Goal: Entertainment & Leisure: Browse casually

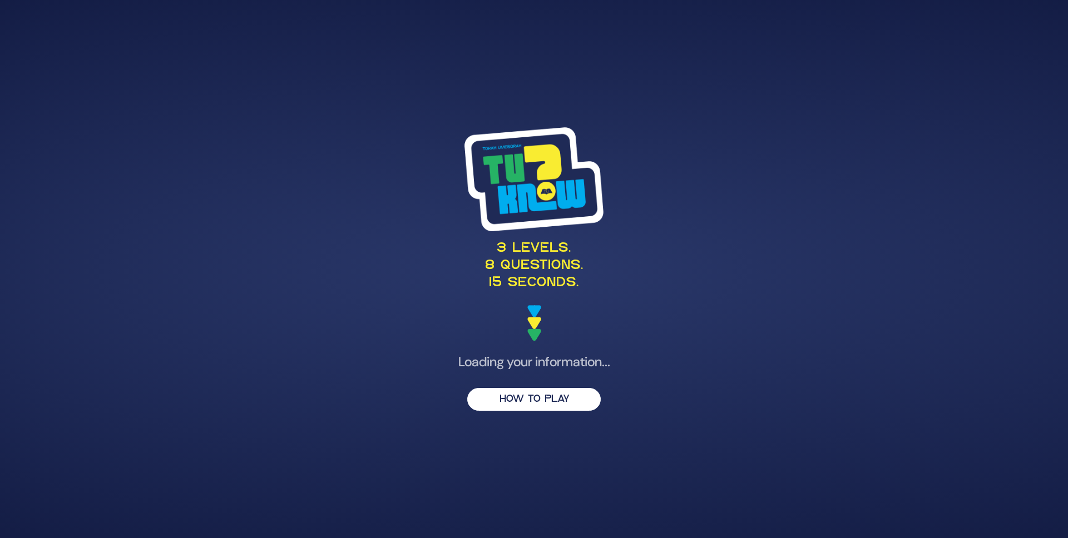
click at [542, 407] on button "HOW TO PLAY" at bounding box center [534, 399] width 134 height 23
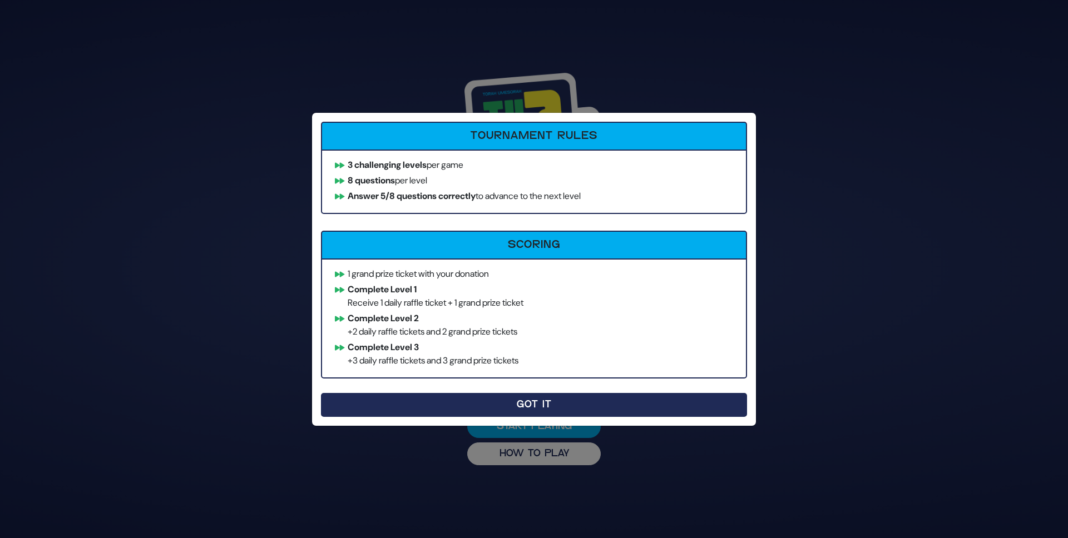
click at [500, 402] on button "Got It" at bounding box center [534, 405] width 426 height 24
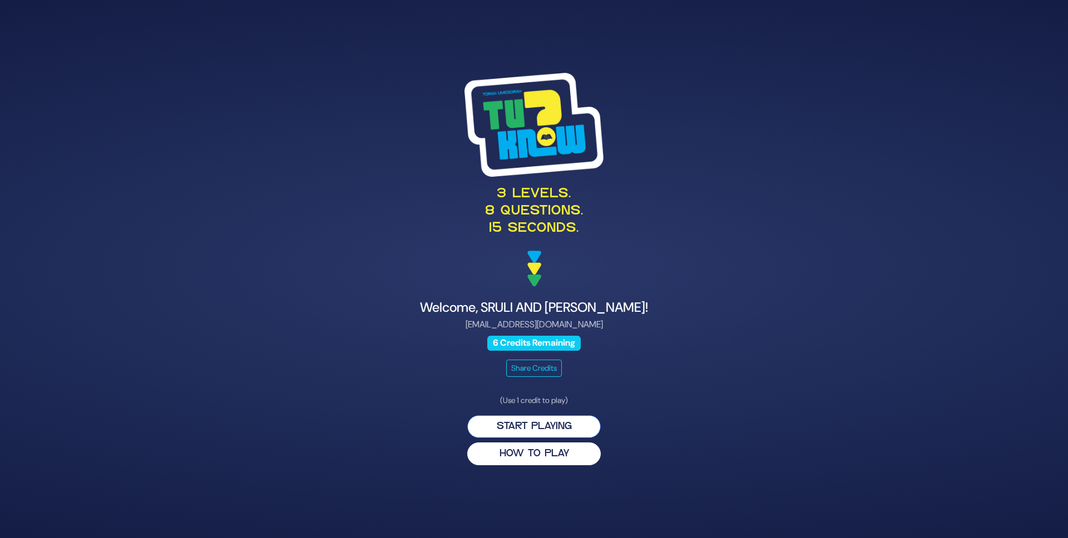
click at [570, 427] on button "Start Playing" at bounding box center [534, 427] width 134 height 23
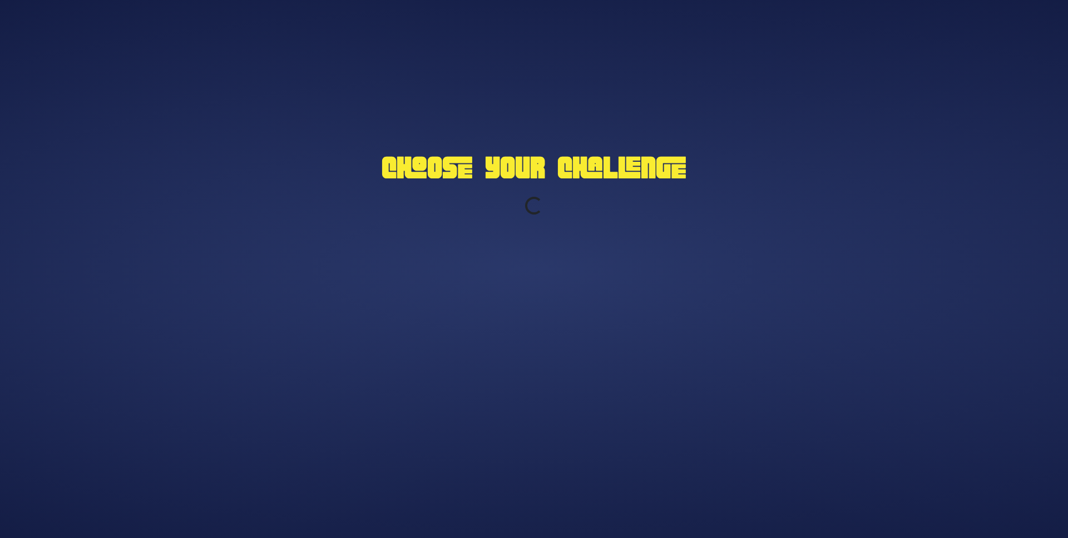
click at [526, 428] on div "Choose Your Challenge Loading..." at bounding box center [534, 269] width 1068 height 538
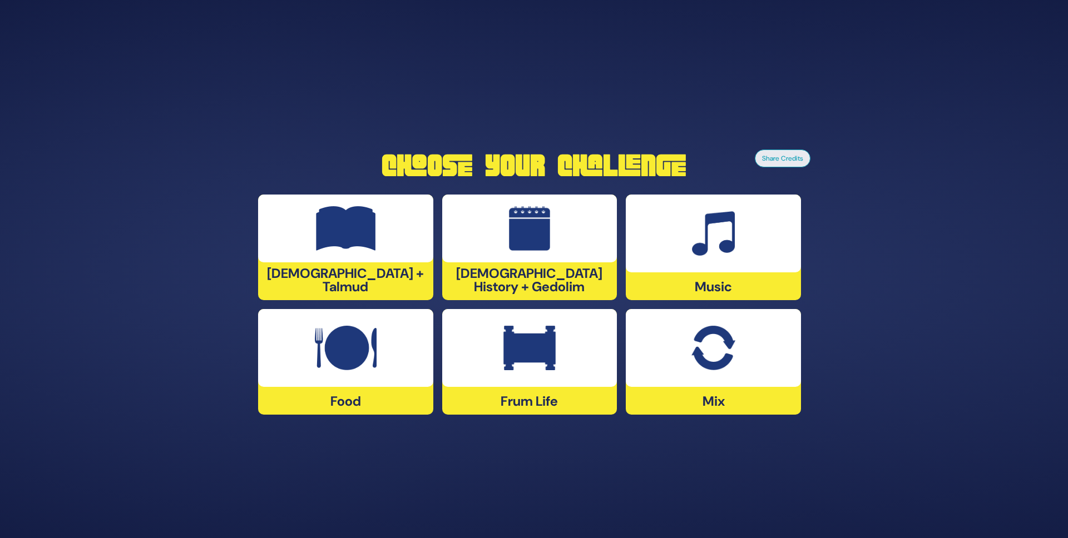
click at [670, 240] on div at bounding box center [713, 234] width 175 height 78
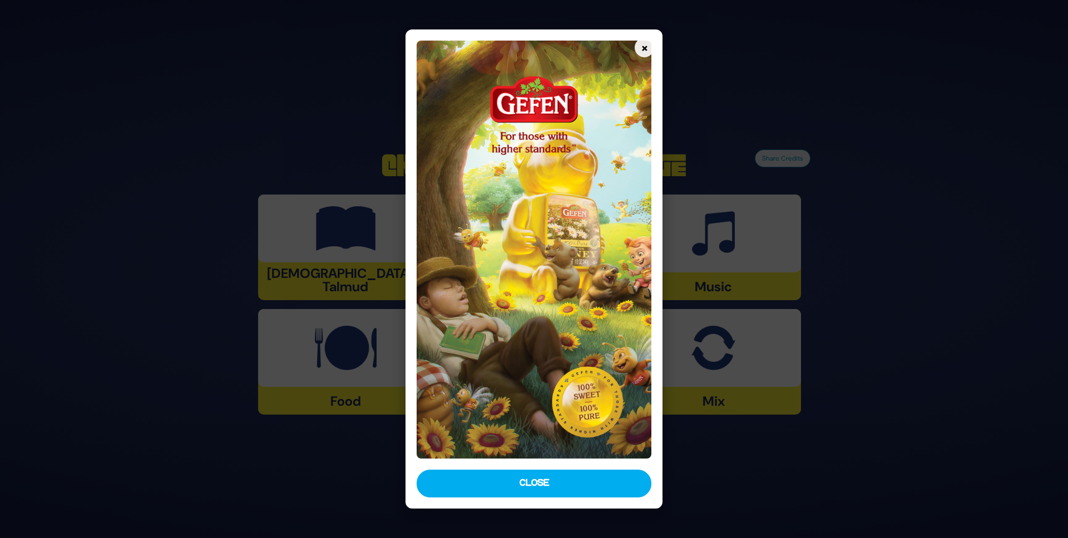
click at [523, 482] on button "Close" at bounding box center [534, 484] width 235 height 28
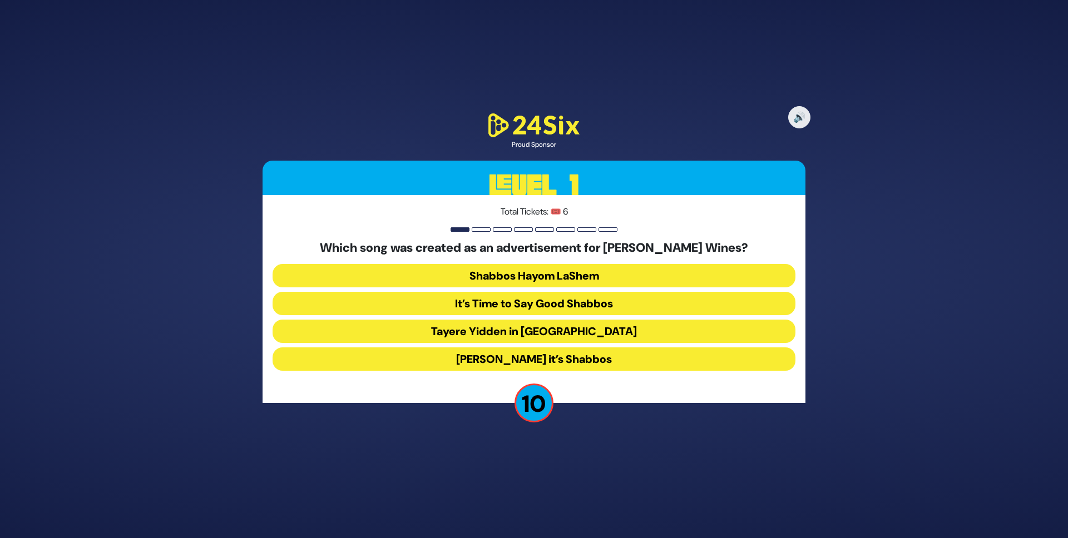
click at [600, 357] on button "Baruch Hashem it’s Shabbos" at bounding box center [534, 359] width 523 height 23
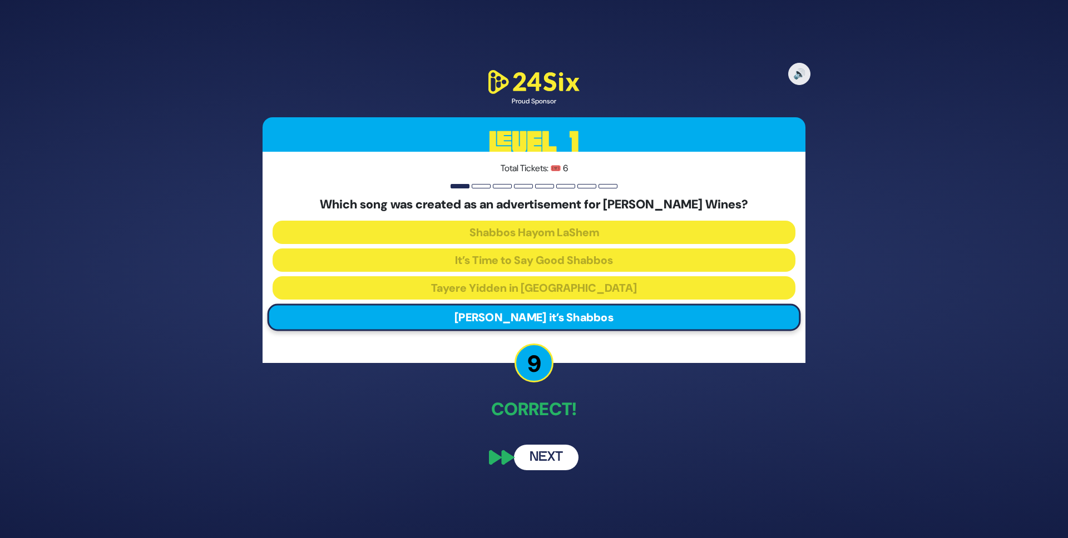
click at [558, 458] on button "Next" at bounding box center [546, 458] width 65 height 26
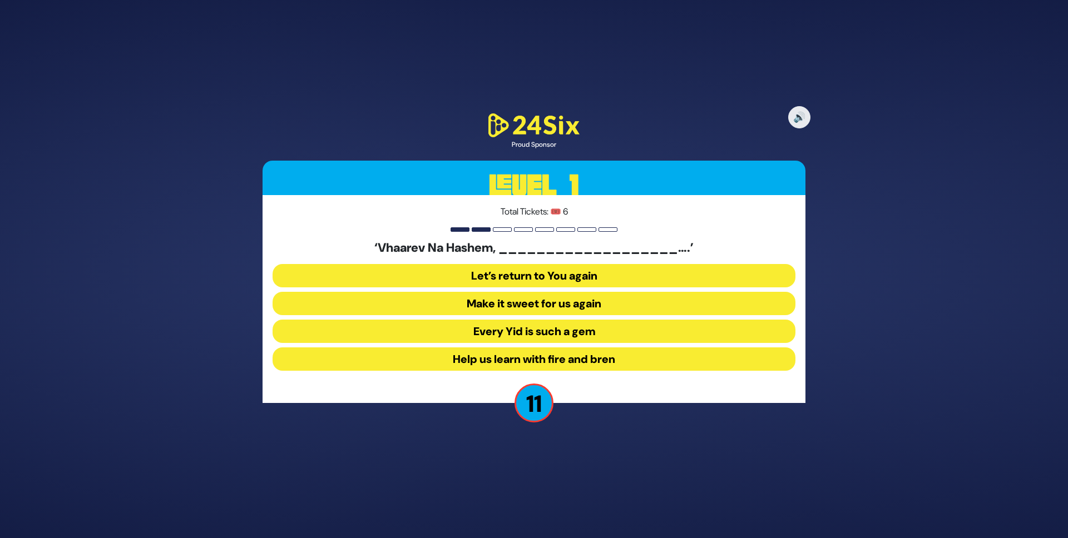
click at [550, 320] on button "Make it sweet for us again" at bounding box center [534, 331] width 523 height 23
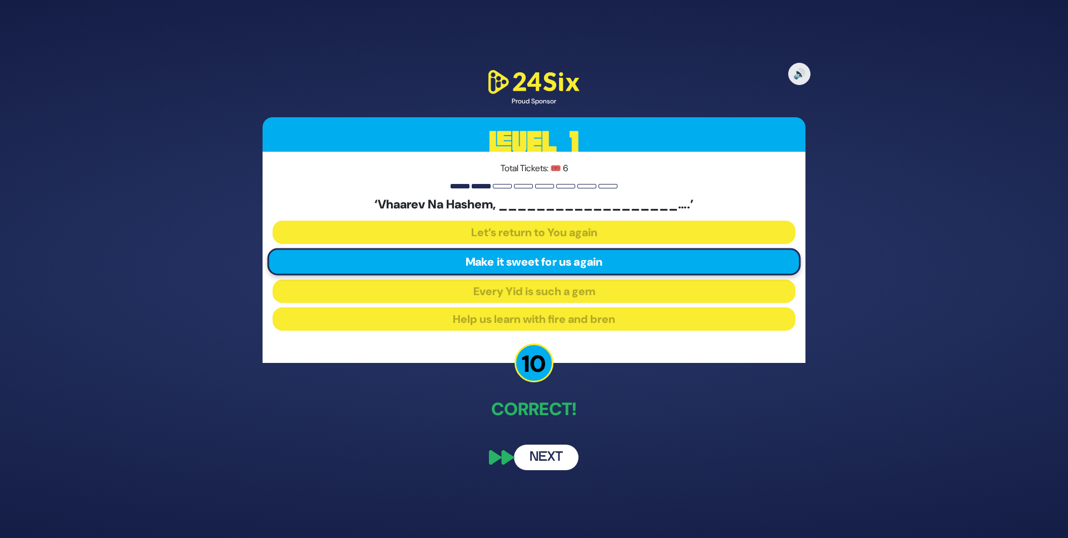
click at [550, 452] on button "Next" at bounding box center [546, 458] width 65 height 26
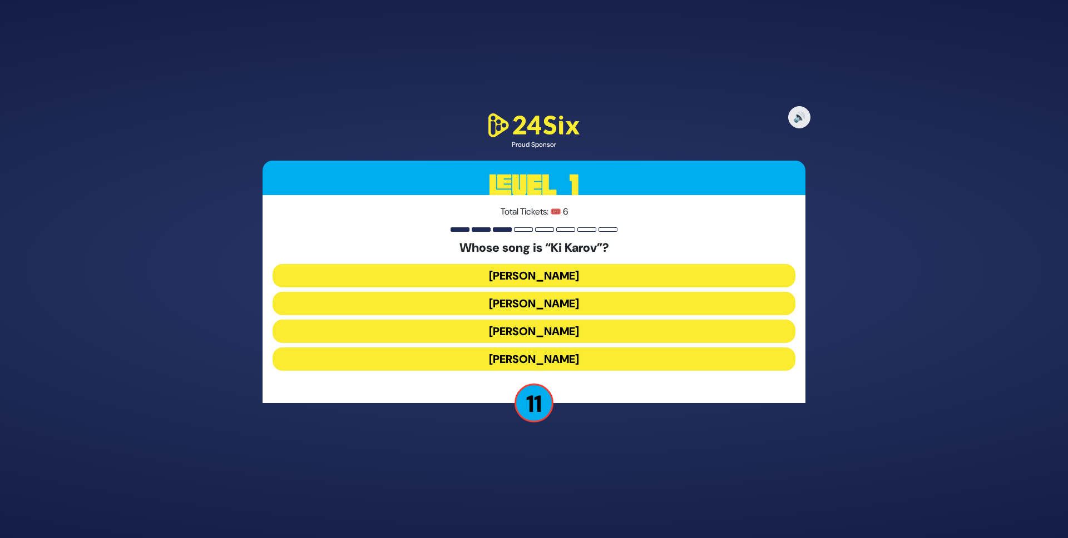
click at [532, 320] on button "Eitan Katz" at bounding box center [534, 331] width 523 height 23
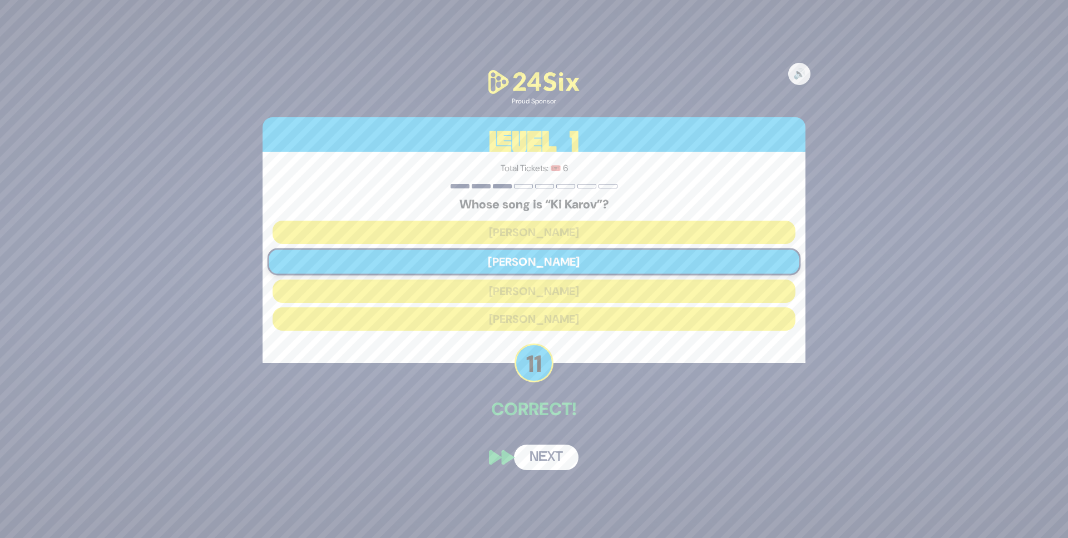
click at [550, 453] on button "Next" at bounding box center [546, 458] width 65 height 26
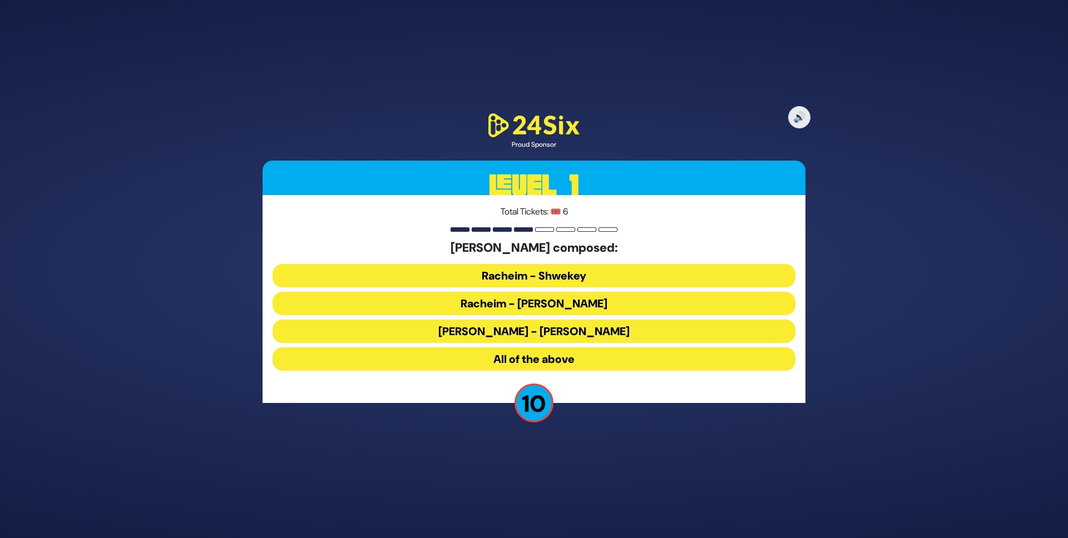
click at [560, 292] on button "Racheim - Shwekey" at bounding box center [534, 303] width 523 height 23
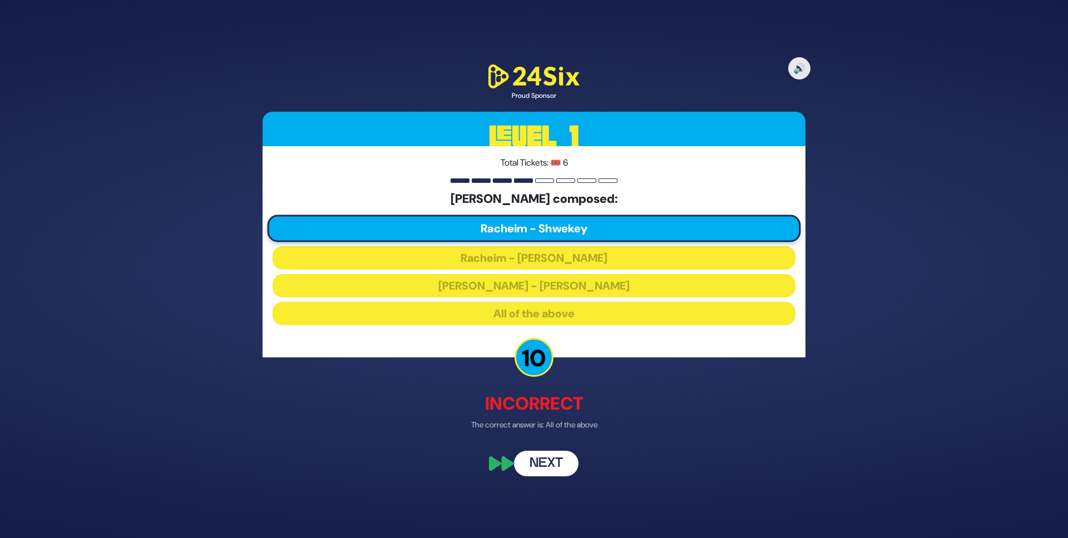
click at [537, 462] on button "Next" at bounding box center [546, 464] width 65 height 26
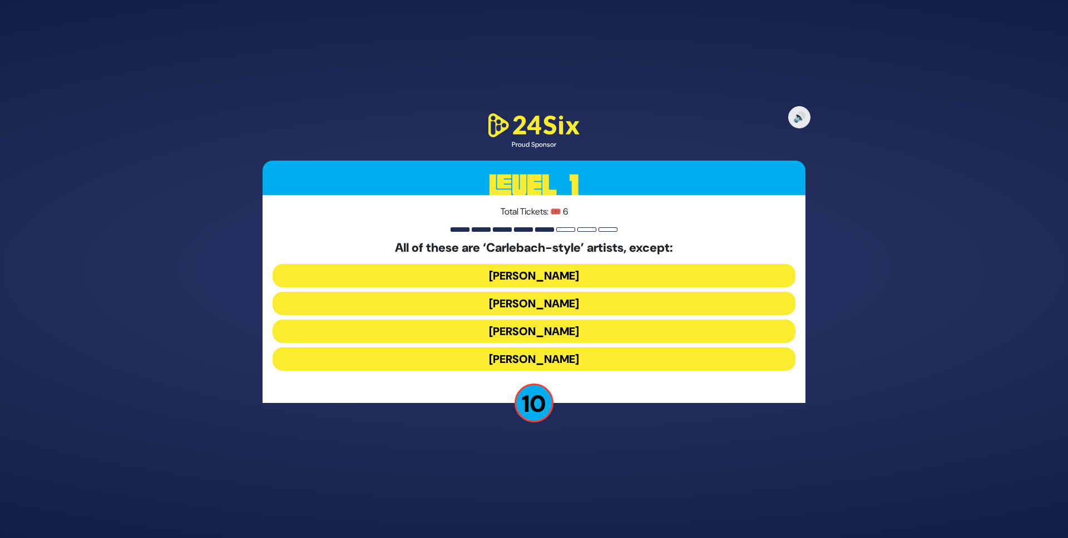
click at [511, 358] on button "Yiddy Bialostotzky" at bounding box center [534, 359] width 523 height 23
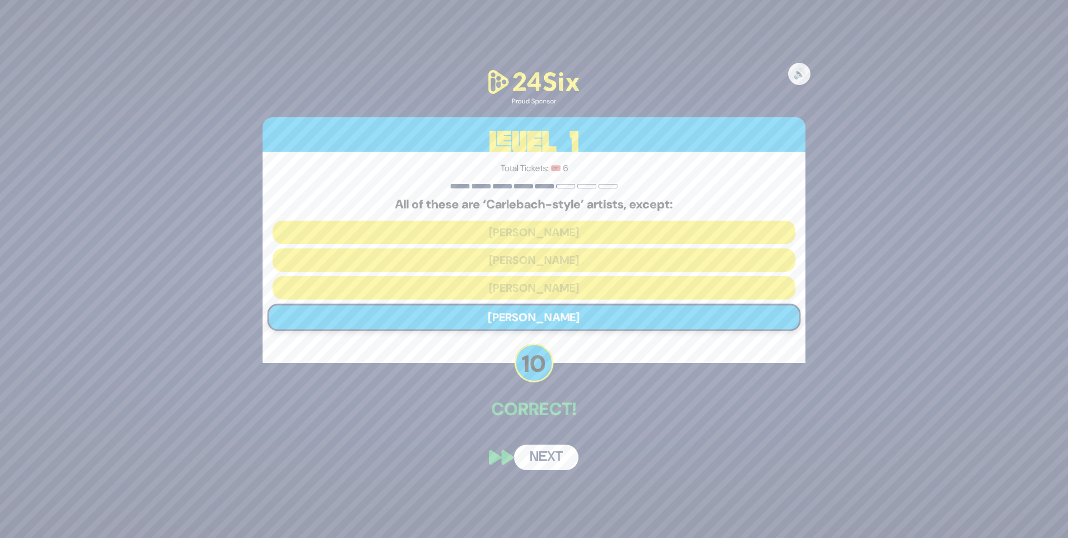
click at [540, 461] on button "Next" at bounding box center [546, 458] width 65 height 26
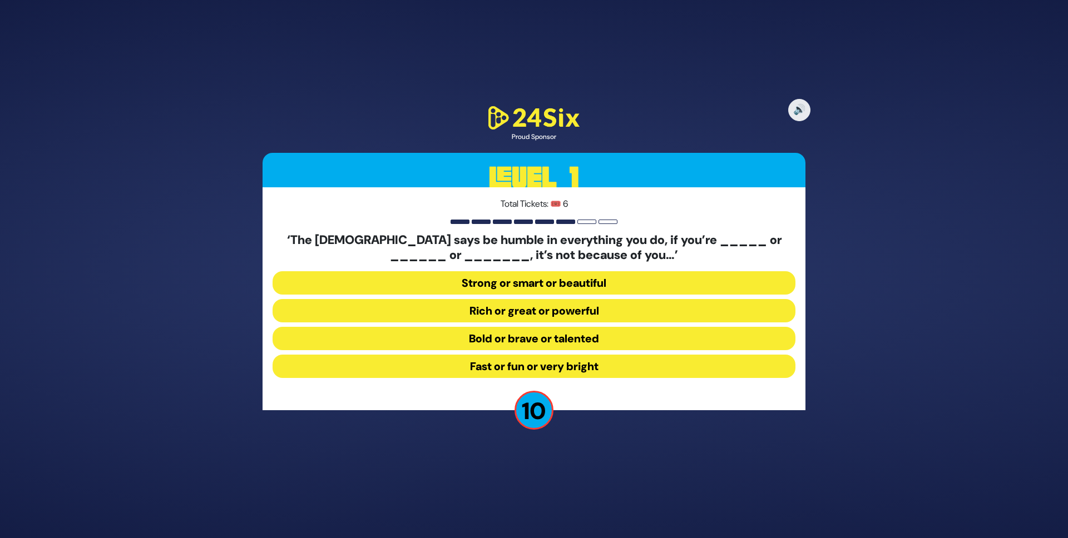
click at [577, 299] on button "Strong or smart or beautiful" at bounding box center [534, 310] width 523 height 23
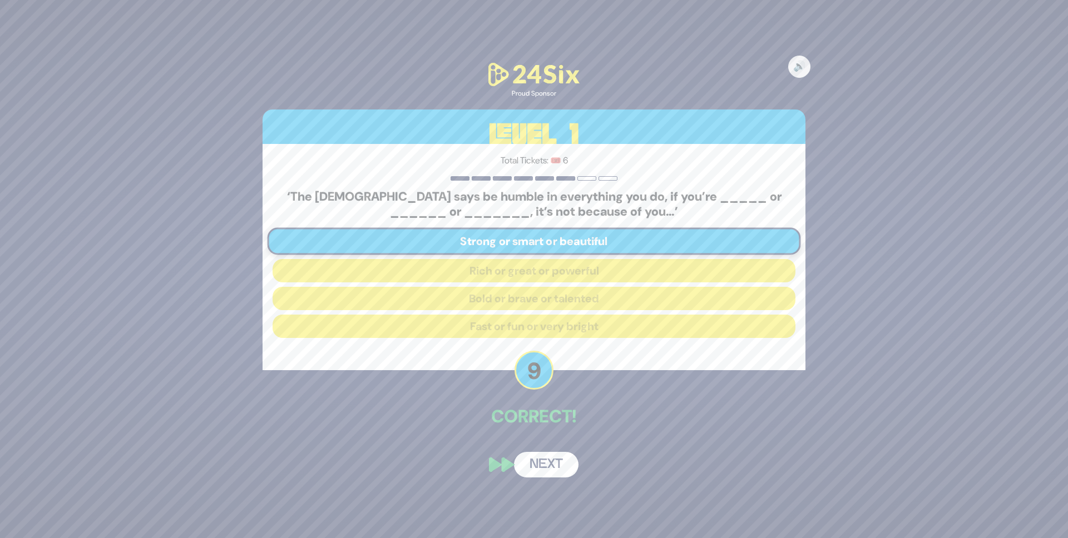
click at [542, 470] on button "Next" at bounding box center [546, 465] width 65 height 26
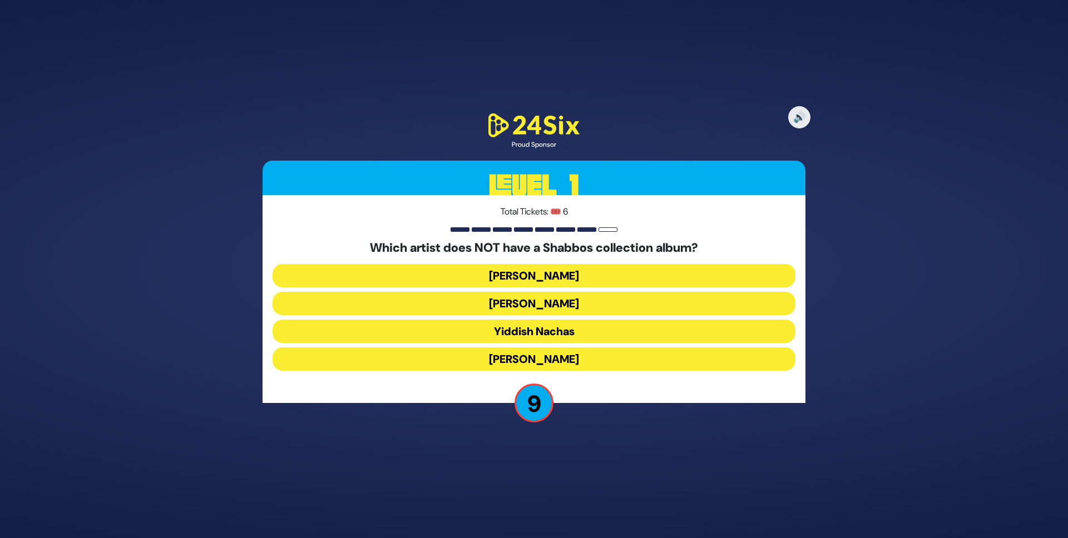
click at [547, 360] on button "Yaakov Shwekey" at bounding box center [534, 359] width 523 height 23
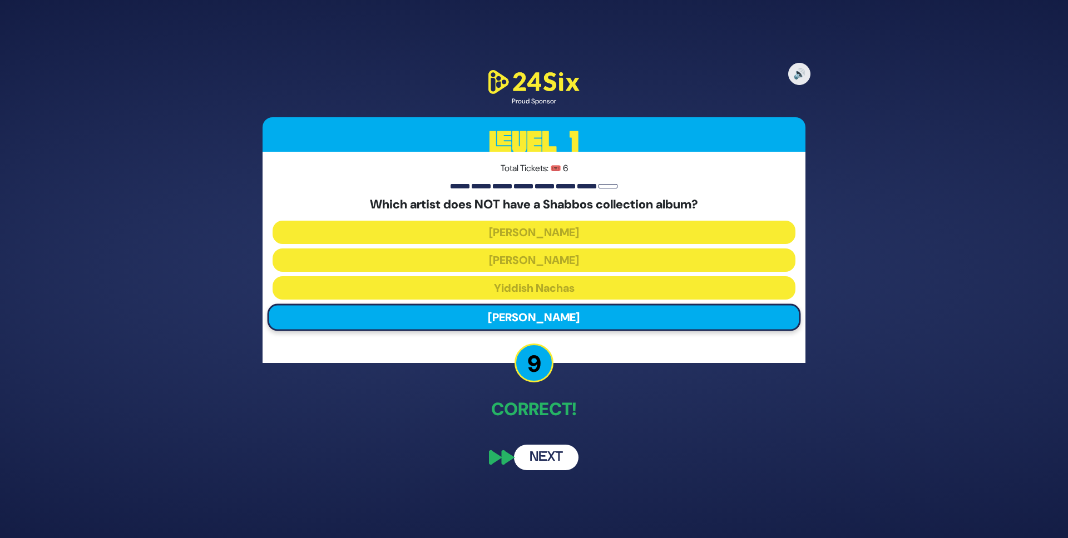
click at [546, 462] on button "Next" at bounding box center [546, 458] width 65 height 26
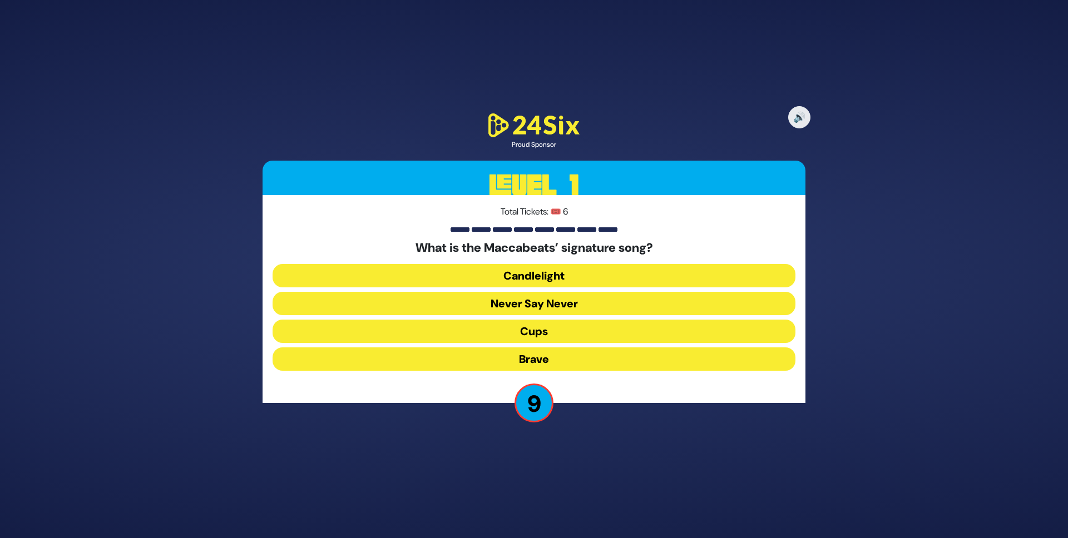
click at [545, 292] on button "Candlelight" at bounding box center [534, 303] width 523 height 23
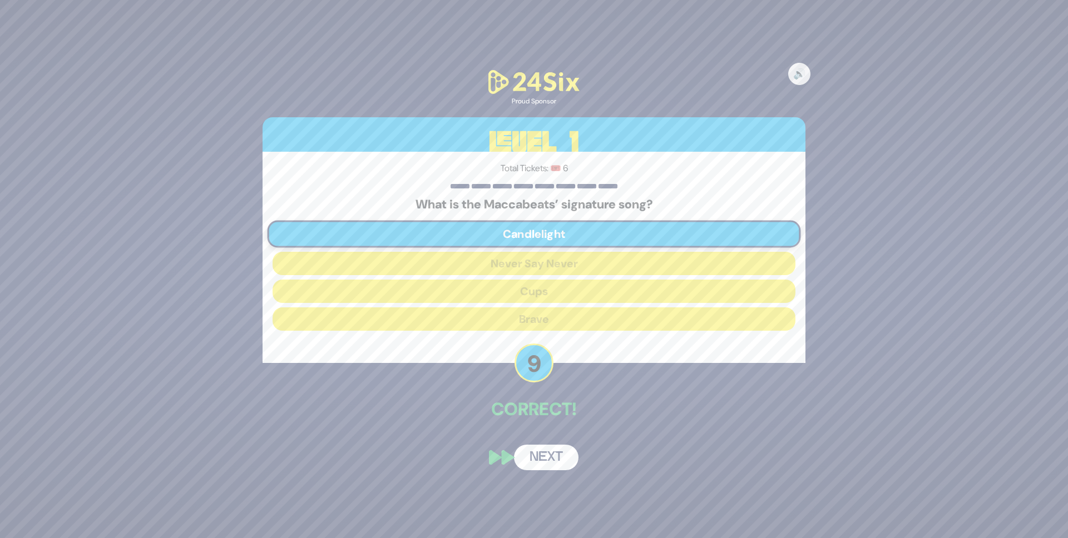
click at [535, 459] on button "Next" at bounding box center [546, 458] width 65 height 26
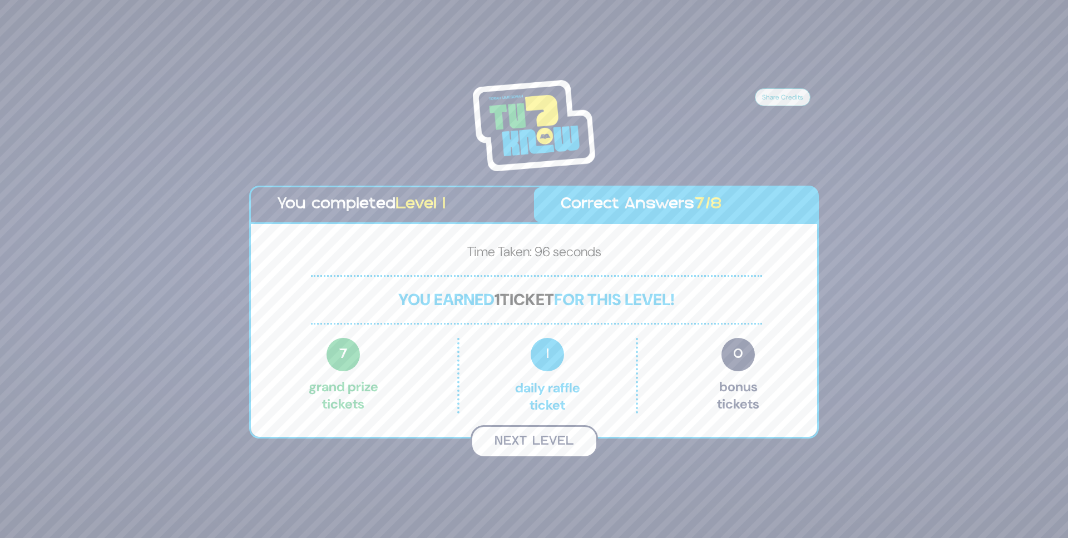
click at [524, 443] on button "Next Level" at bounding box center [534, 442] width 127 height 33
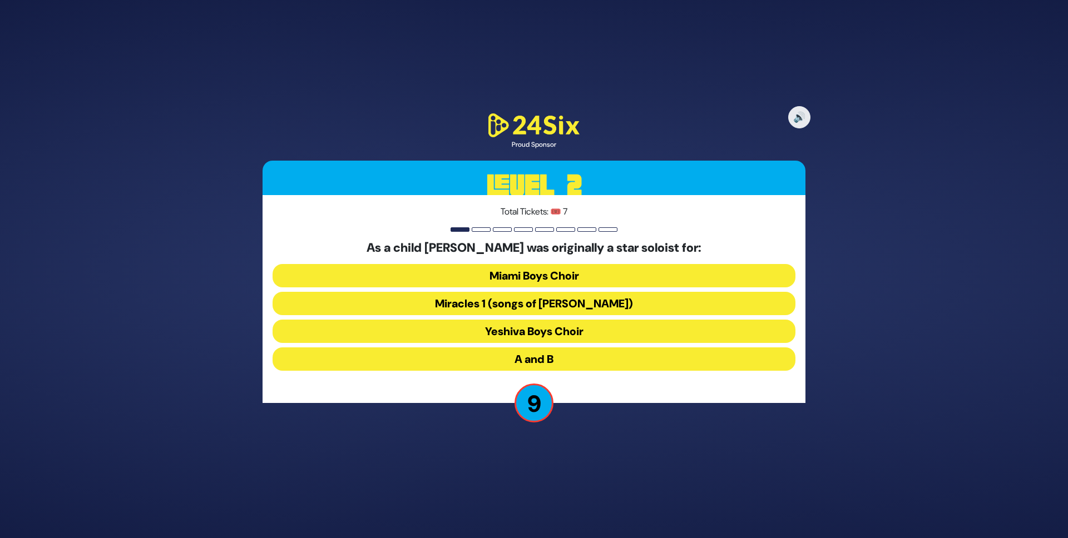
click at [511, 320] on button "Miracles 1 (songs of C. Neuhaus)" at bounding box center [534, 331] width 523 height 23
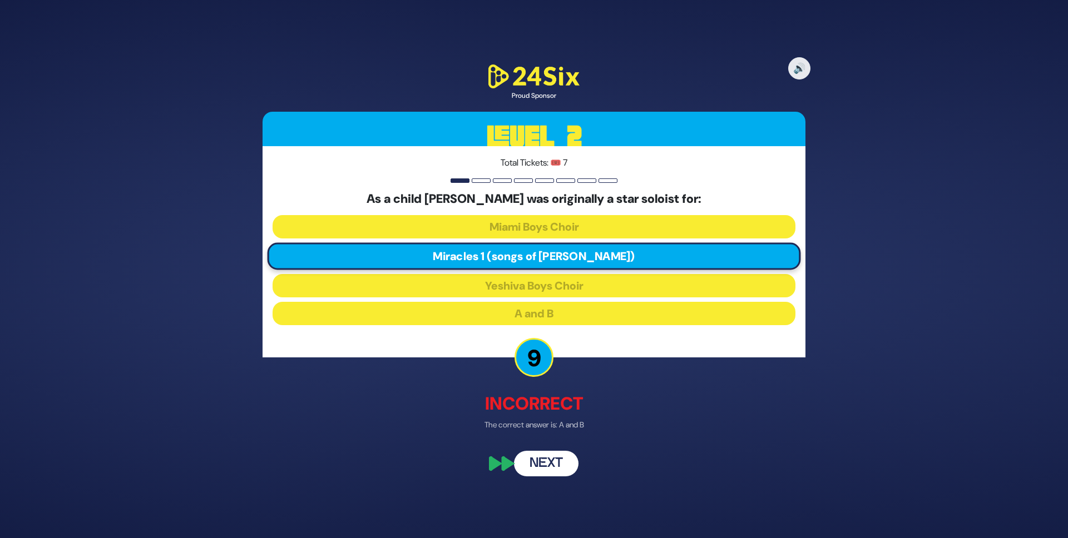
click at [547, 470] on button "Next" at bounding box center [546, 464] width 65 height 26
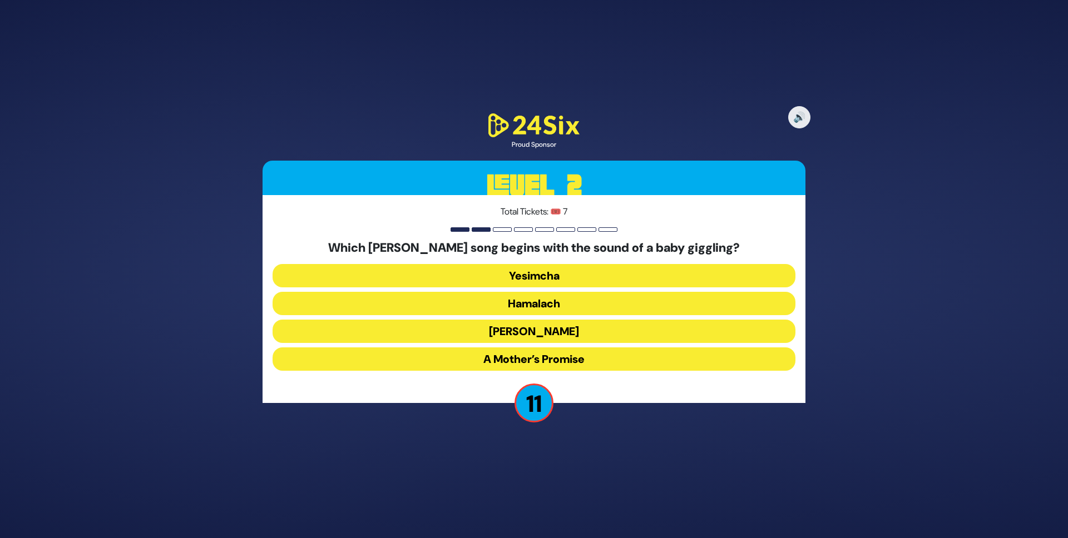
click at [533, 348] on button "Zeh Hakatan" at bounding box center [534, 359] width 523 height 23
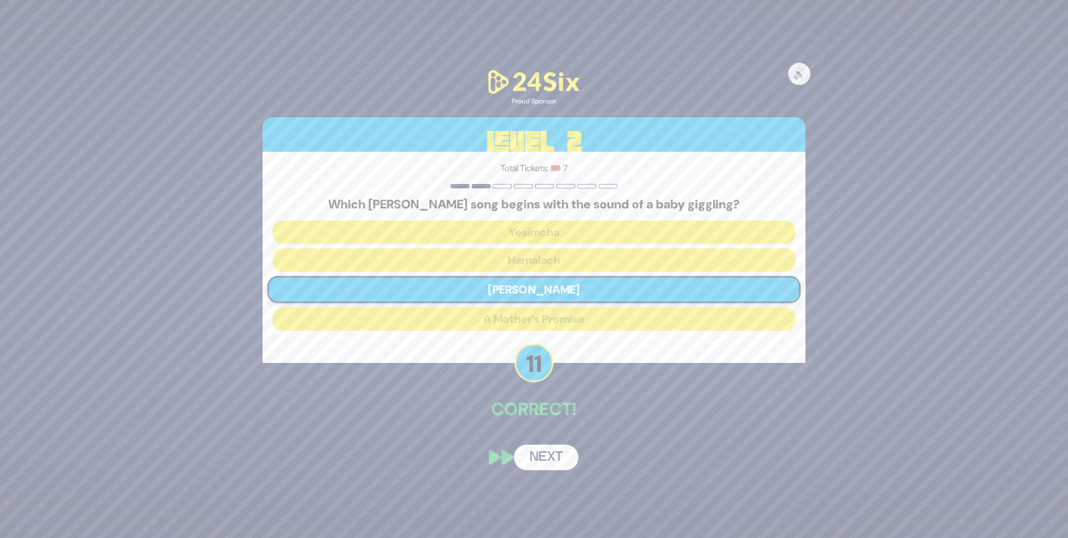
click at [542, 457] on button "Next" at bounding box center [546, 458] width 65 height 26
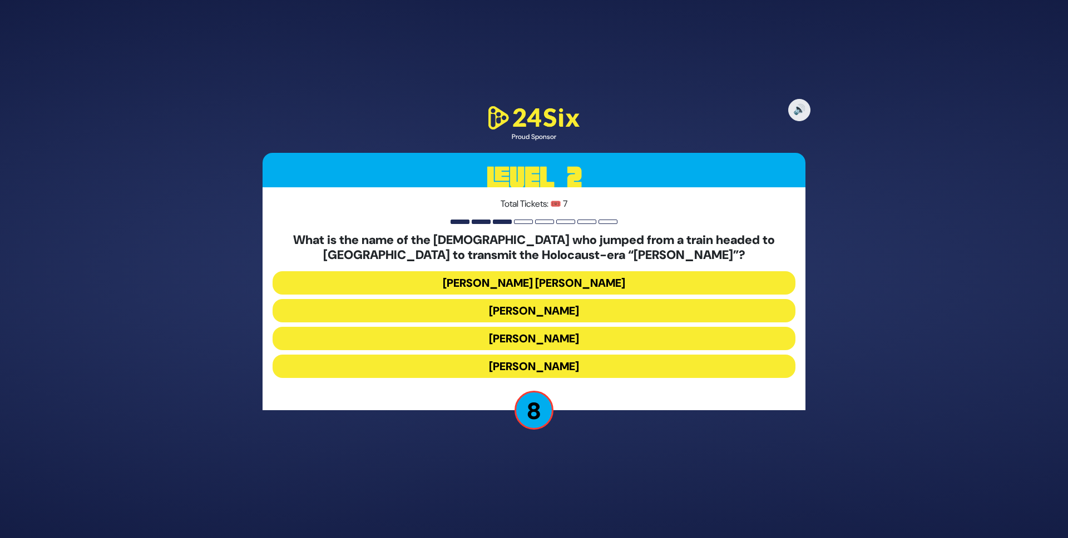
click at [536, 327] on button "Mordechai Fastag" at bounding box center [534, 338] width 523 height 23
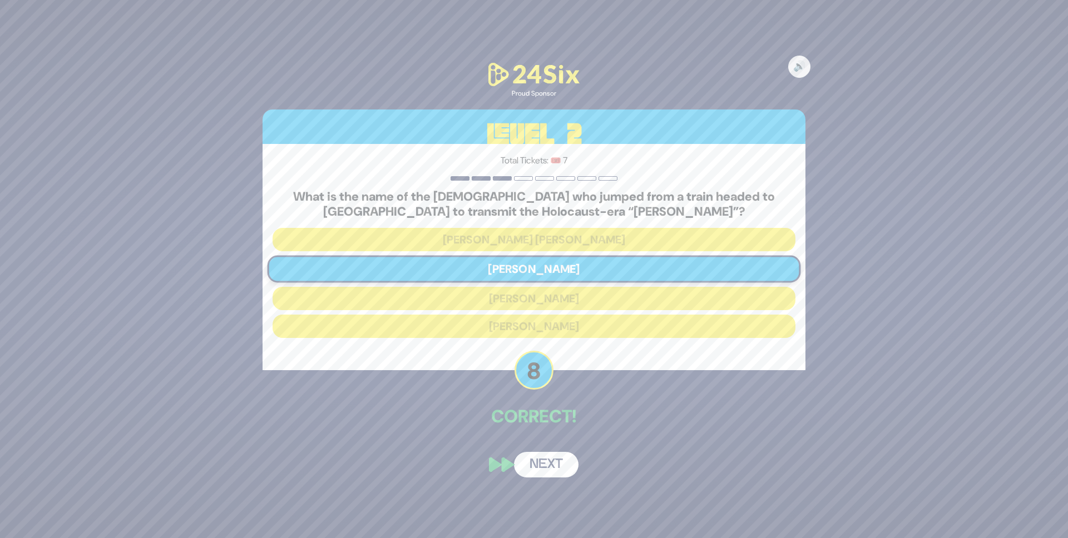
click at [551, 470] on button "Next" at bounding box center [546, 465] width 65 height 26
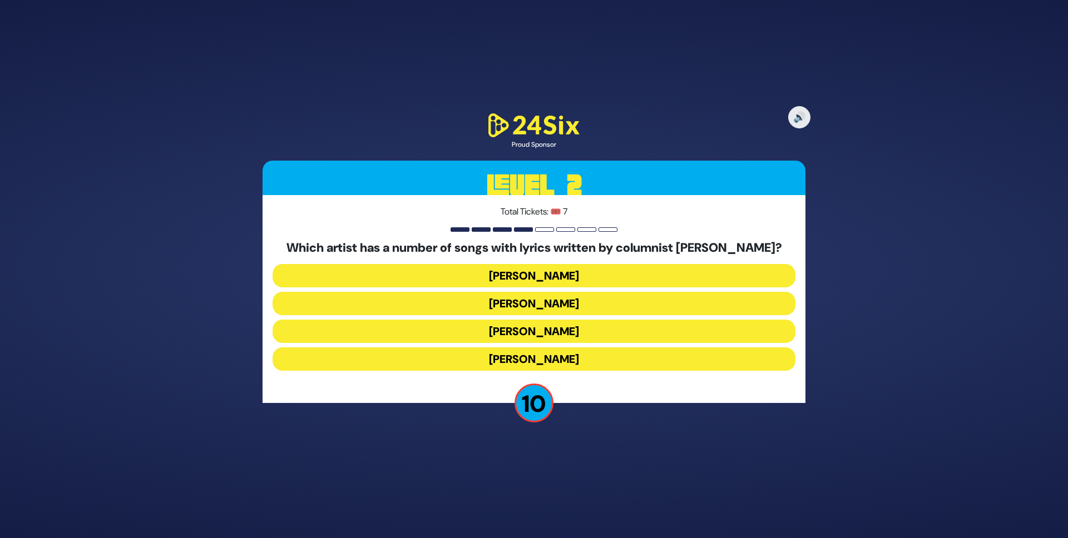
click at [531, 348] on button "Yaakov Shwekey" at bounding box center [534, 359] width 523 height 23
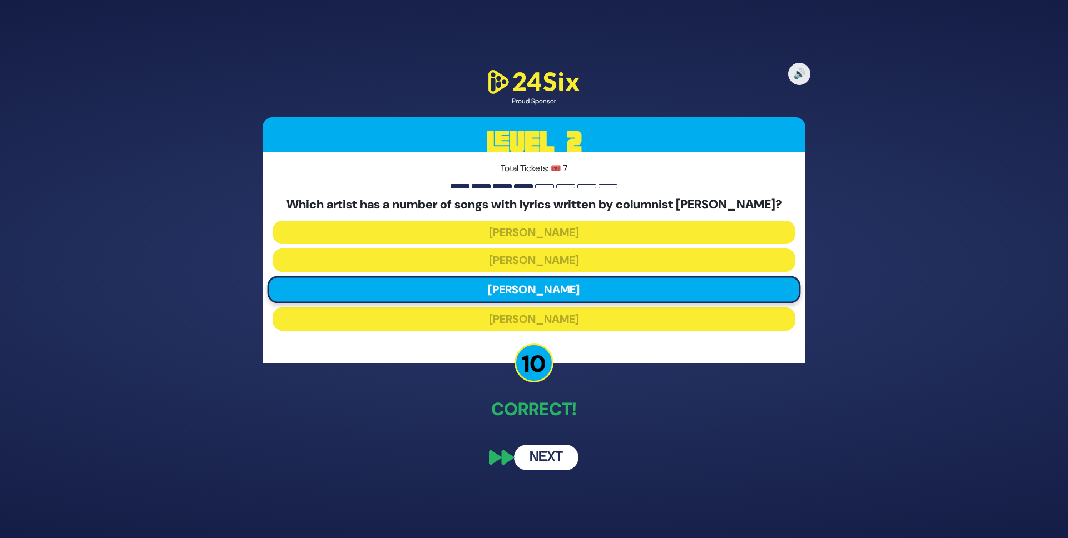
click at [536, 457] on button "Next" at bounding box center [546, 458] width 65 height 26
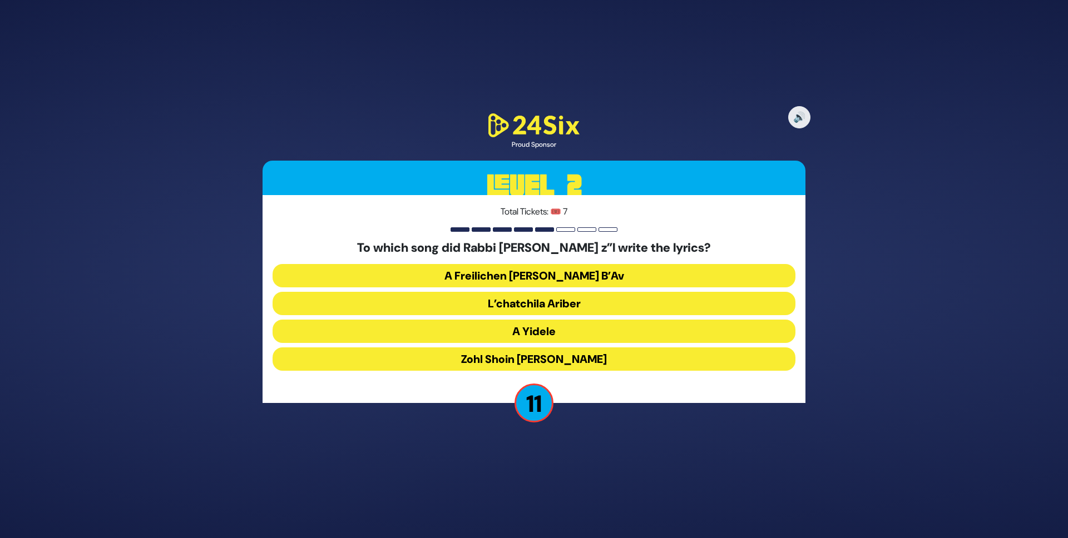
click at [537, 292] on button "A Freilichen Tisha B’Av" at bounding box center [534, 303] width 523 height 23
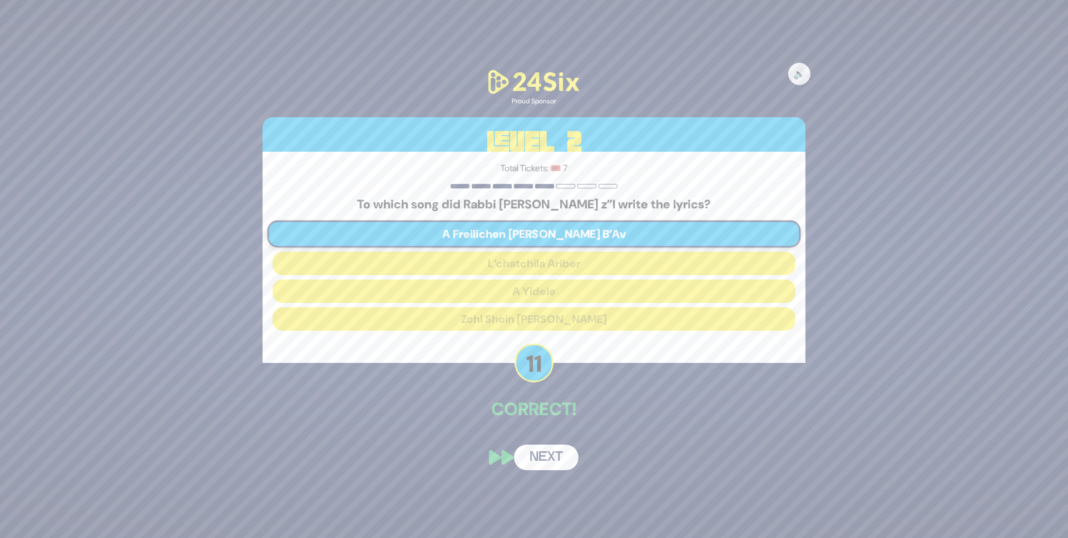
click at [547, 457] on button "Next" at bounding box center [546, 458] width 65 height 26
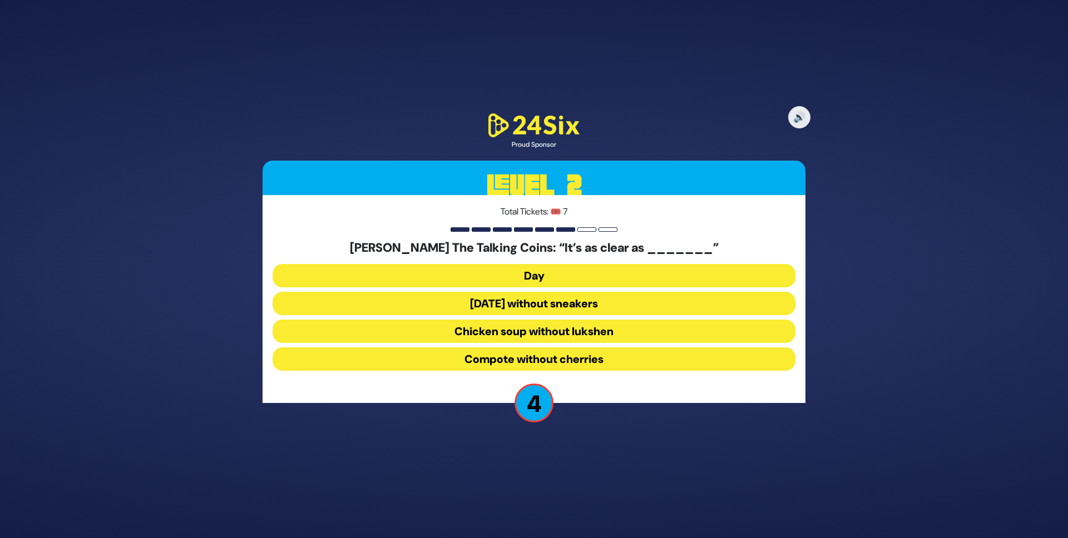
click at [538, 348] on button "Chicken soup without lukshen" at bounding box center [534, 359] width 523 height 23
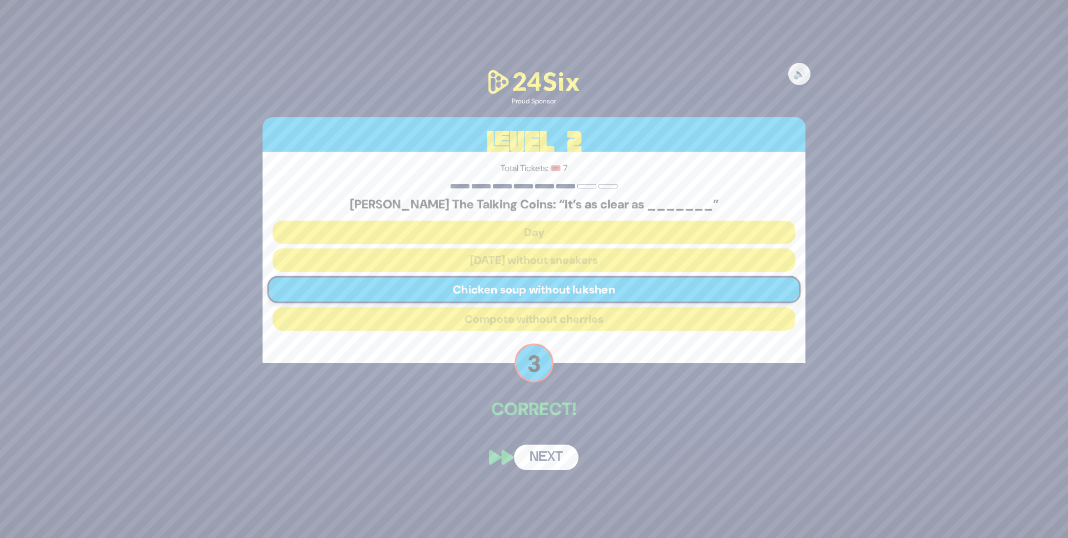
click at [557, 463] on button "Next" at bounding box center [546, 458] width 65 height 26
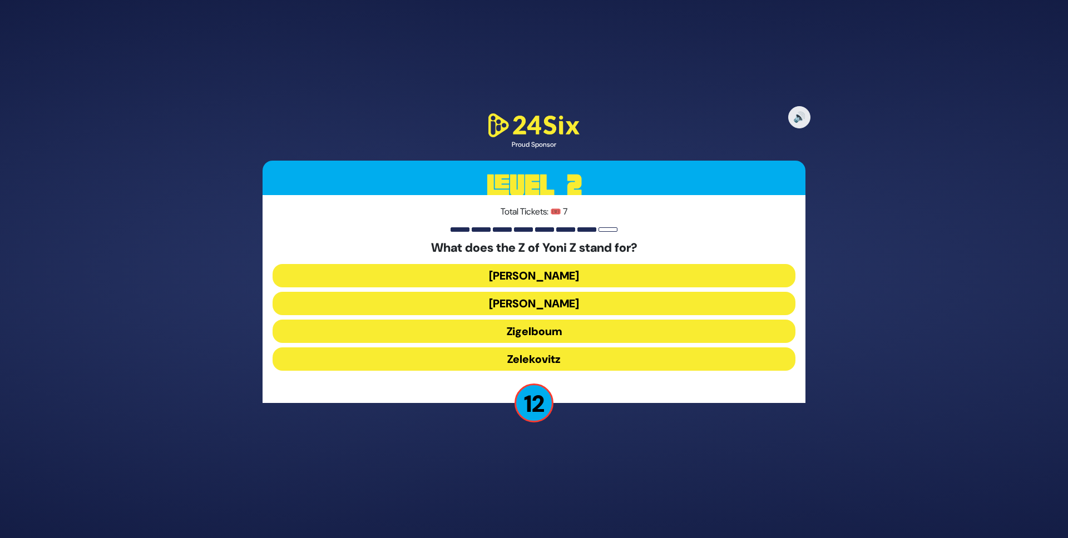
click at [556, 348] on button "Zigelboum" at bounding box center [534, 359] width 523 height 23
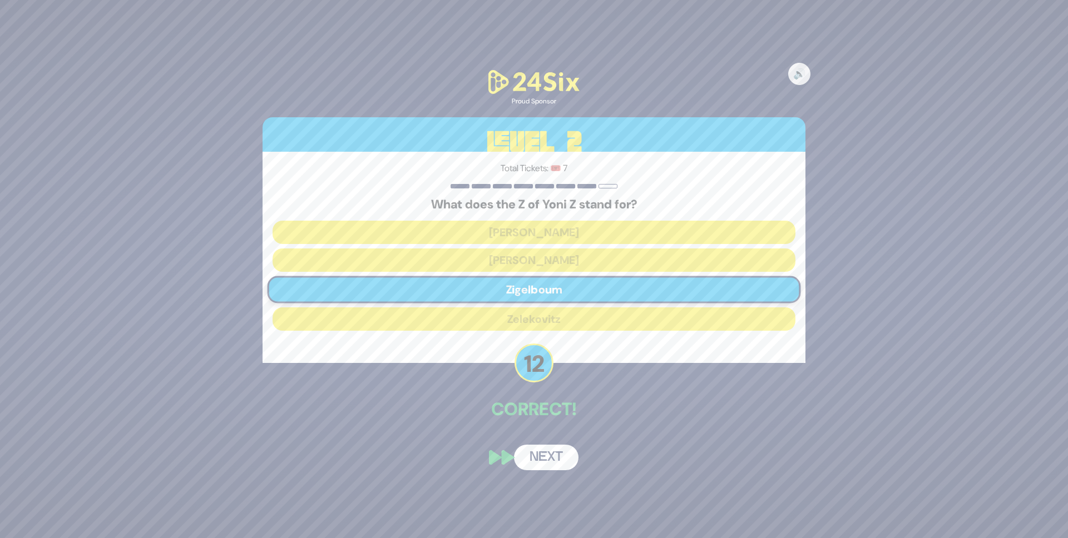
click at [563, 459] on button "Next" at bounding box center [546, 458] width 65 height 26
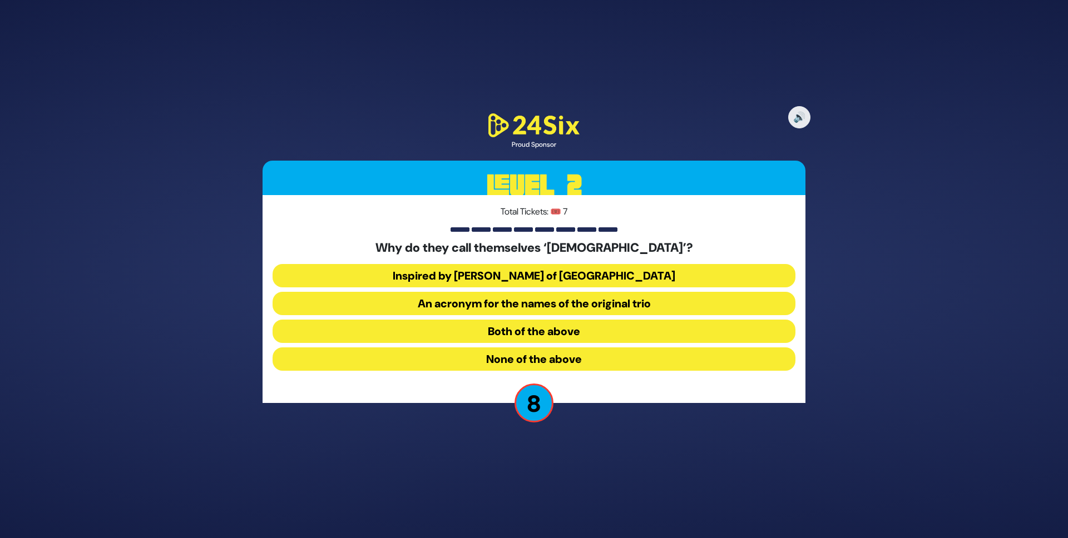
click at [578, 348] on button "Both of the above" at bounding box center [534, 359] width 523 height 23
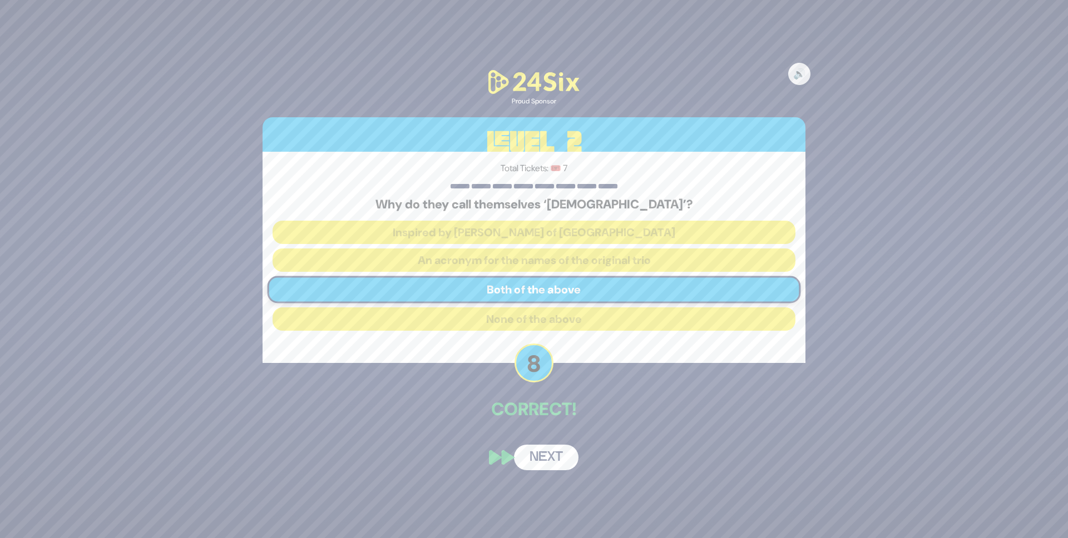
click at [547, 464] on button "Next" at bounding box center [546, 458] width 65 height 26
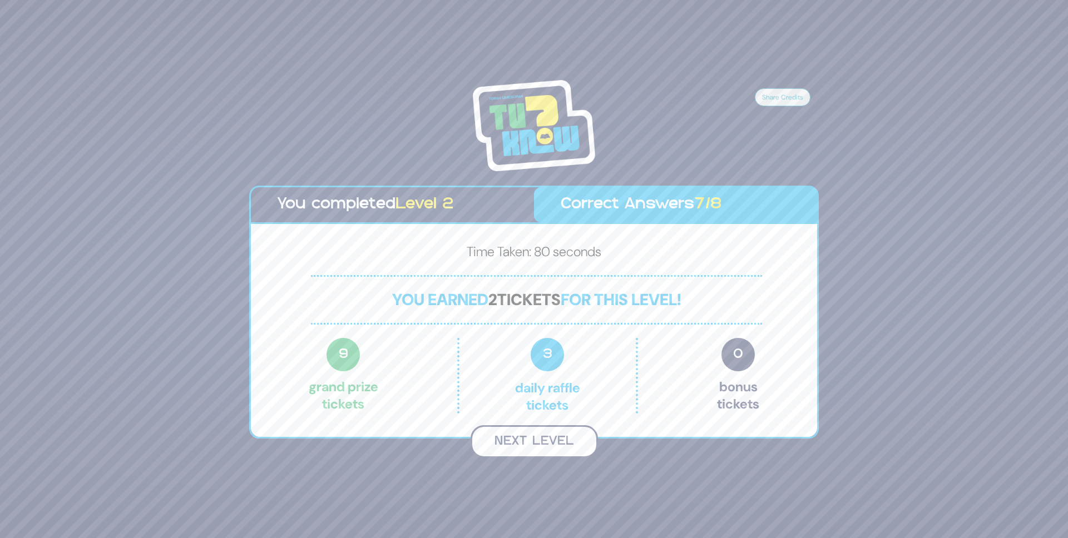
click at [547, 438] on button "Next Level" at bounding box center [534, 442] width 127 height 33
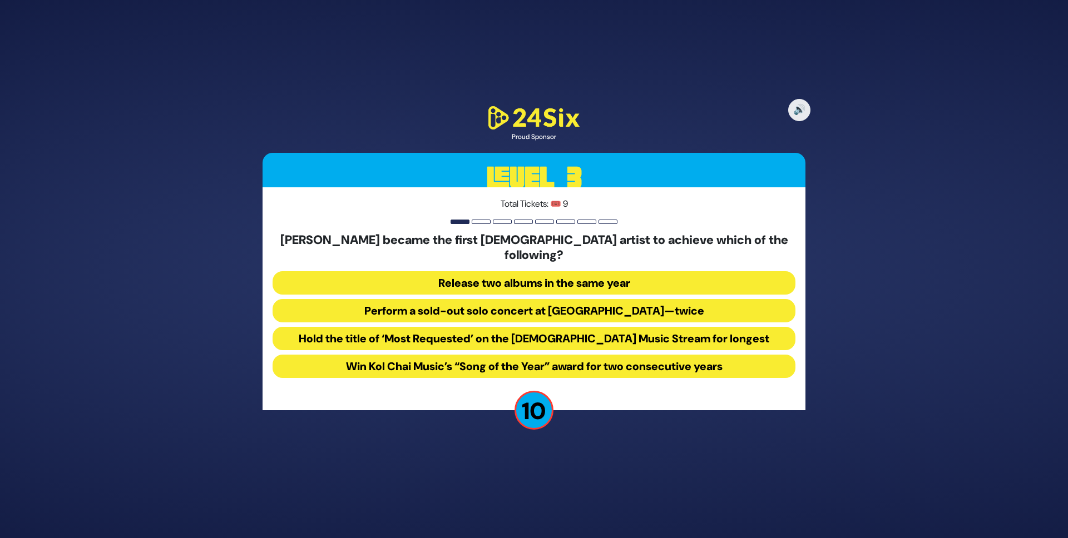
click at [593, 327] on button "Perform a sold-out solo concert at Madison Square Garden—twice" at bounding box center [534, 338] width 523 height 23
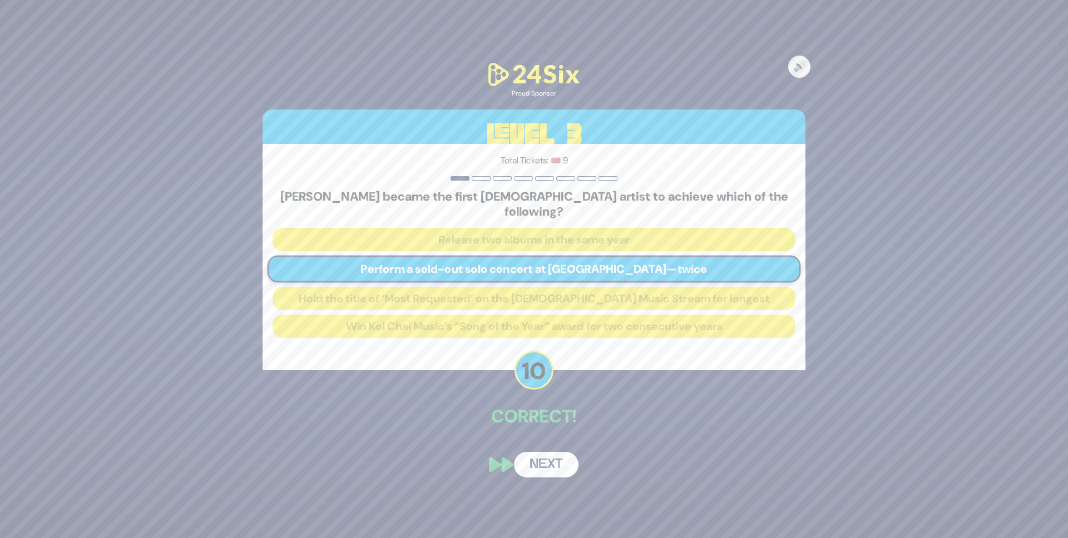
click at [537, 454] on button "Next" at bounding box center [546, 465] width 65 height 26
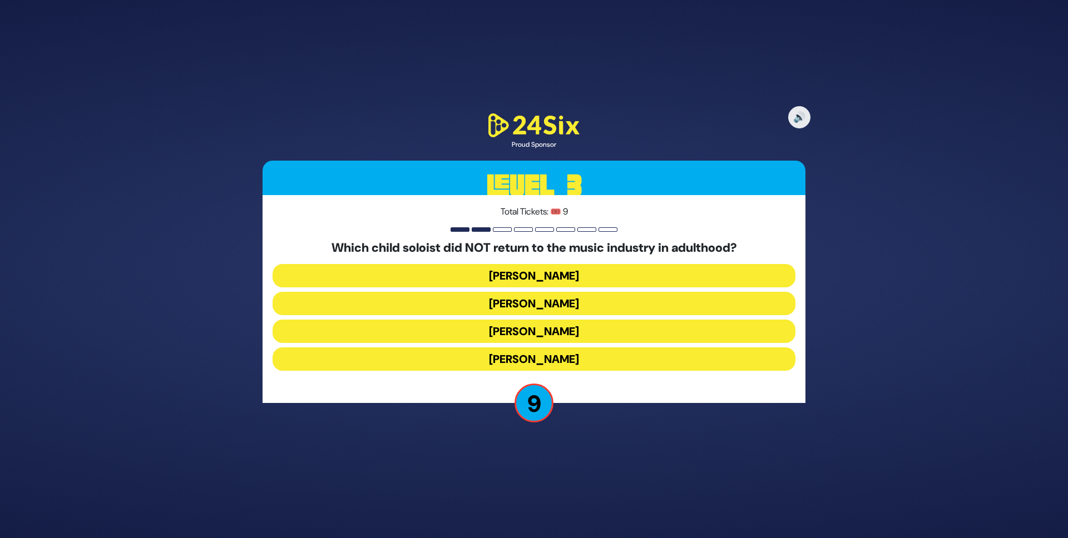
click at [536, 348] on button "Shaul Elson" at bounding box center [534, 359] width 523 height 23
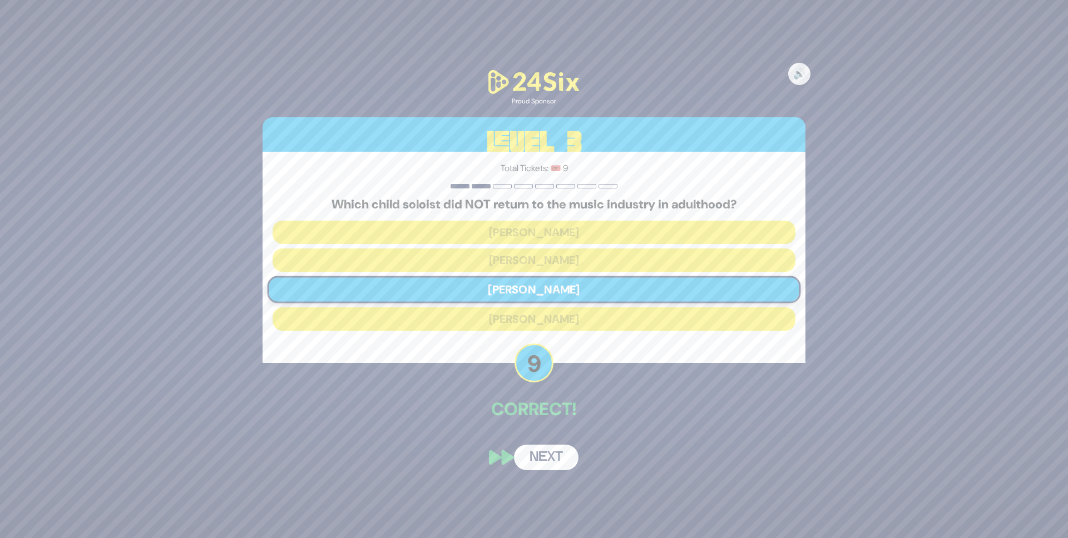
click at [547, 466] on button "Next" at bounding box center [546, 458] width 65 height 26
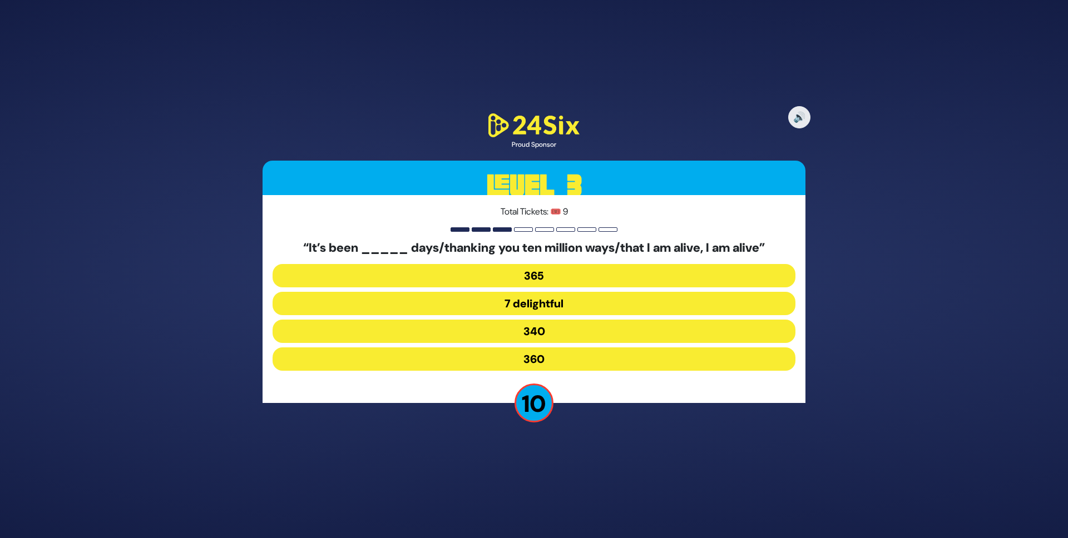
click at [531, 348] on button "340" at bounding box center [534, 359] width 523 height 23
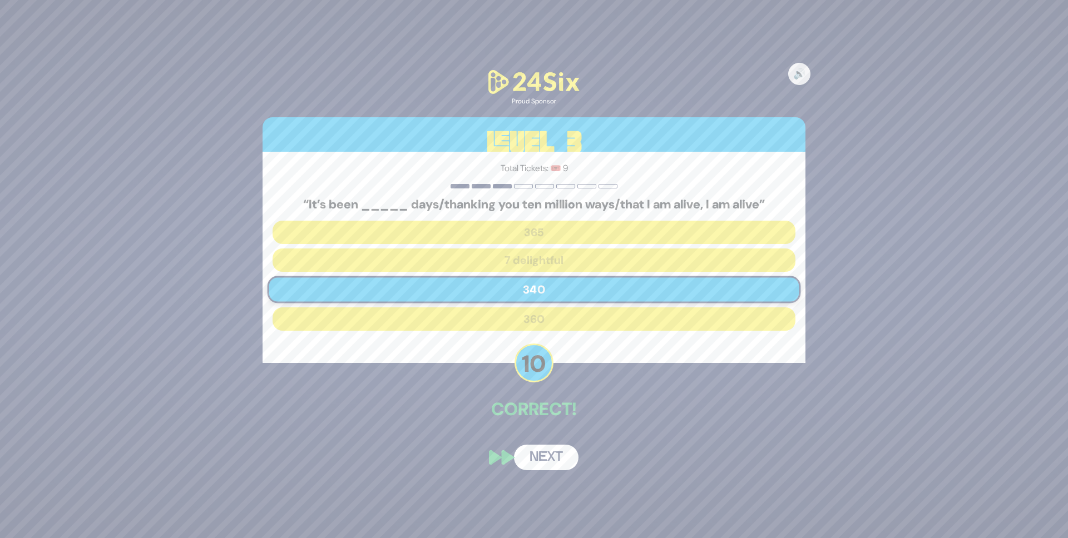
click at [553, 462] on button "Next" at bounding box center [546, 458] width 65 height 26
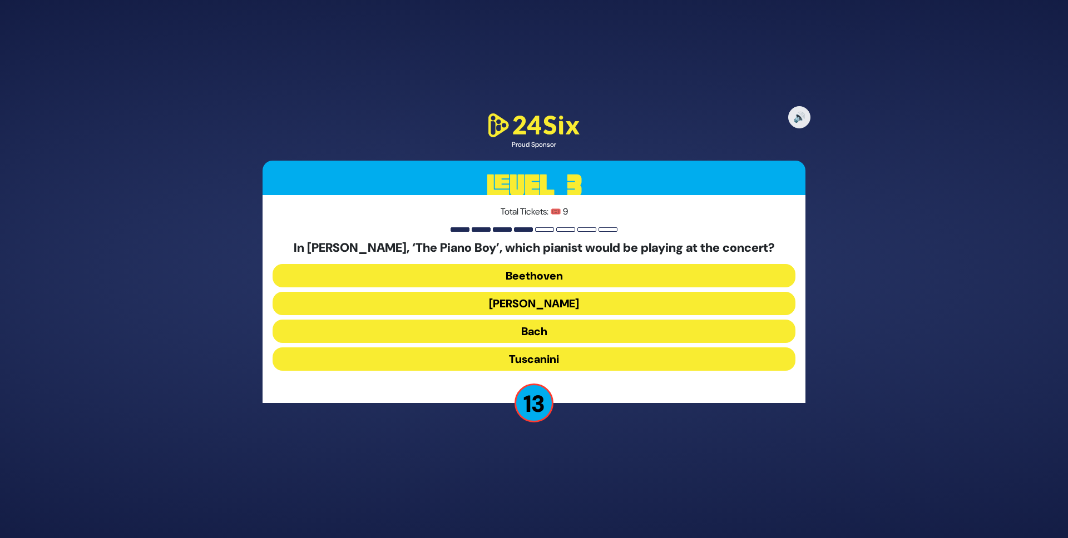
click at [569, 320] on button "Paderewski" at bounding box center [534, 331] width 523 height 23
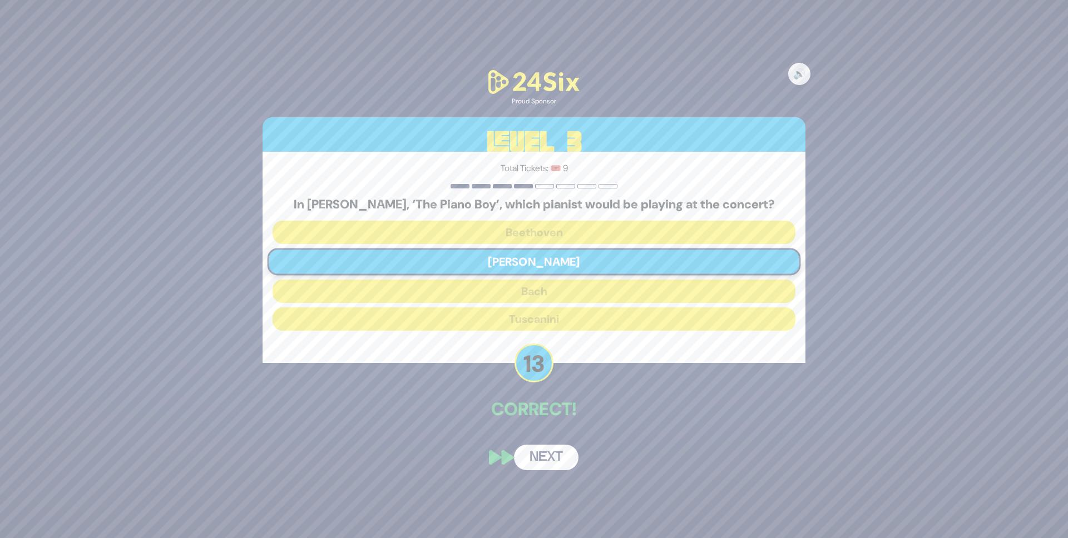
click at [555, 451] on button "Next" at bounding box center [546, 458] width 65 height 26
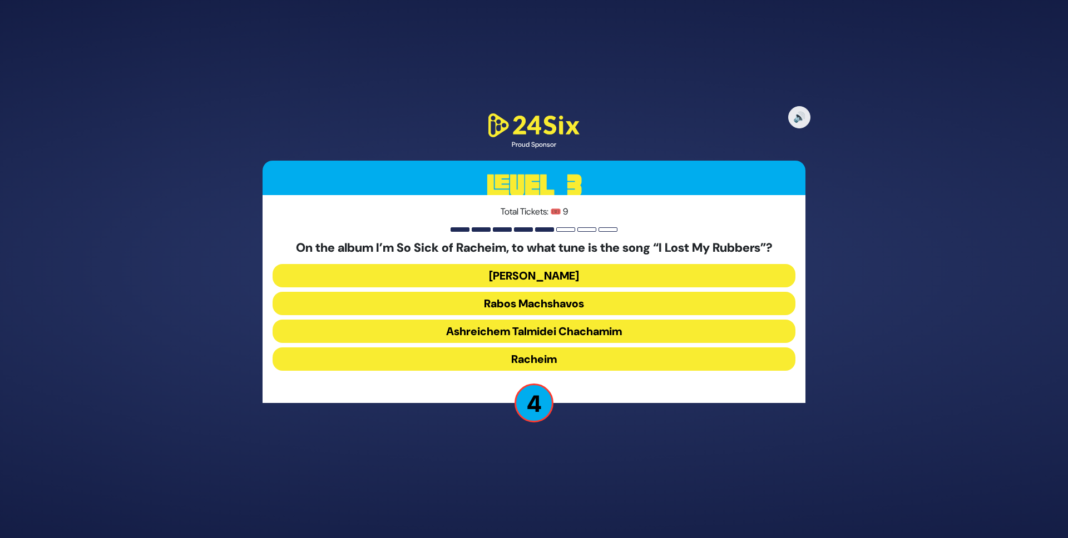
click at [547, 292] on button "Dido Bey" at bounding box center [534, 303] width 523 height 23
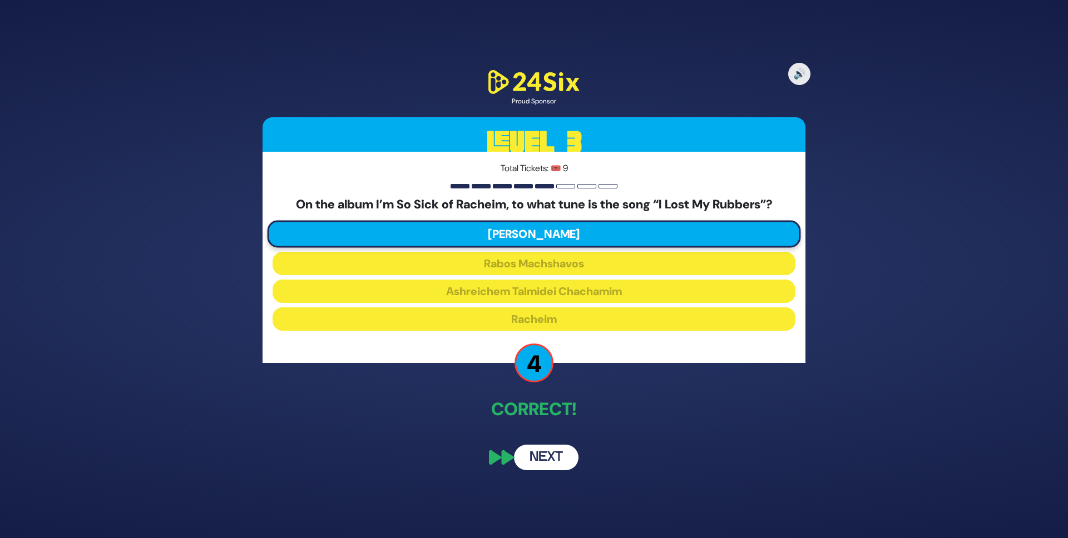
click at [538, 462] on button "Next" at bounding box center [546, 458] width 65 height 26
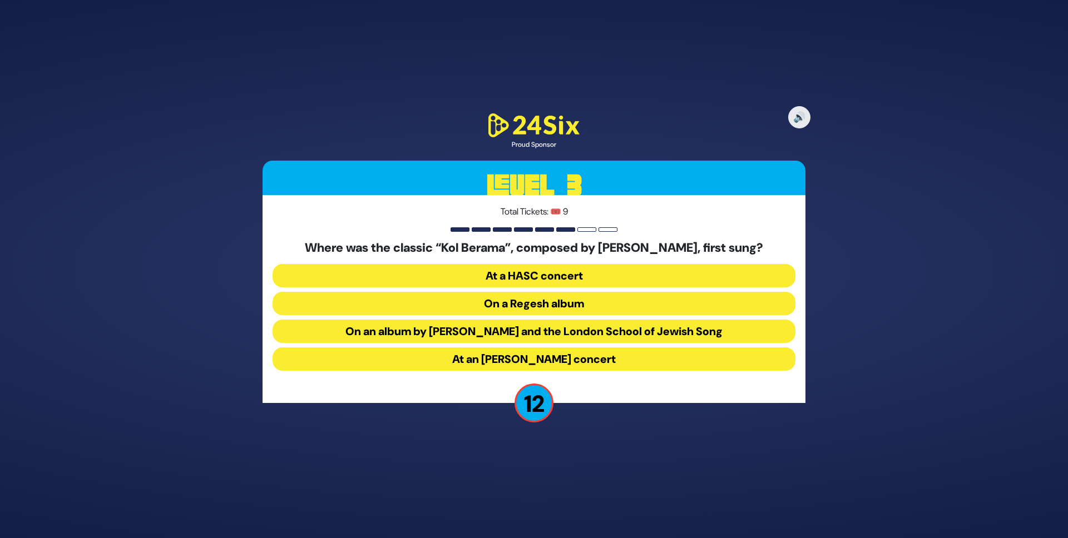
click at [583, 348] on button "On an album by Yigal Calek and the London School of Jewish Song" at bounding box center [534, 359] width 523 height 23
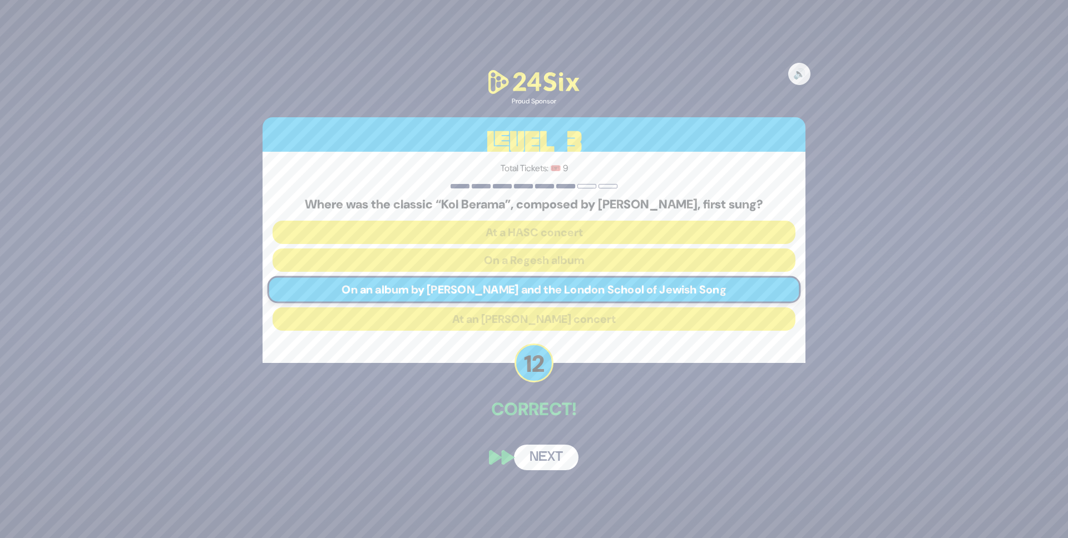
click at [560, 463] on button "Next" at bounding box center [546, 458] width 65 height 26
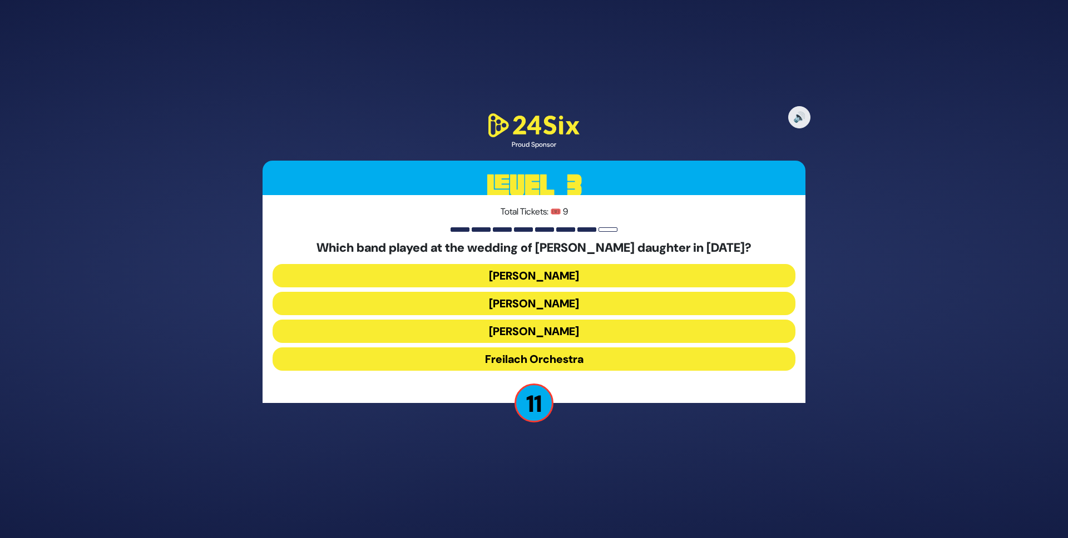
click at [555, 292] on button "Avrumy Berko" at bounding box center [534, 303] width 523 height 23
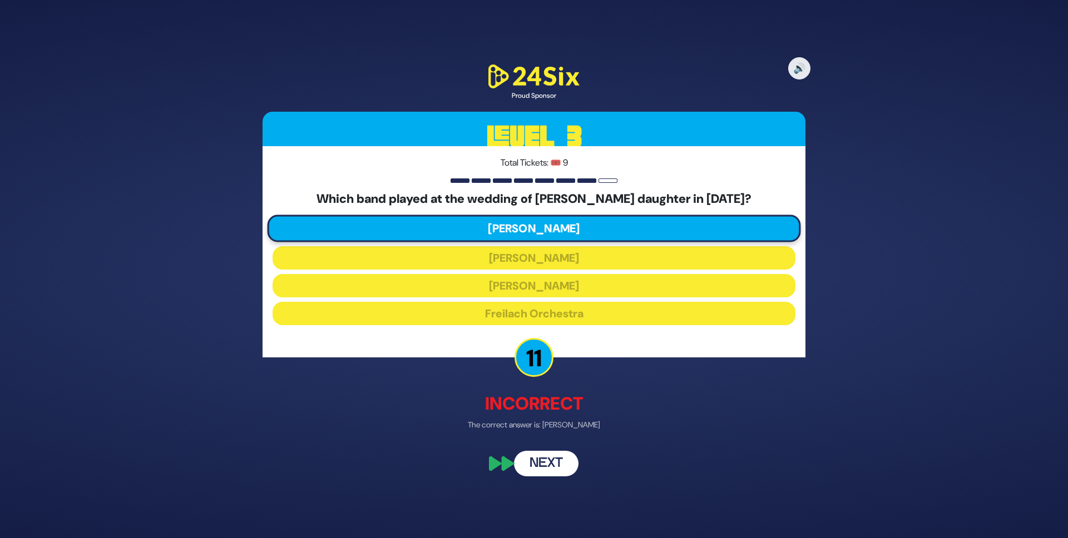
click at [550, 464] on button "Next" at bounding box center [546, 464] width 65 height 26
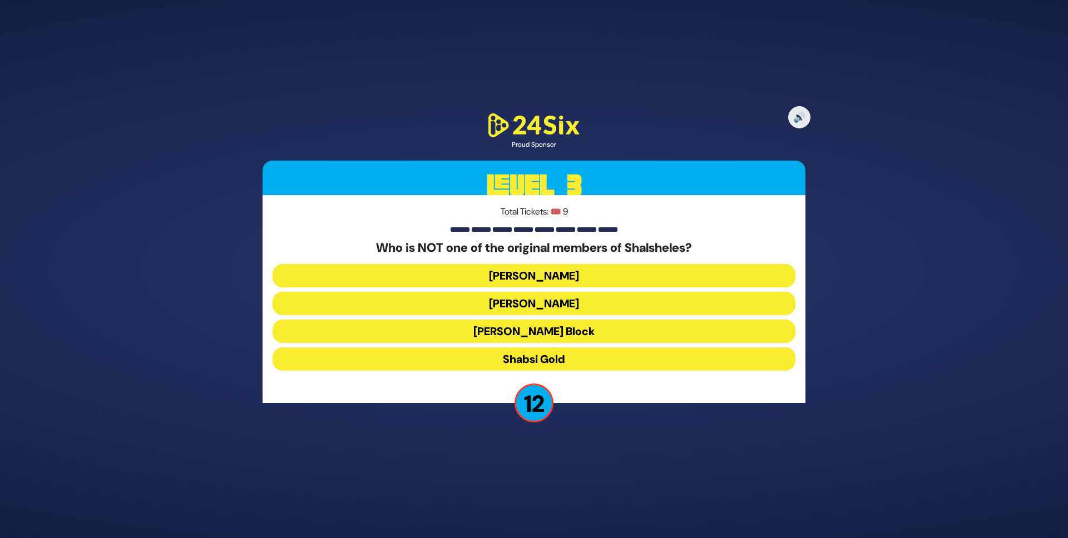
click at [560, 364] on button "Shabsi Gold" at bounding box center [534, 359] width 523 height 23
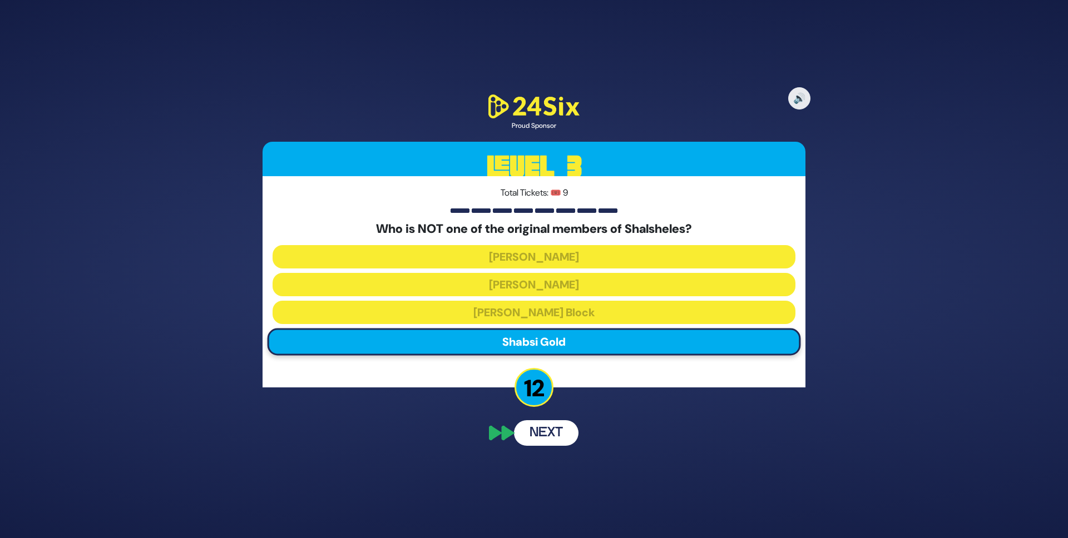
click at [564, 434] on button "Next" at bounding box center [546, 434] width 65 height 26
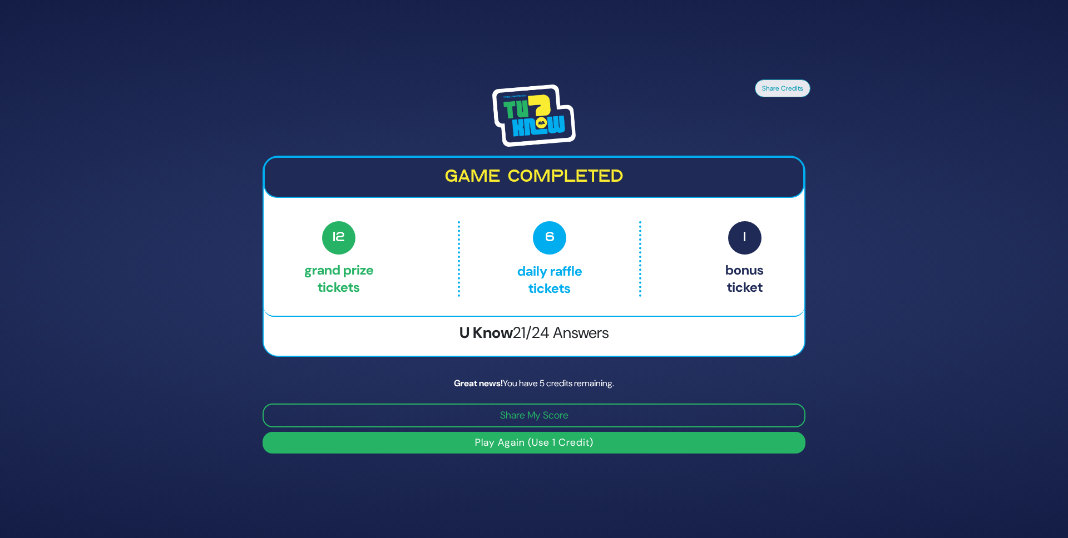
click at [587, 442] on button "Play Again (Use 1 Credit)" at bounding box center [534, 443] width 543 height 22
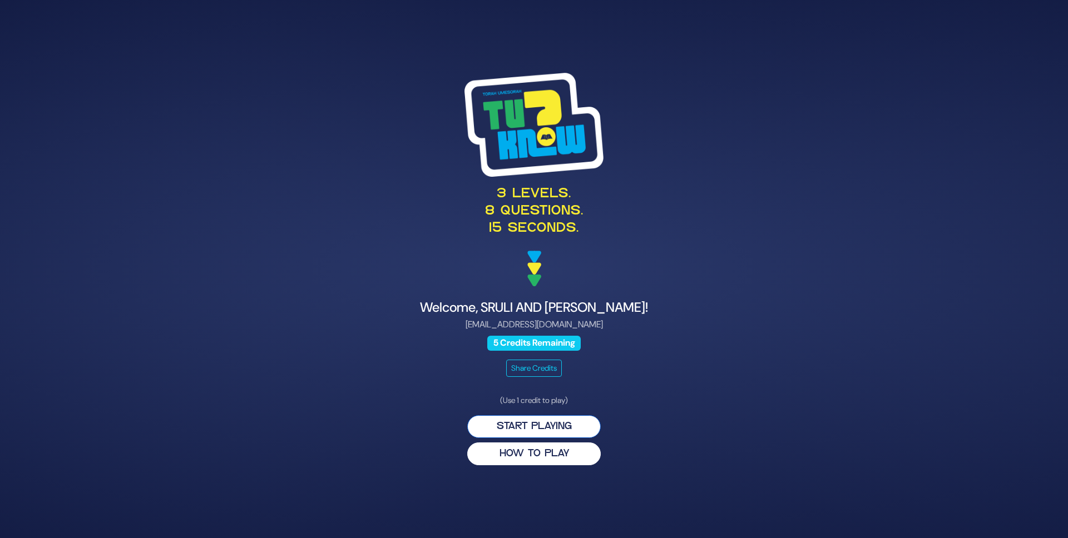
click at [552, 431] on button "Start Playing" at bounding box center [534, 427] width 134 height 23
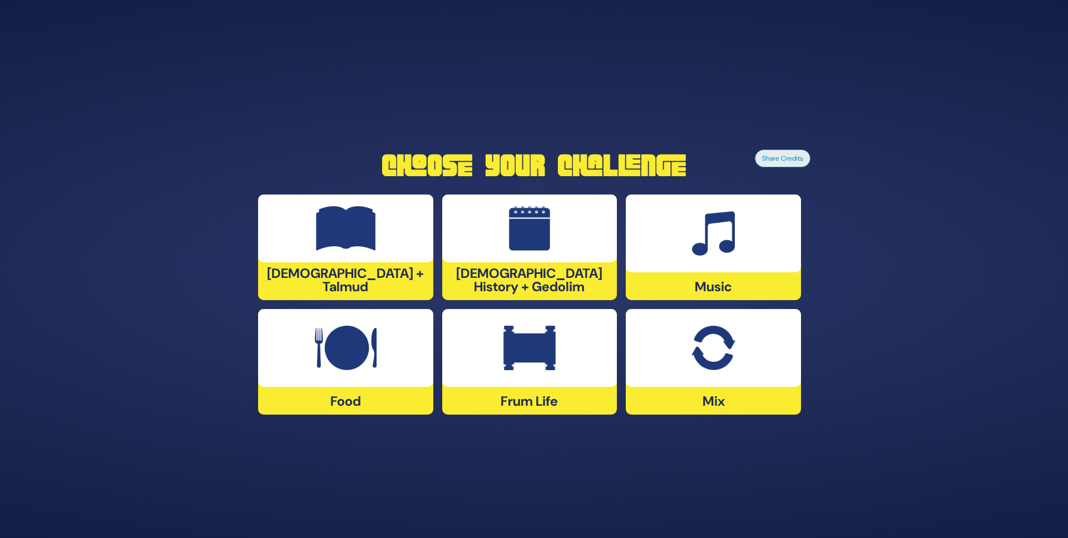
click at [512, 349] on img at bounding box center [529, 348] width 52 height 45
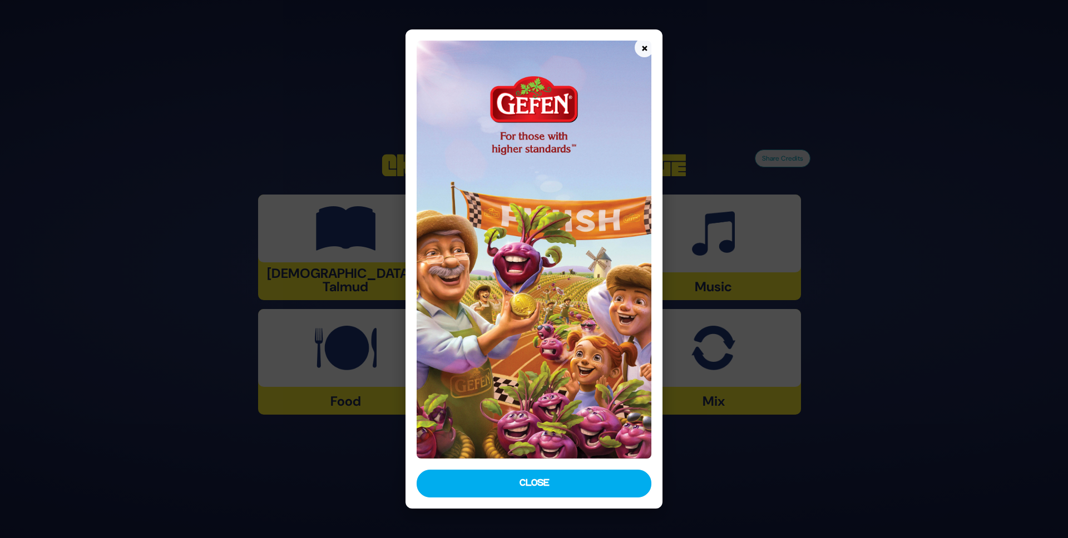
click at [552, 478] on button "Close" at bounding box center [534, 484] width 235 height 28
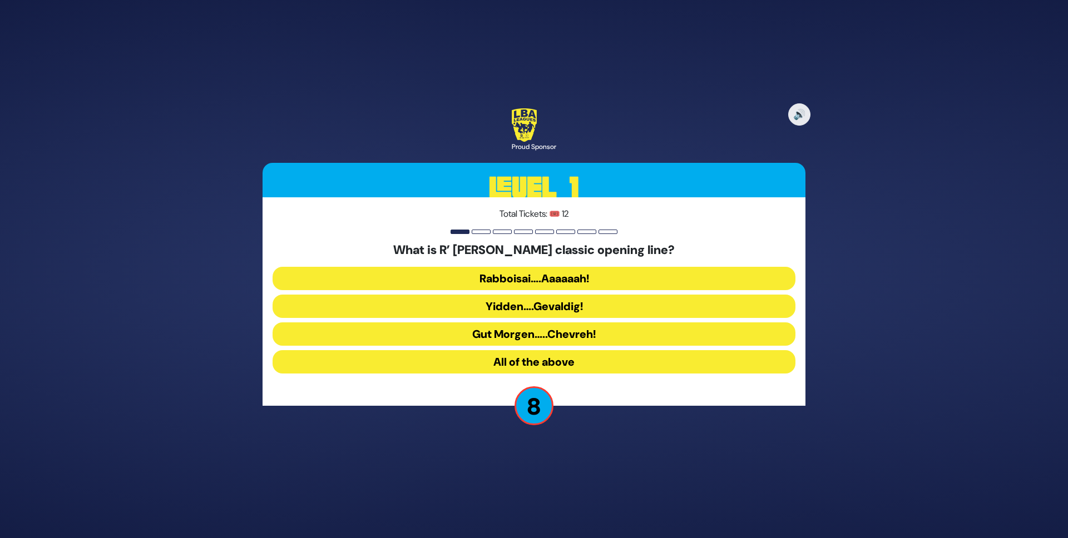
click at [567, 295] on button "Rabboisai….Aaaaaah!" at bounding box center [534, 306] width 523 height 23
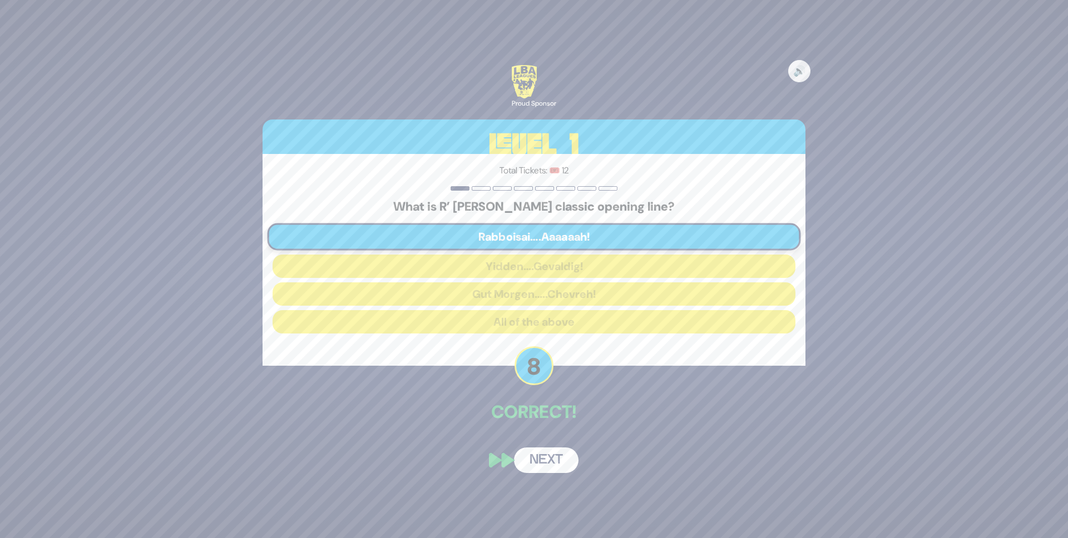
click at [546, 456] on button "Next" at bounding box center [546, 461] width 65 height 26
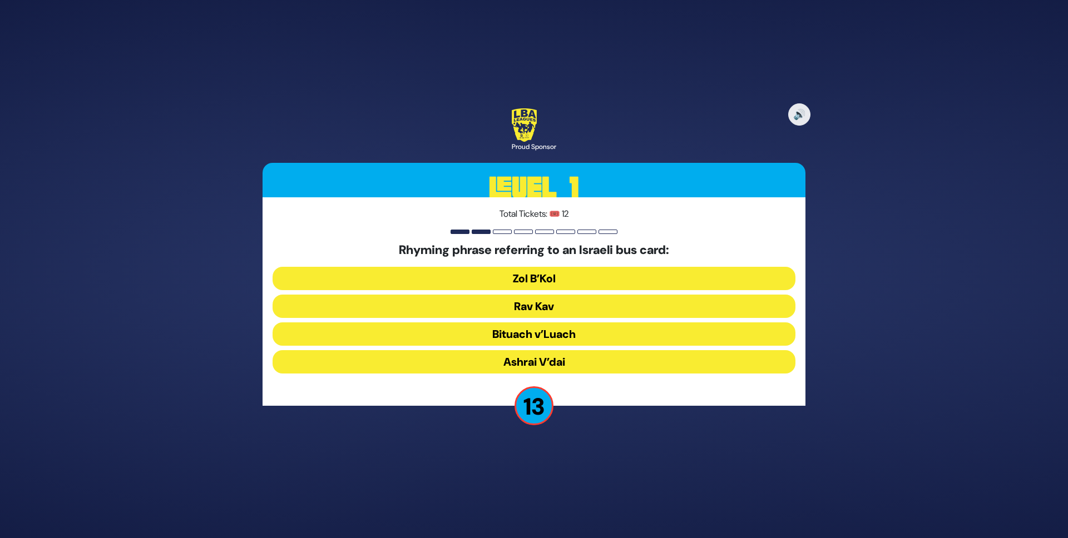
click at [543, 323] on button "Rav Kav" at bounding box center [534, 334] width 523 height 23
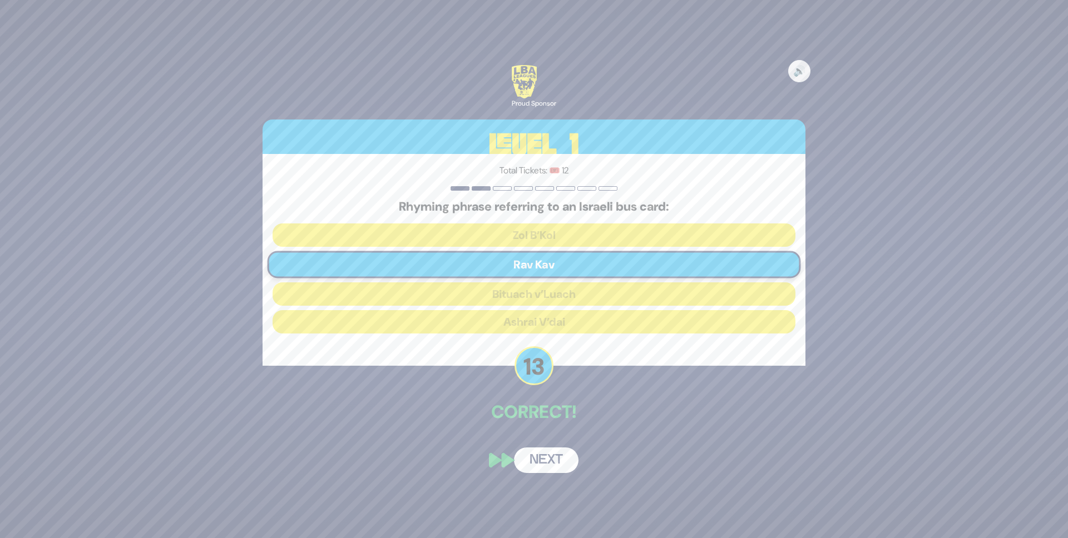
click at [543, 464] on button "Next" at bounding box center [546, 461] width 65 height 26
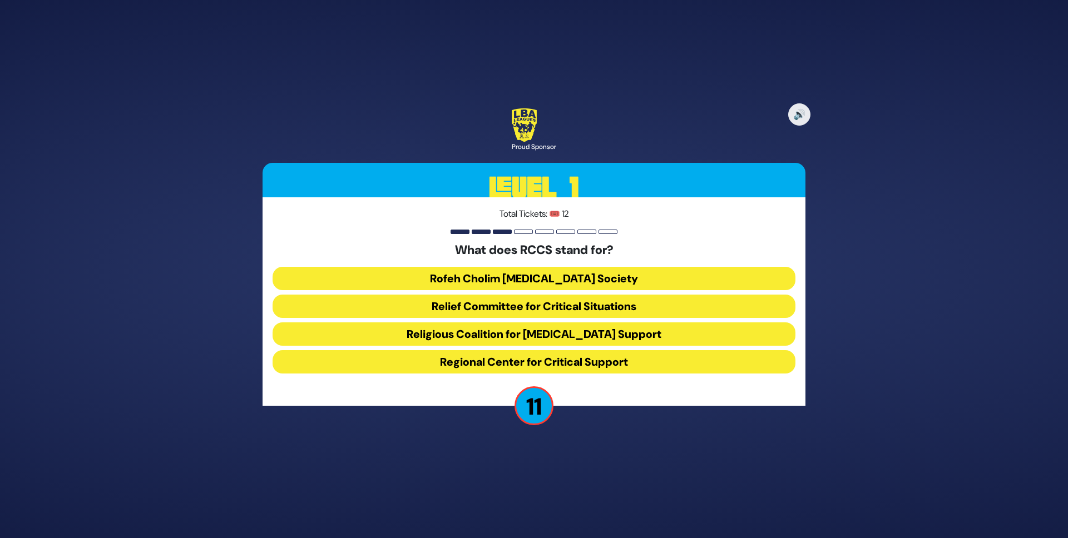
click at [594, 295] on button "Rofeh Cholim [MEDICAL_DATA] Society" at bounding box center [534, 306] width 523 height 23
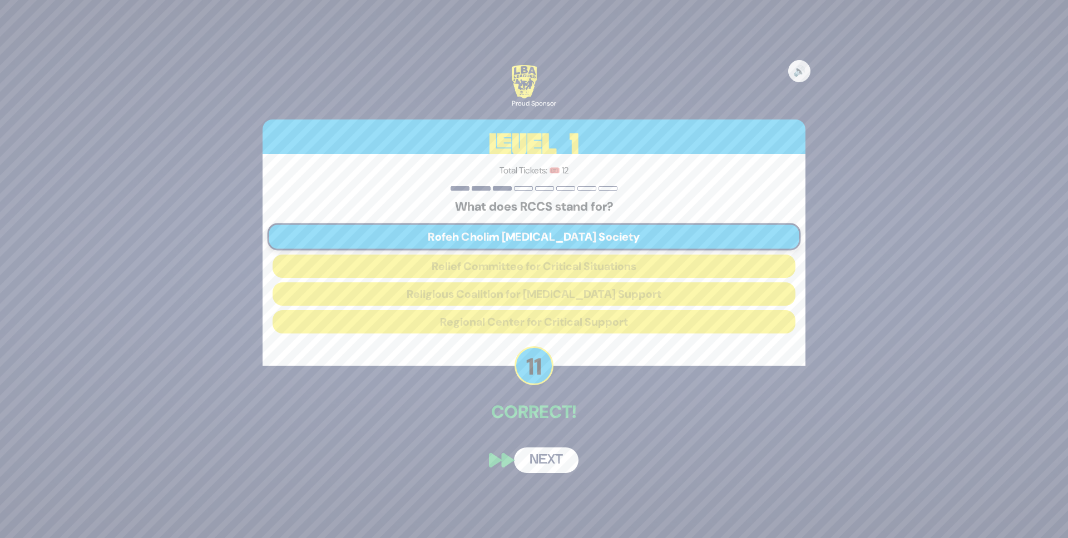
click at [541, 437] on div "🔊 Proud Sponsor Level 1 Total Tickets: 🎟️ 12 What does RCCS stand for? Rofeh Ch…" at bounding box center [534, 269] width 570 height 434
click at [546, 469] on button "Next" at bounding box center [546, 461] width 65 height 26
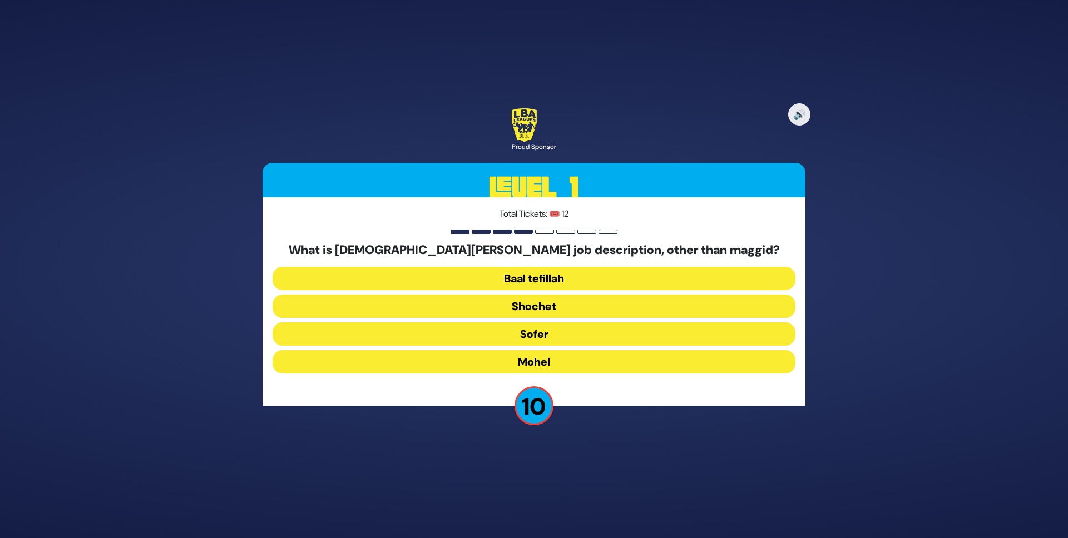
click at [543, 362] on button "Mohel" at bounding box center [534, 361] width 523 height 23
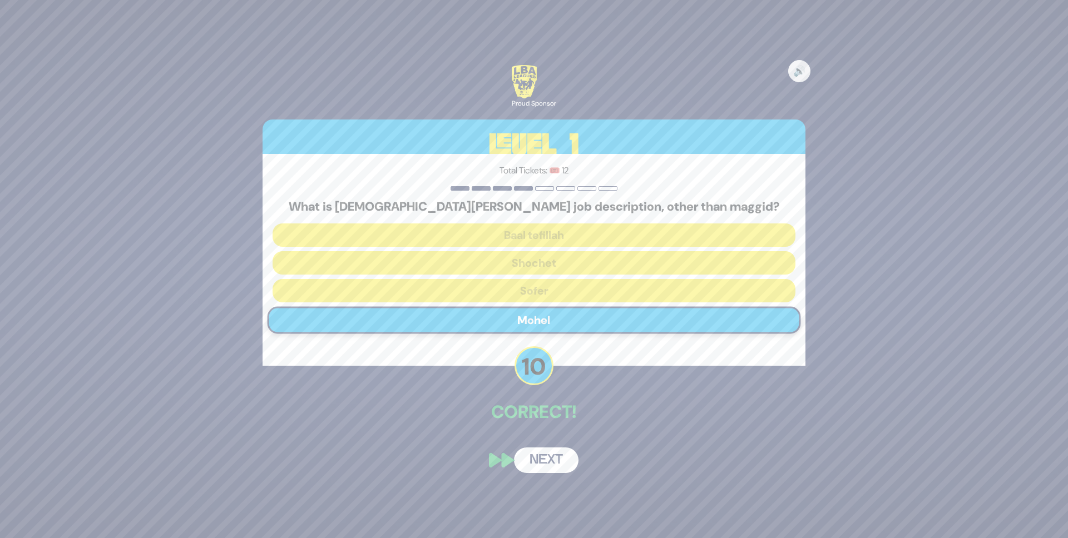
click at [533, 461] on button "Next" at bounding box center [546, 461] width 65 height 26
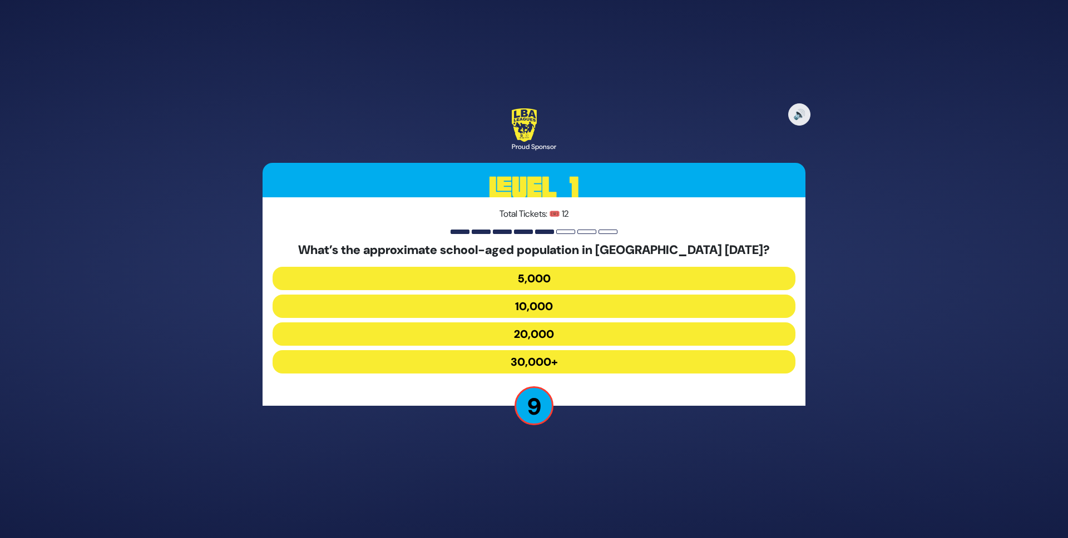
click at [549, 355] on button "30,000+" at bounding box center [534, 361] width 523 height 23
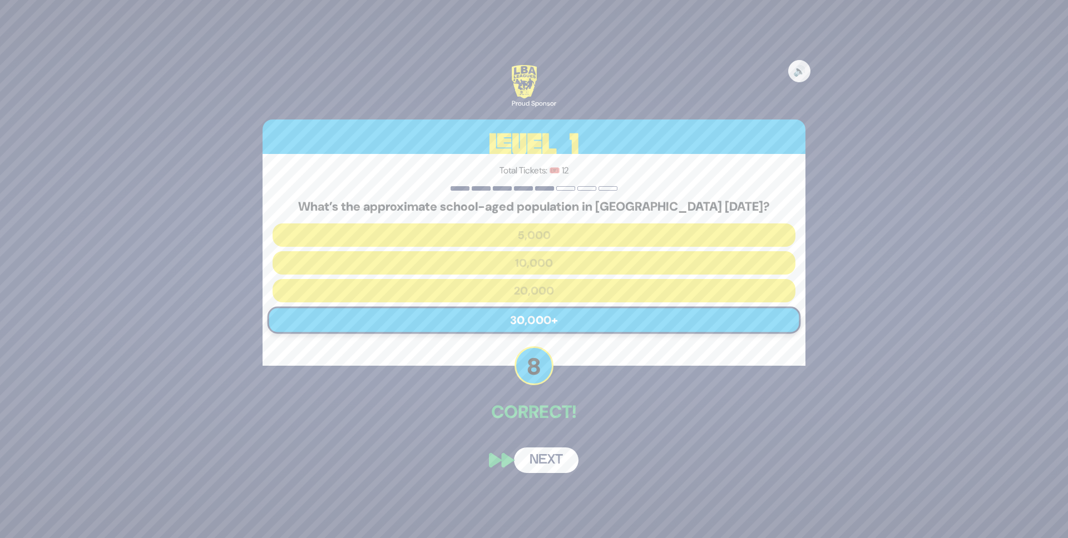
click at [544, 467] on button "Next" at bounding box center [546, 461] width 65 height 26
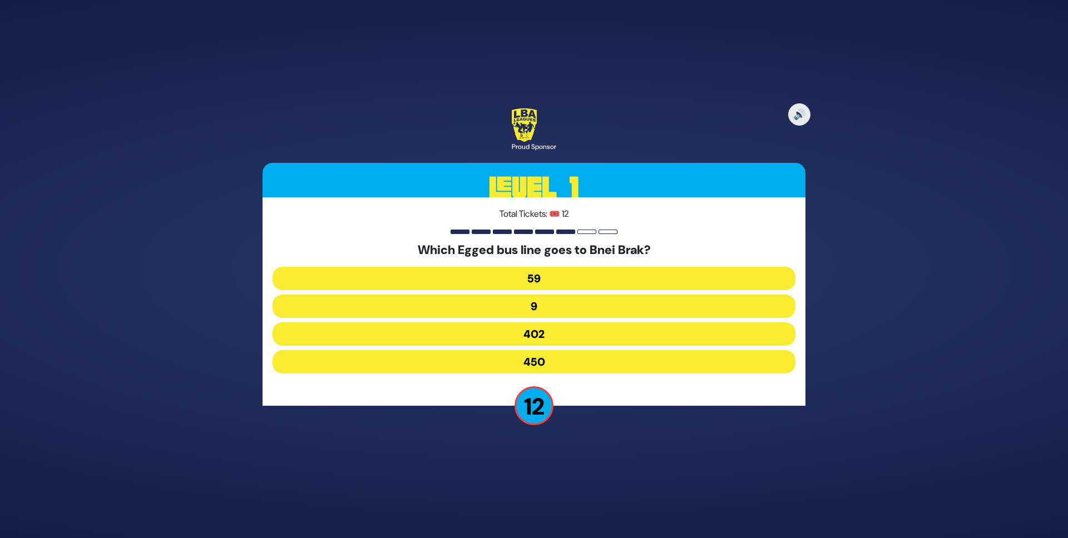
click at [536, 350] on button "402" at bounding box center [534, 361] width 523 height 23
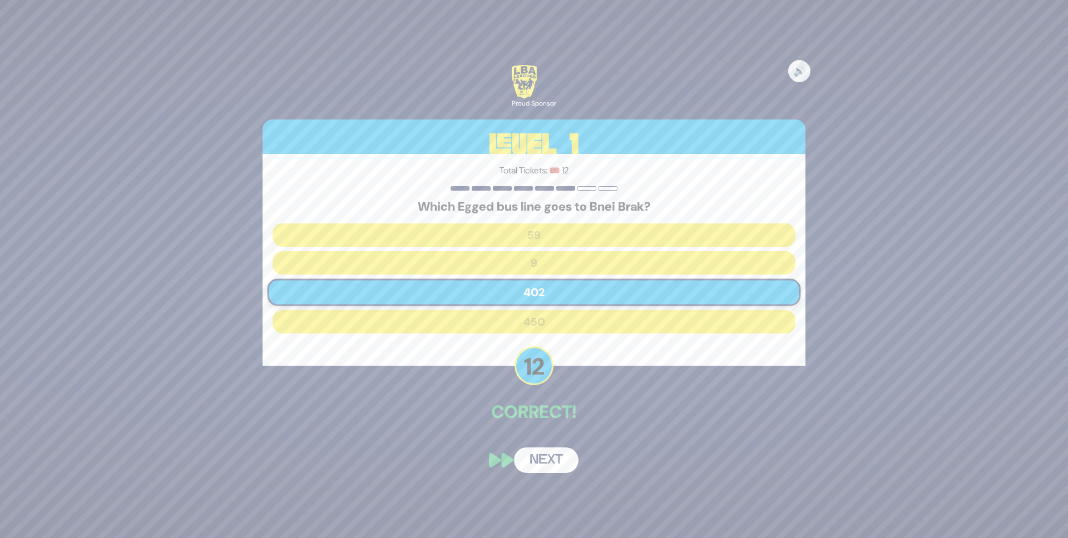
click at [550, 465] on button "Next" at bounding box center [546, 461] width 65 height 26
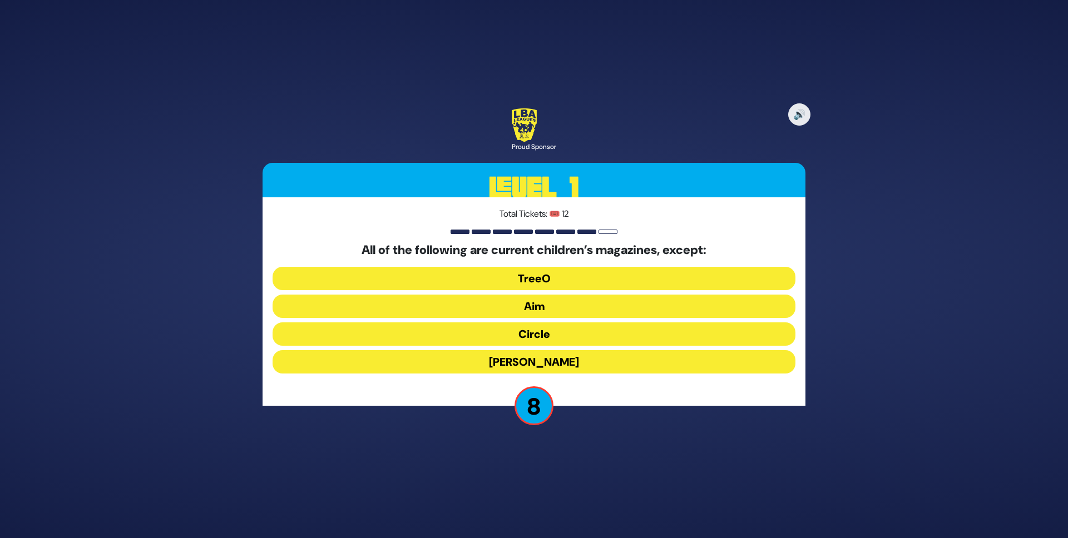
click at [561, 365] on button "[PERSON_NAME]" at bounding box center [534, 361] width 523 height 23
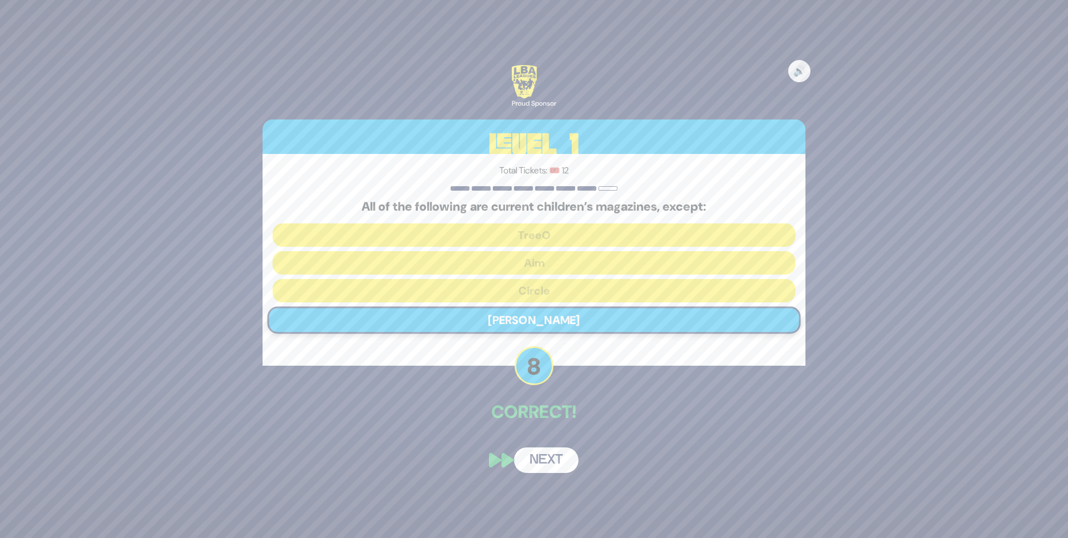
click at [540, 459] on button "Next" at bounding box center [546, 461] width 65 height 26
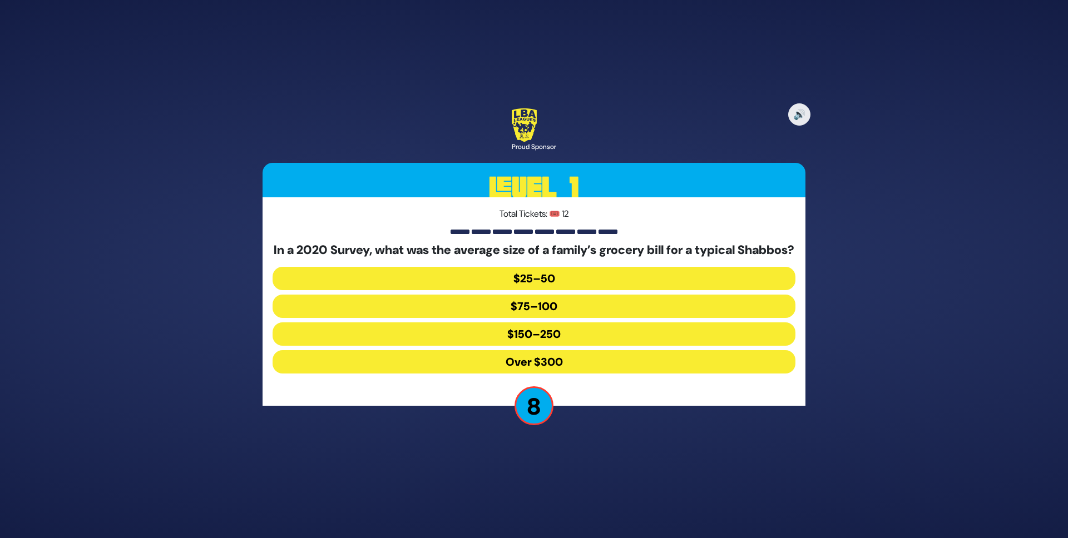
click at [557, 350] on button "$150–250" at bounding box center [534, 361] width 523 height 23
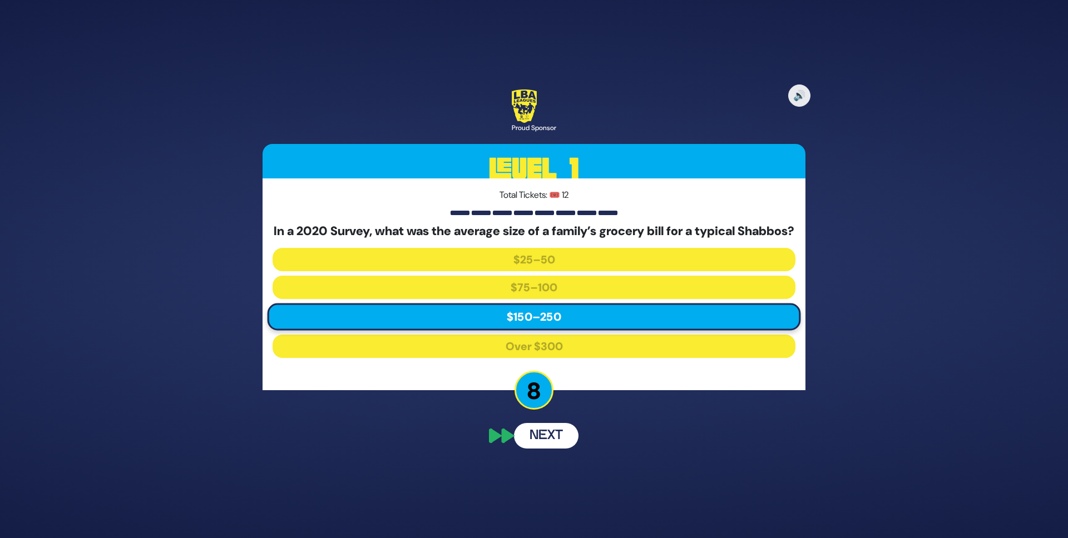
click at [564, 437] on button "Next" at bounding box center [546, 436] width 65 height 26
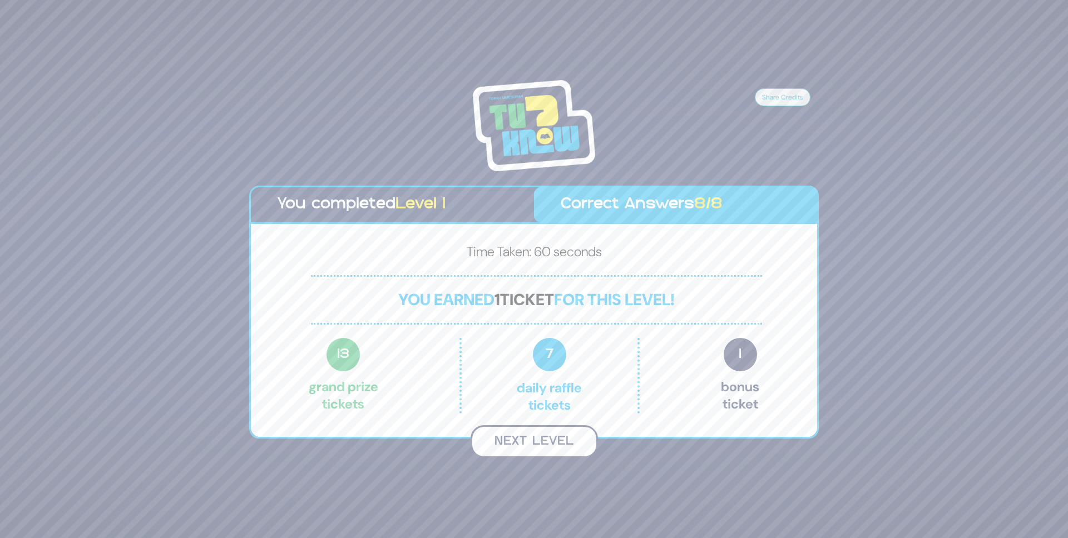
click at [568, 439] on button "Next Level" at bounding box center [534, 442] width 127 height 33
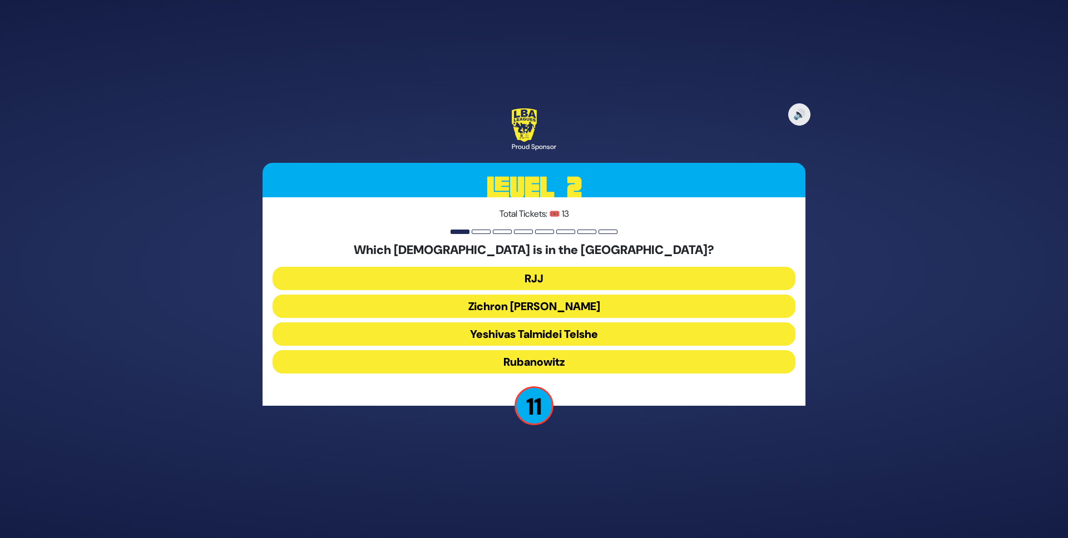
click at [574, 350] on button "Yeshivas Talmidei Telshe" at bounding box center [534, 361] width 523 height 23
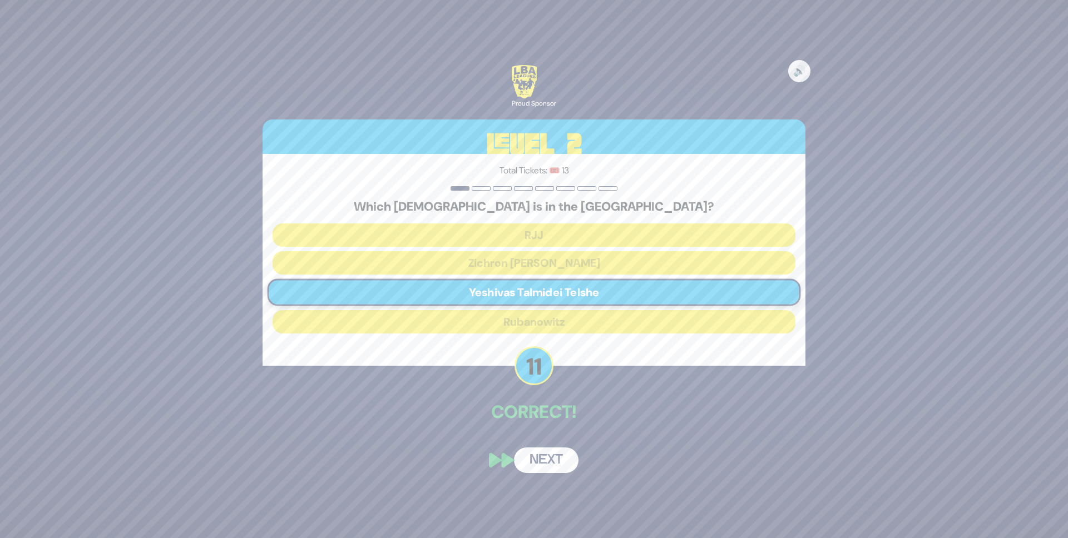
click at [540, 464] on button "Next" at bounding box center [546, 461] width 65 height 26
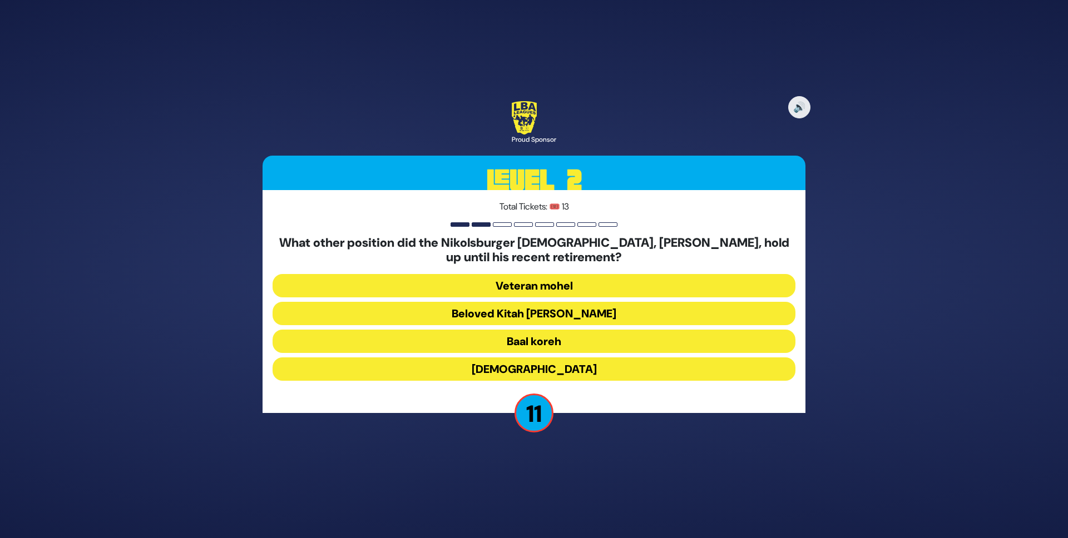
click at [564, 330] on button "Beloved Kitah [PERSON_NAME]" at bounding box center [534, 341] width 523 height 23
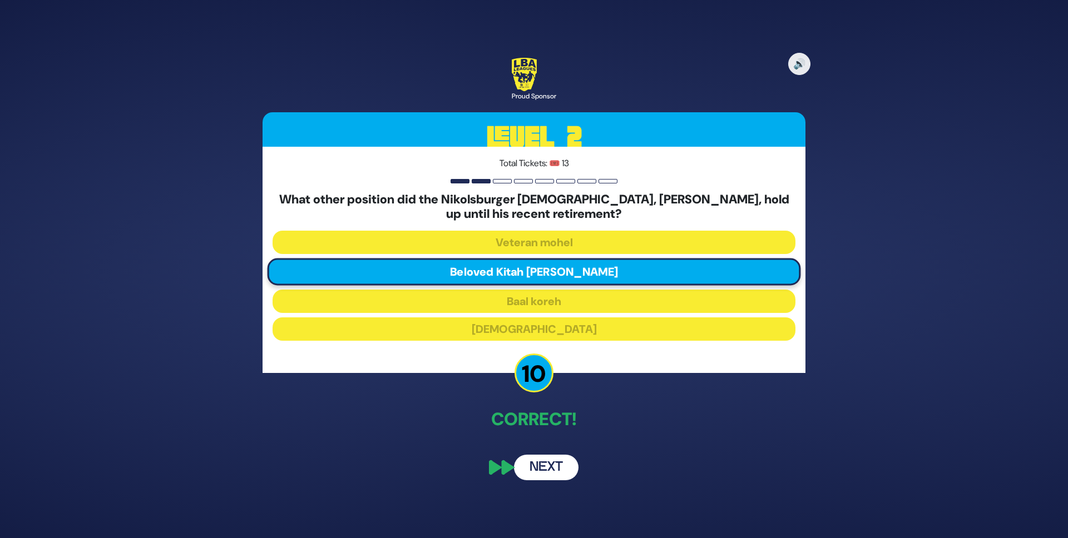
click at [564, 469] on button "Next" at bounding box center [546, 468] width 65 height 26
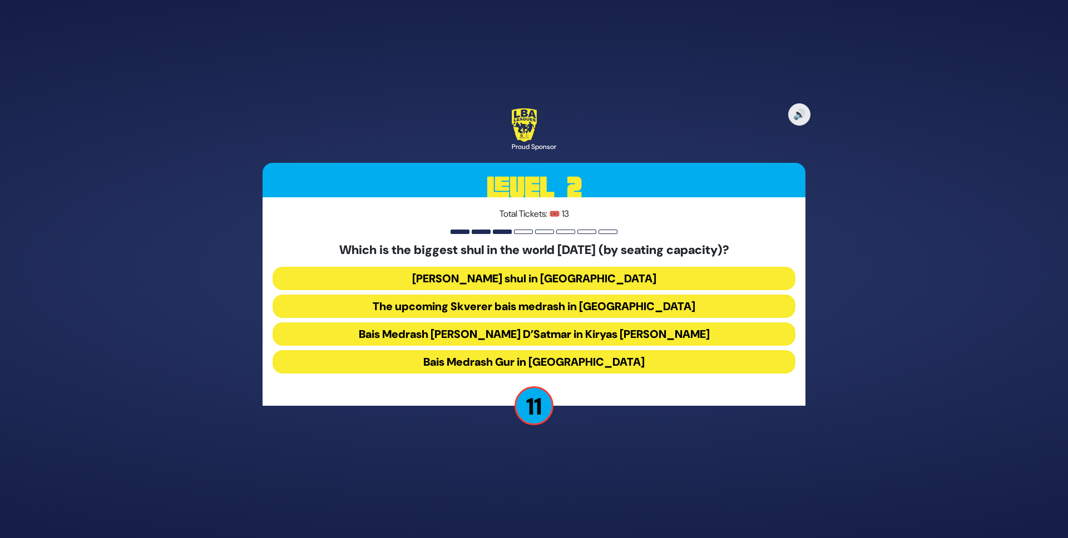
click at [576, 362] on button "Bais Medrash Gur in [GEOGRAPHIC_DATA]" at bounding box center [534, 361] width 523 height 23
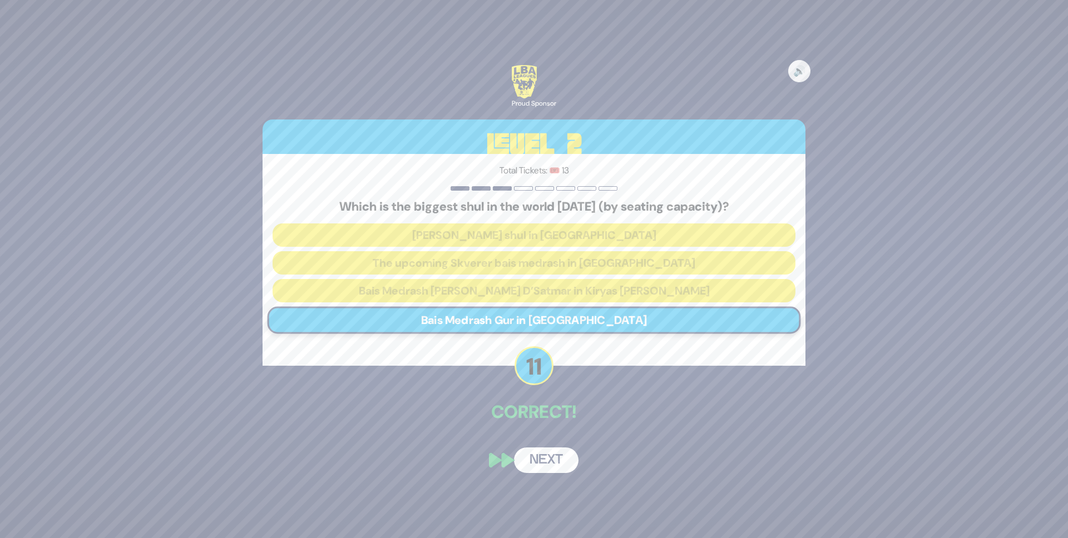
click at [555, 457] on button "Next" at bounding box center [546, 461] width 65 height 26
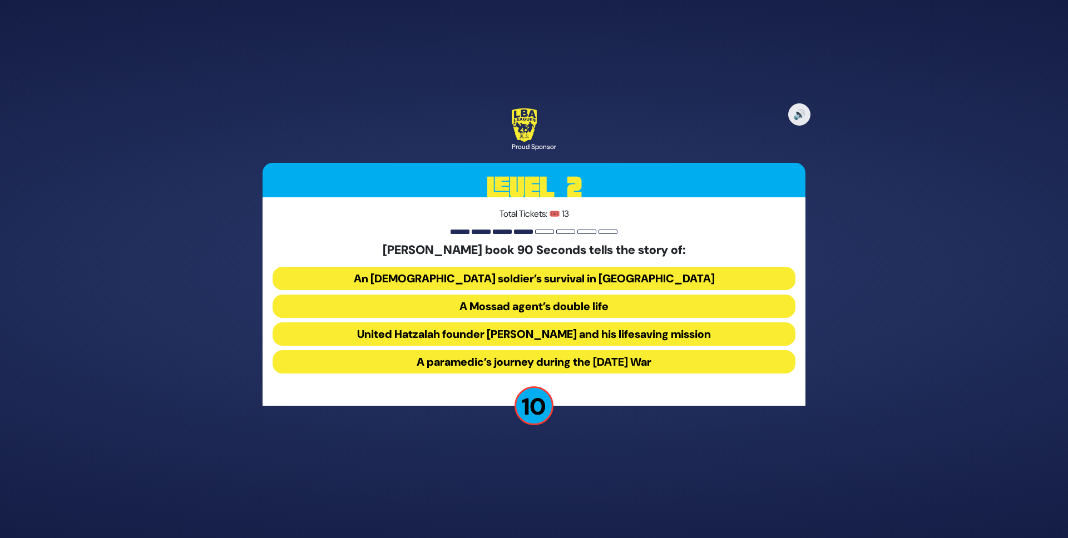
click at [549, 350] on button "United Hatzalah founder [PERSON_NAME] and his lifesaving mission" at bounding box center [534, 361] width 523 height 23
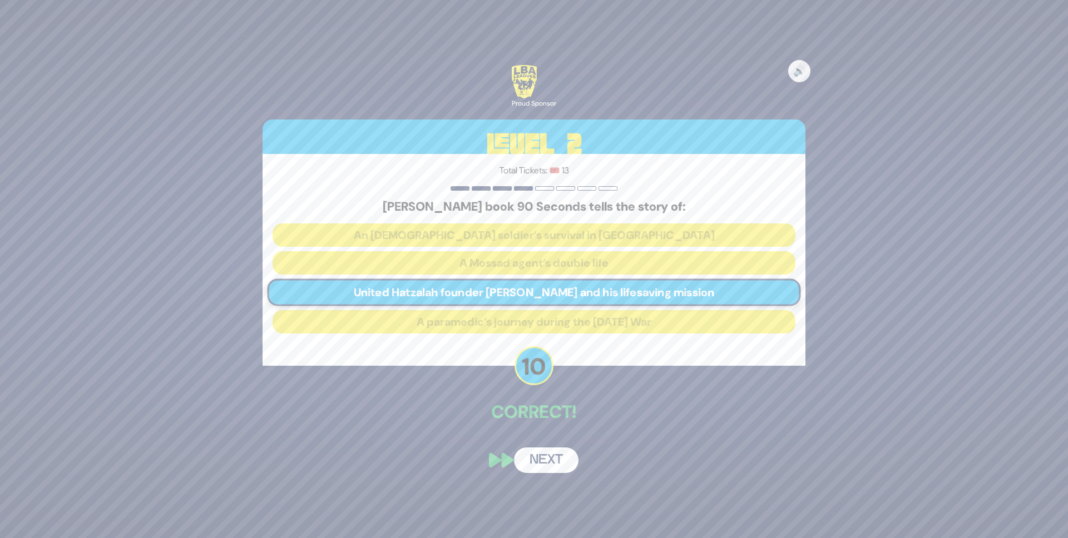
click at [531, 467] on button "Next" at bounding box center [546, 461] width 65 height 26
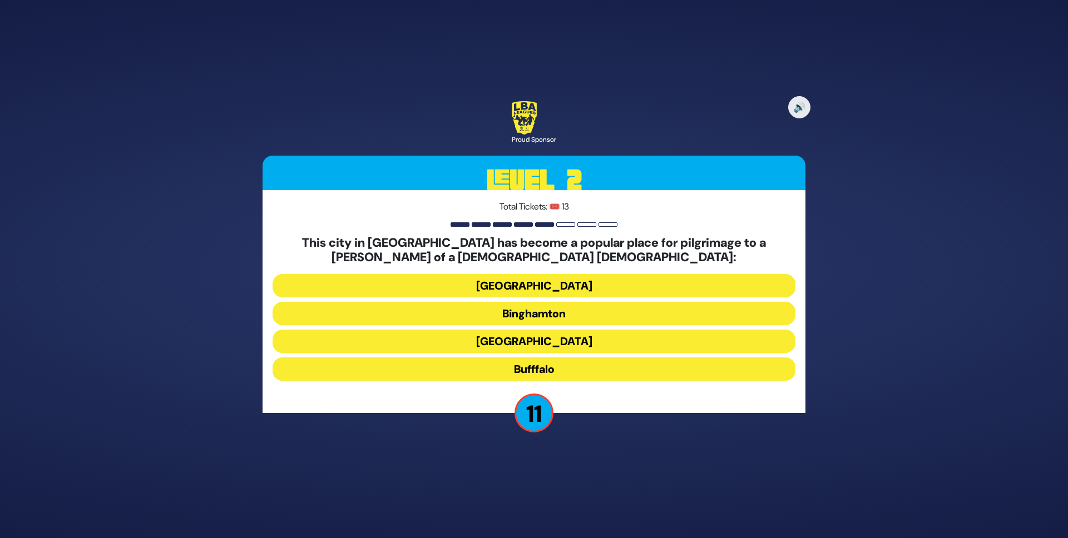
click at [534, 366] on button "Bufffalo" at bounding box center [534, 369] width 523 height 23
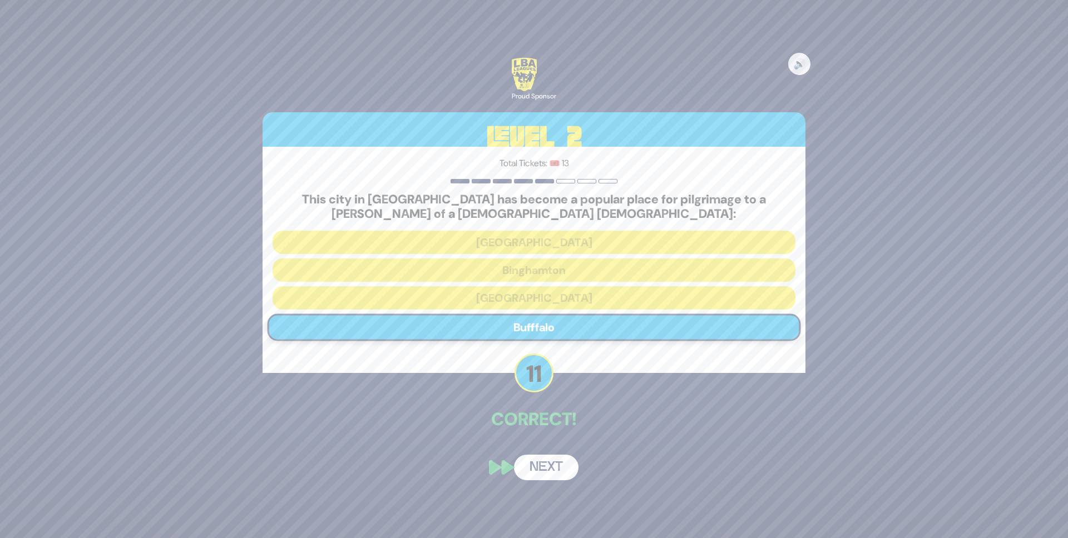
click at [546, 464] on button "Next" at bounding box center [546, 468] width 65 height 26
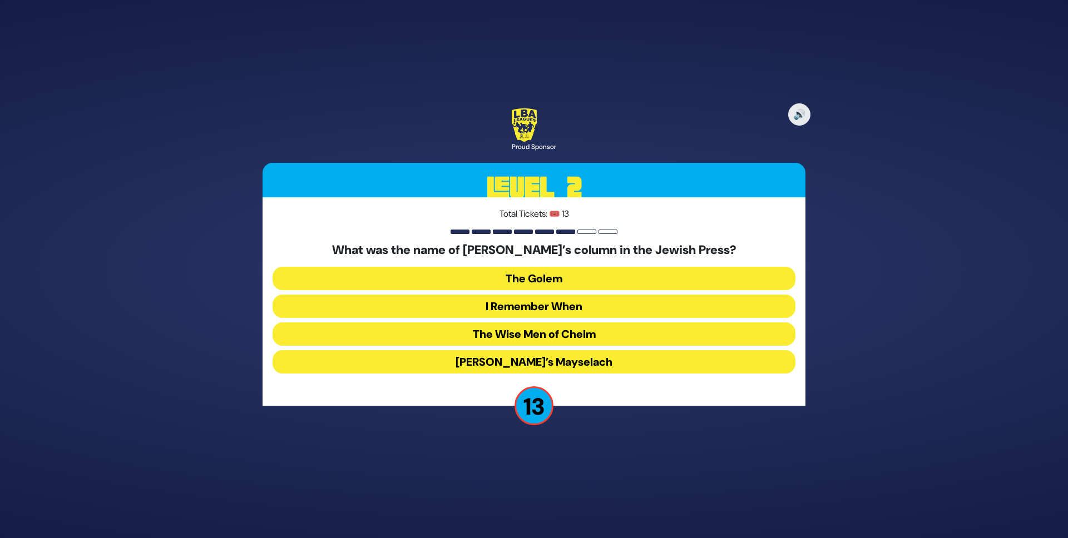
click at [537, 323] on button "I Remember When" at bounding box center [534, 334] width 523 height 23
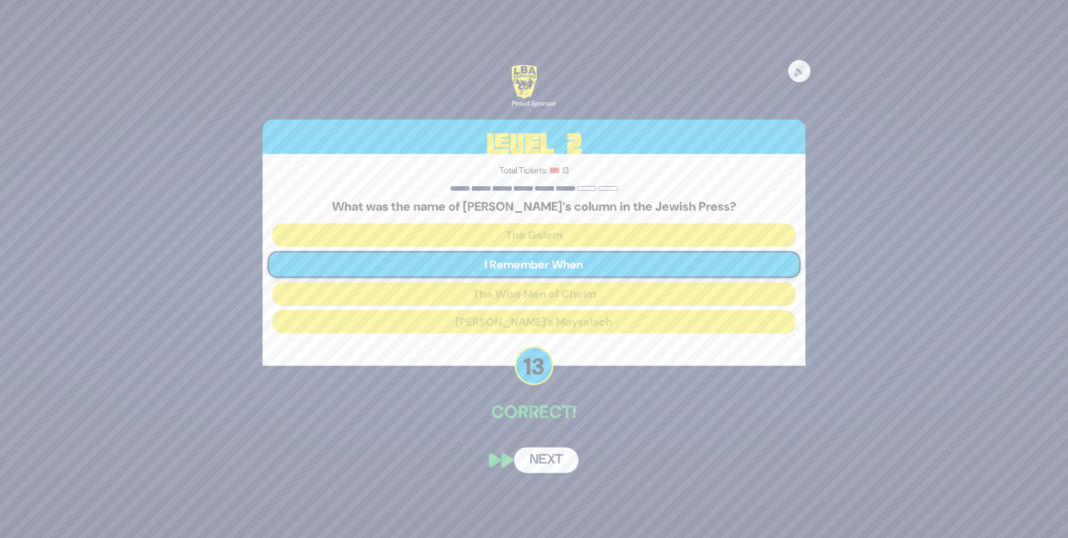
click at [536, 453] on button "Next" at bounding box center [546, 461] width 65 height 26
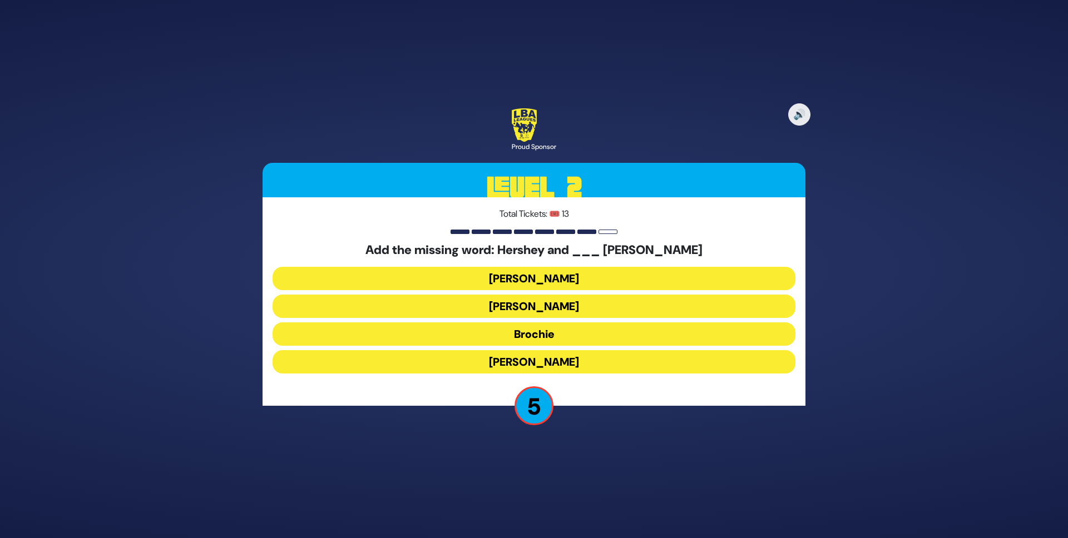
click at [551, 295] on button "[PERSON_NAME]" at bounding box center [534, 306] width 523 height 23
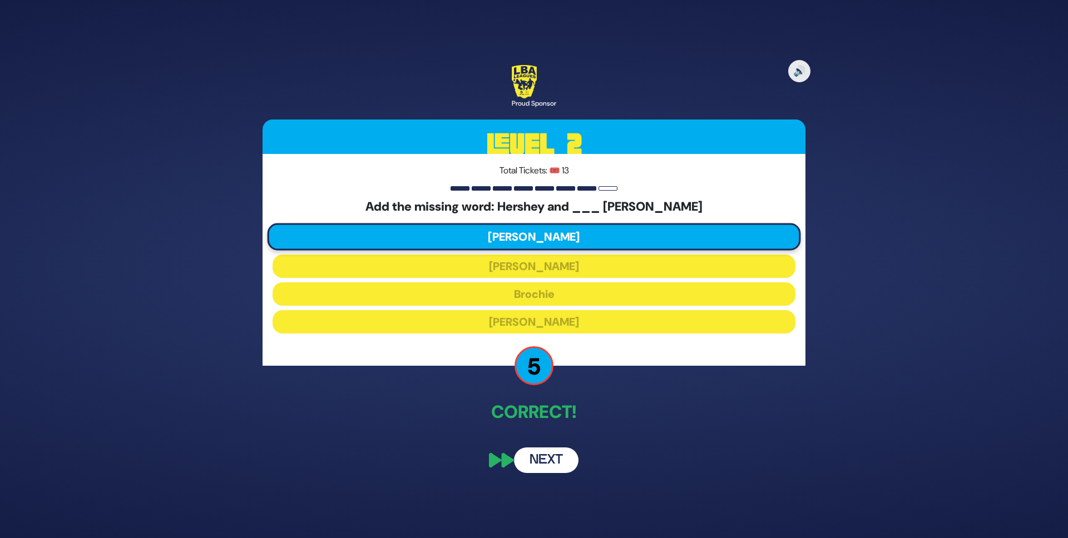
click at [546, 455] on button "Next" at bounding box center [546, 461] width 65 height 26
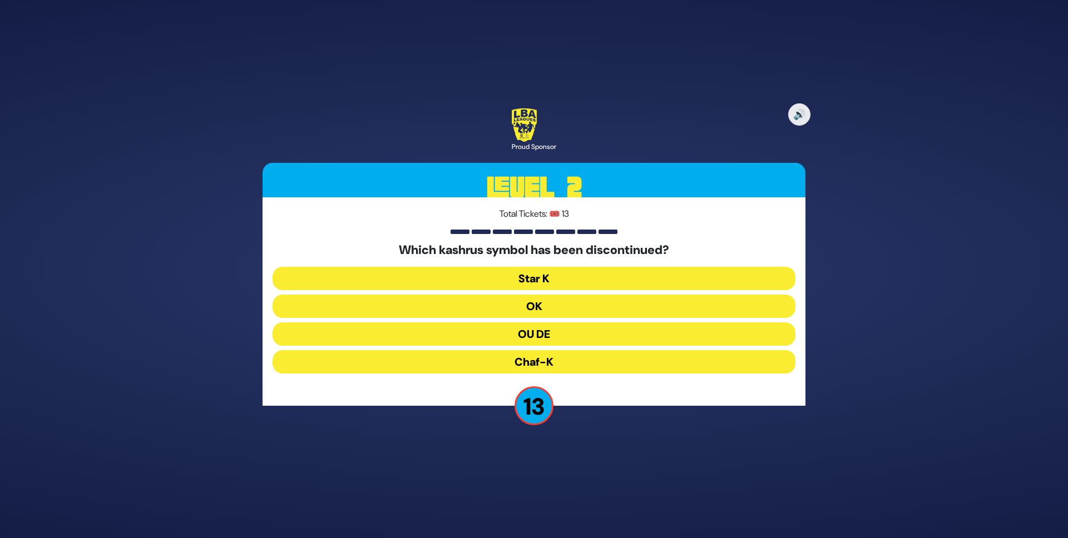
click at [546, 350] on button "OU DE" at bounding box center [534, 361] width 523 height 23
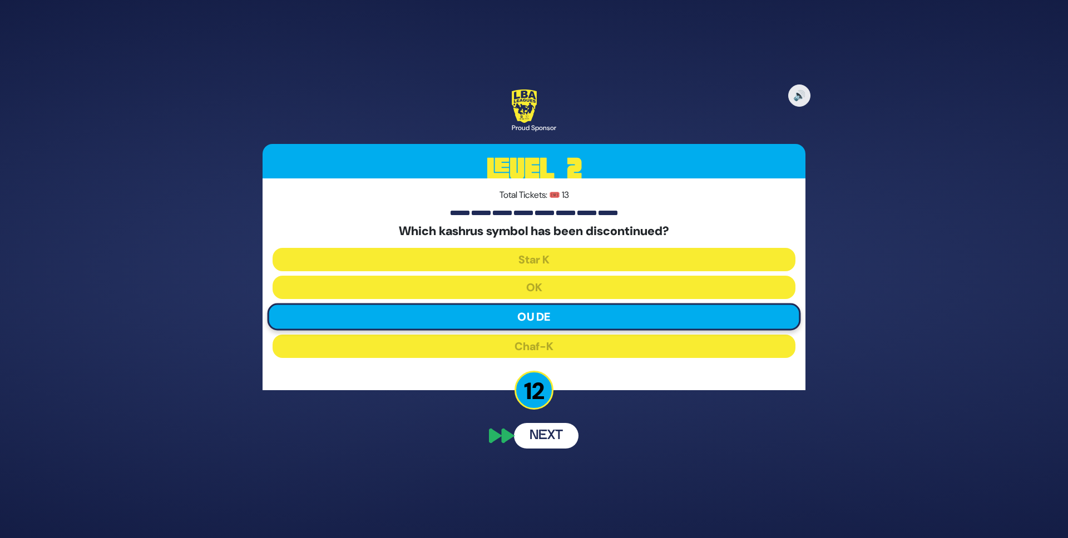
click at [551, 426] on button "Next" at bounding box center [546, 436] width 65 height 26
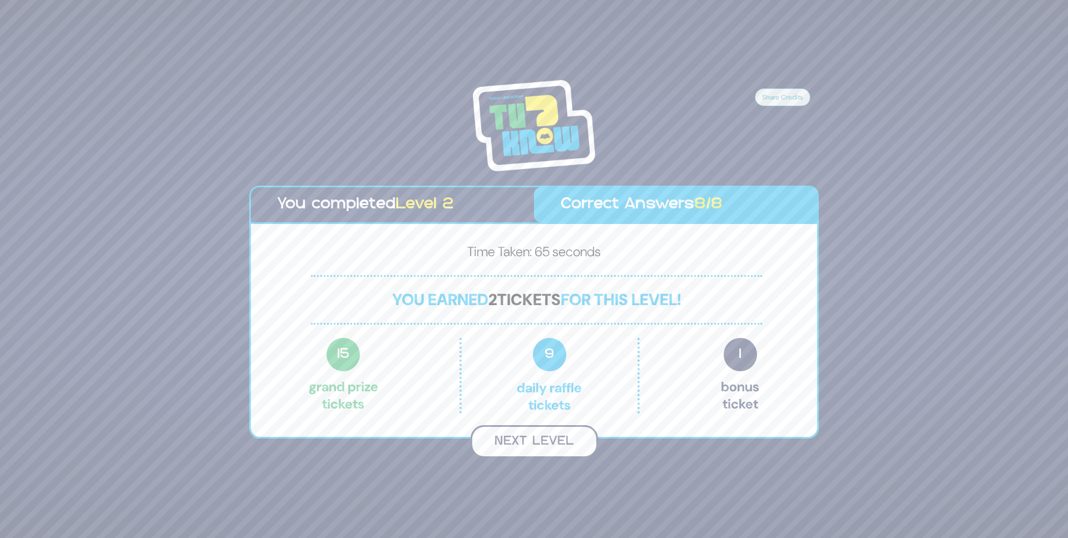
click at [547, 438] on button "Next Level" at bounding box center [534, 442] width 127 height 33
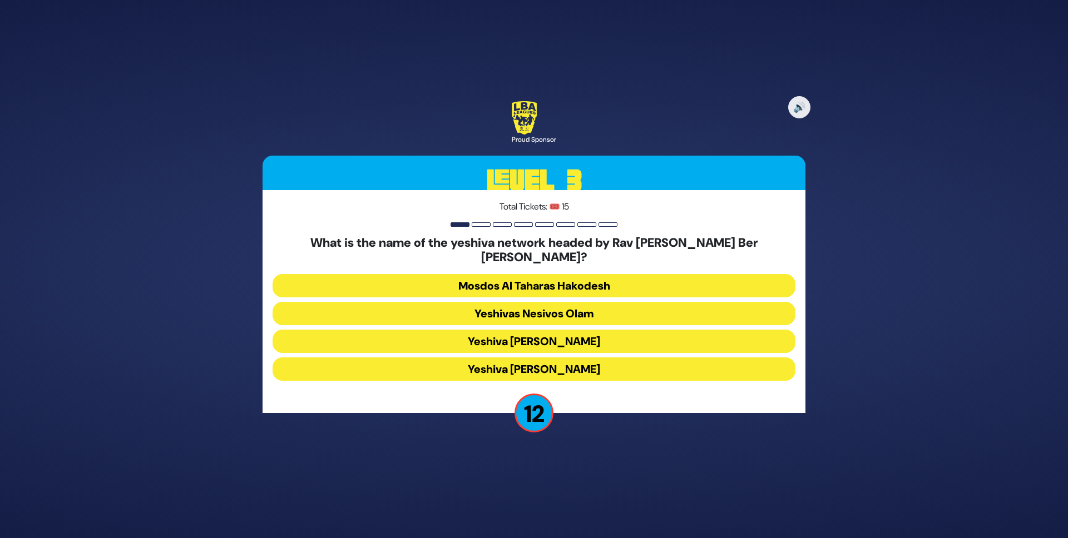
click at [531, 365] on button "Yeshiva [PERSON_NAME]" at bounding box center [534, 369] width 523 height 23
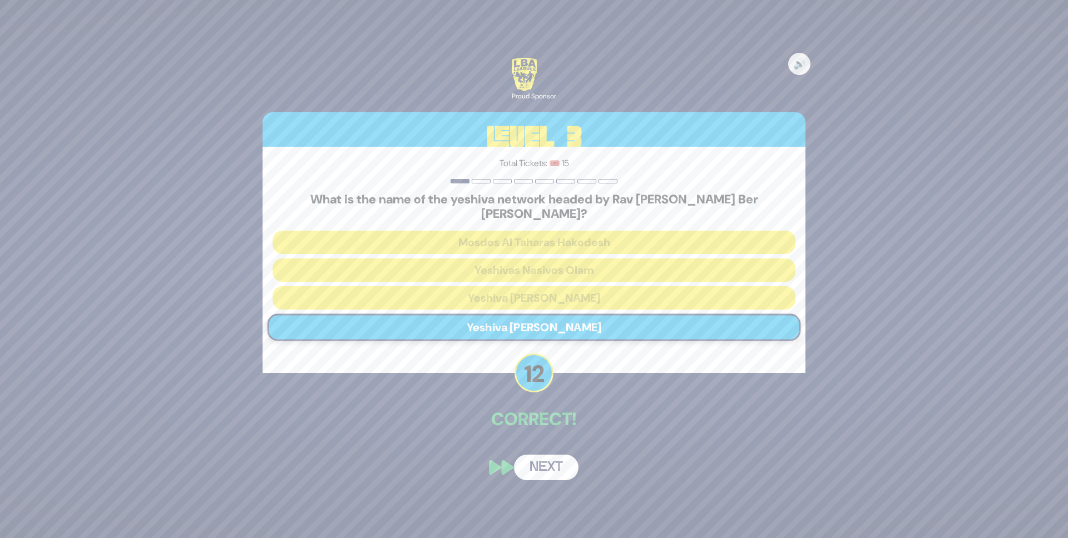
click at [547, 457] on button "Next" at bounding box center [546, 468] width 65 height 26
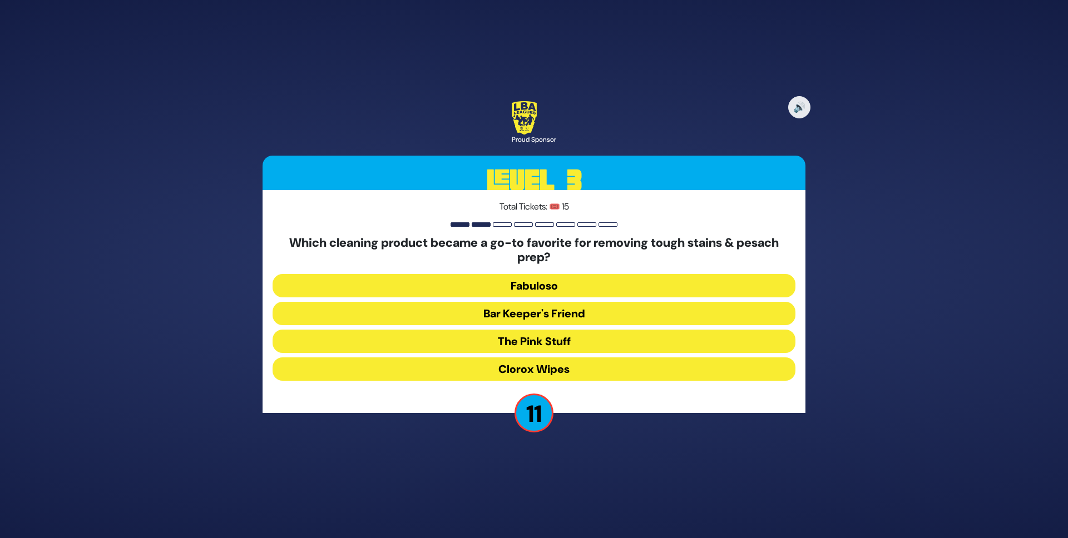
click at [547, 358] on button "The Pink Stuff" at bounding box center [534, 369] width 523 height 23
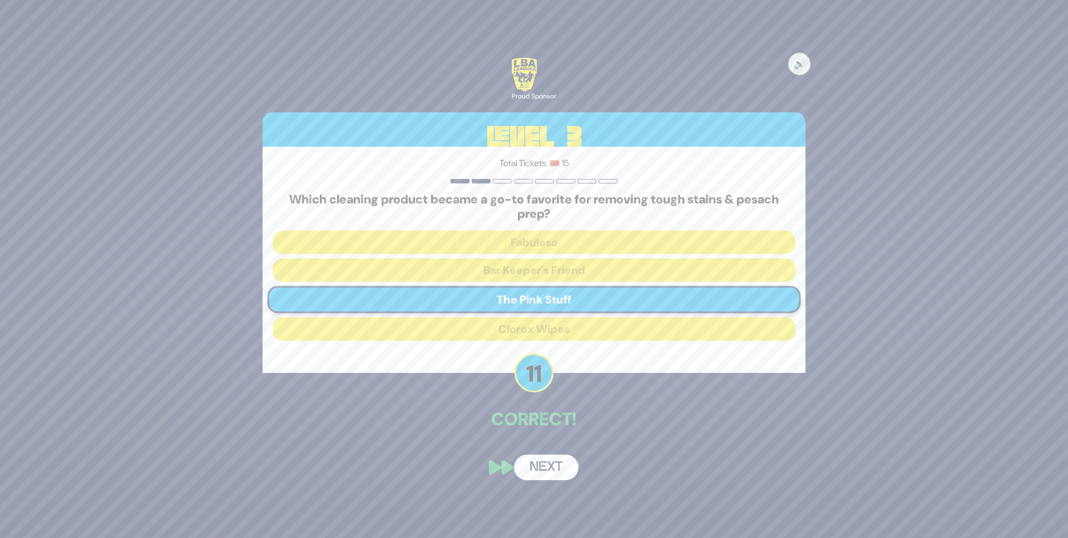
click at [545, 467] on button "Next" at bounding box center [546, 468] width 65 height 26
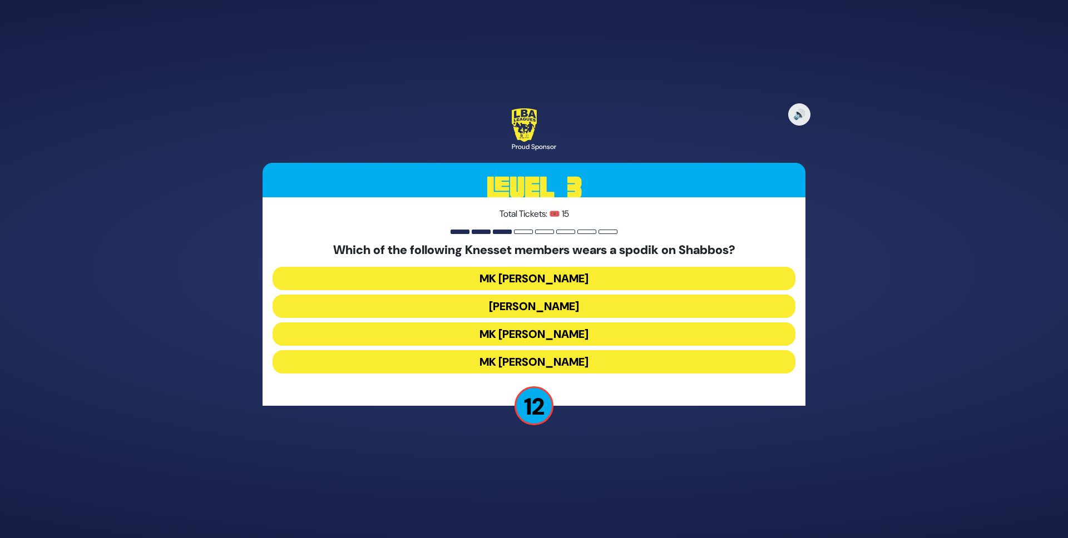
click at [566, 355] on button "MK [PERSON_NAME]" at bounding box center [534, 361] width 523 height 23
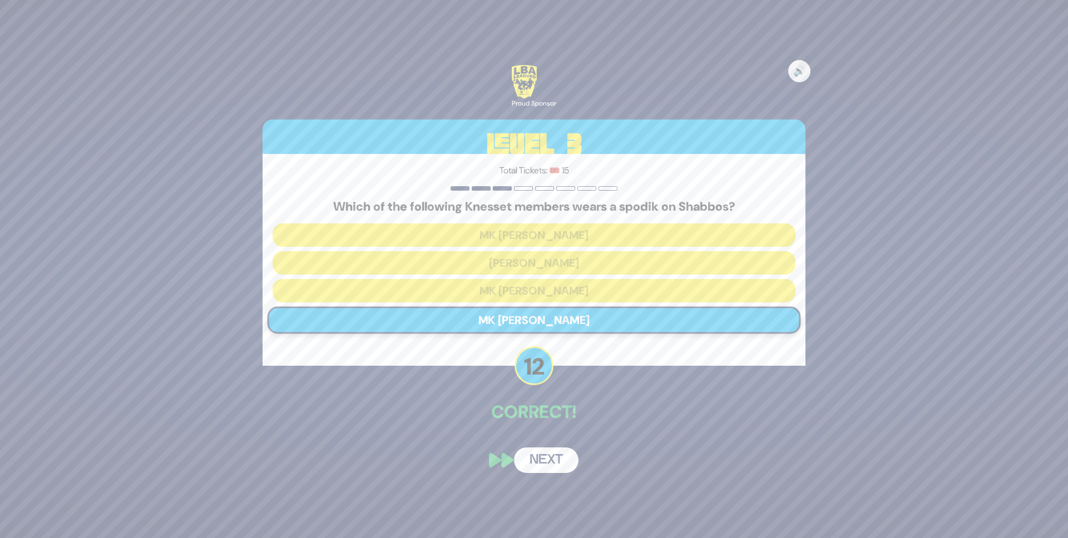
click at [555, 458] on button "Next" at bounding box center [546, 461] width 65 height 26
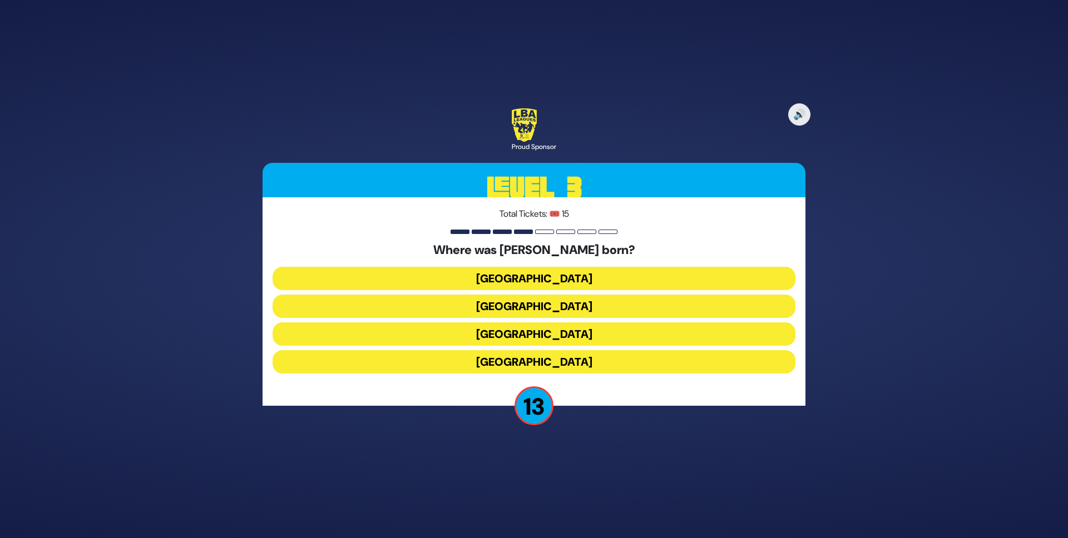
click at [532, 350] on button "[GEOGRAPHIC_DATA]" at bounding box center [534, 361] width 523 height 23
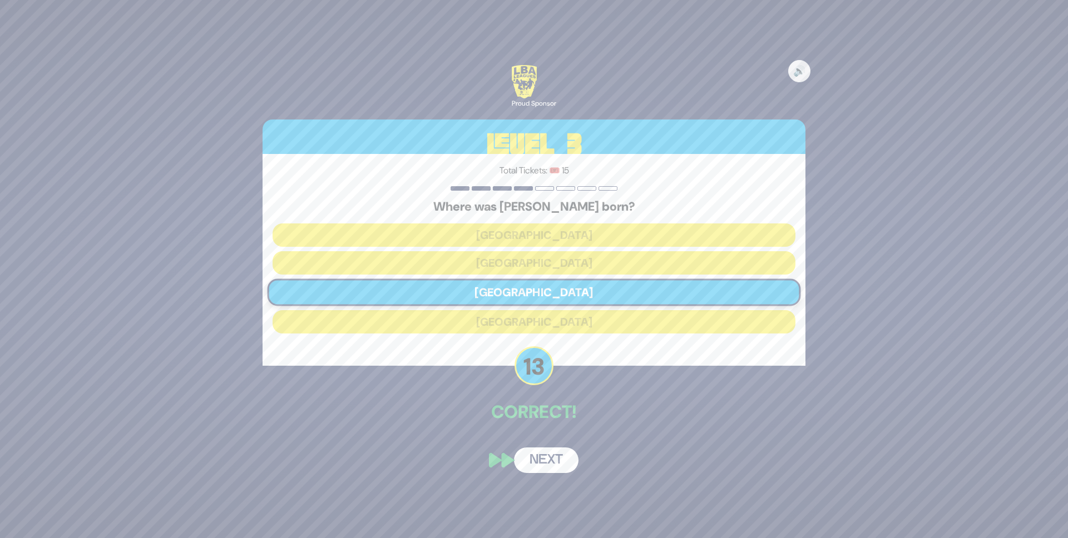
click at [547, 462] on button "Next" at bounding box center [546, 461] width 65 height 26
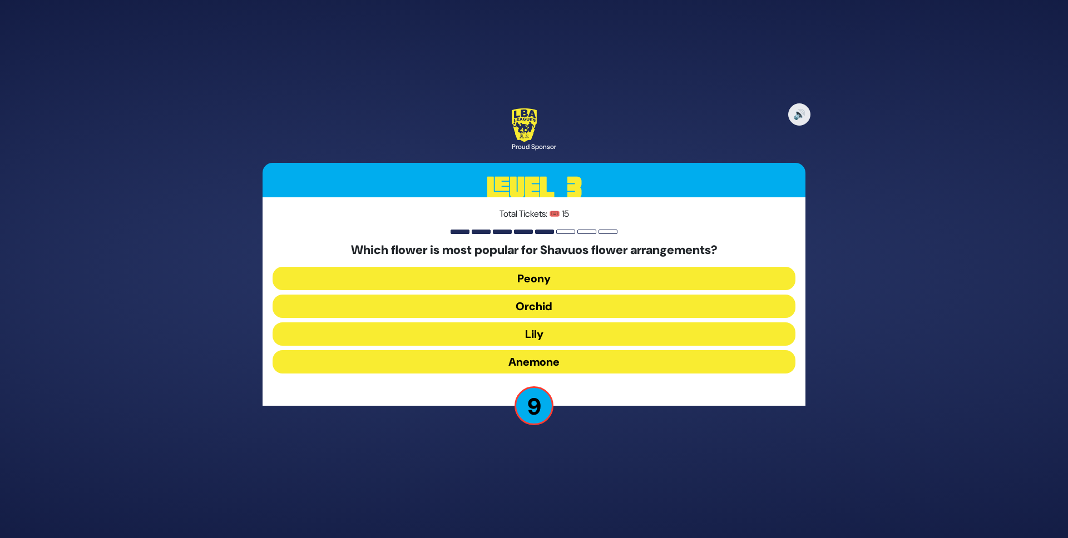
click at [543, 295] on button "Peony" at bounding box center [534, 306] width 523 height 23
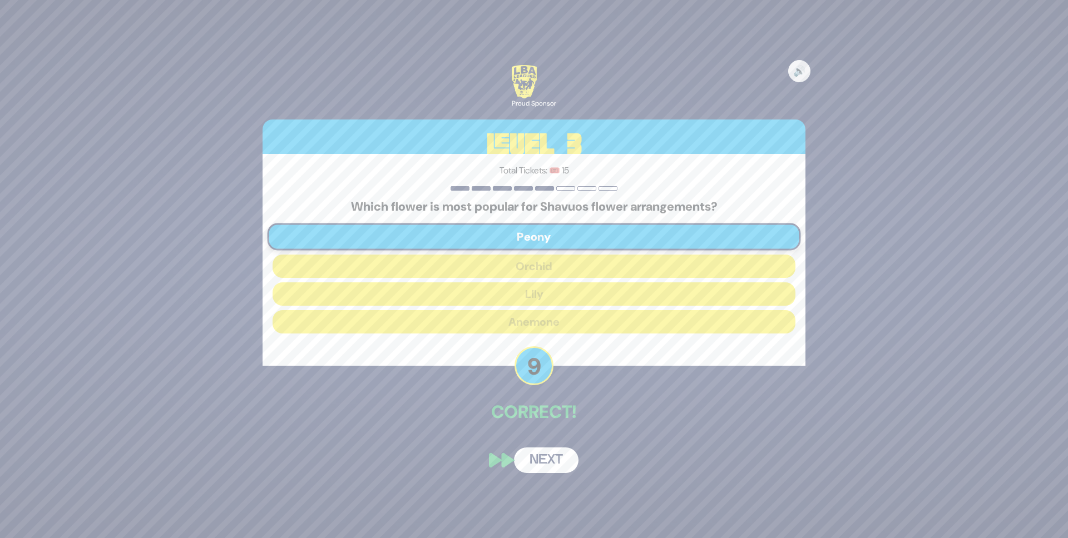
click at [535, 468] on button "Next" at bounding box center [546, 461] width 65 height 26
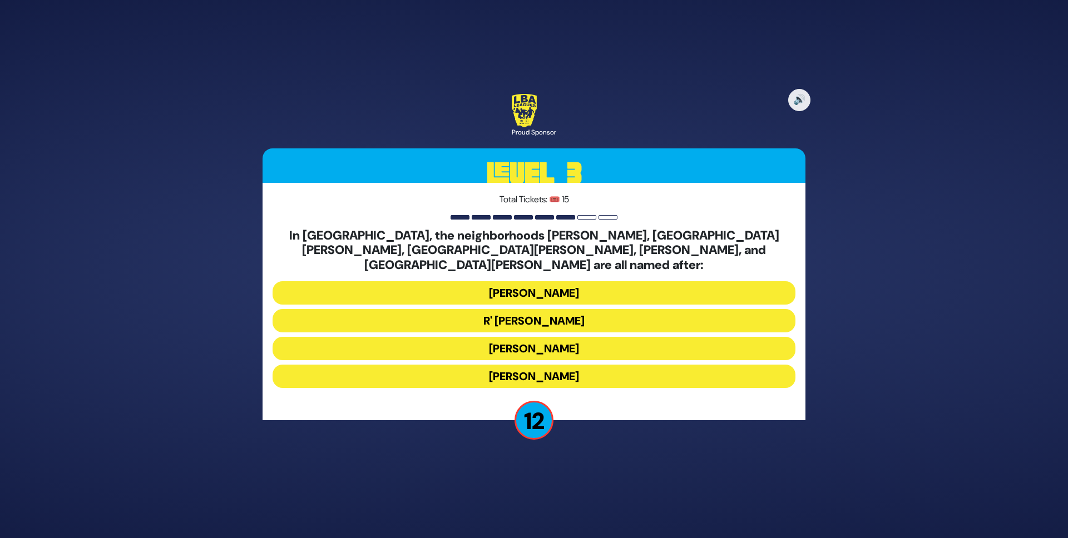
click at [548, 365] on button "[PERSON_NAME]" at bounding box center [534, 376] width 523 height 23
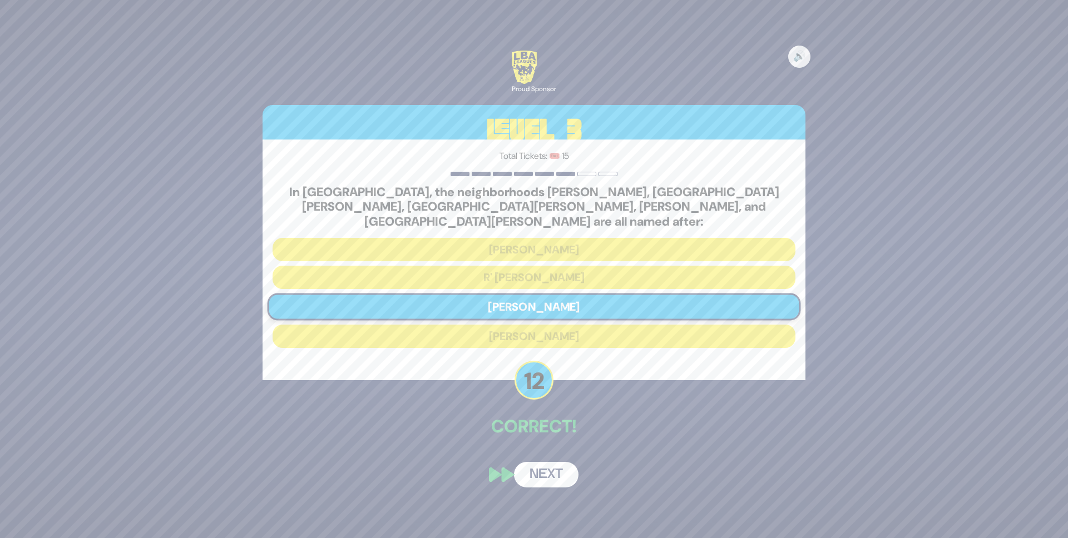
click at [543, 464] on button "Next" at bounding box center [546, 475] width 65 height 26
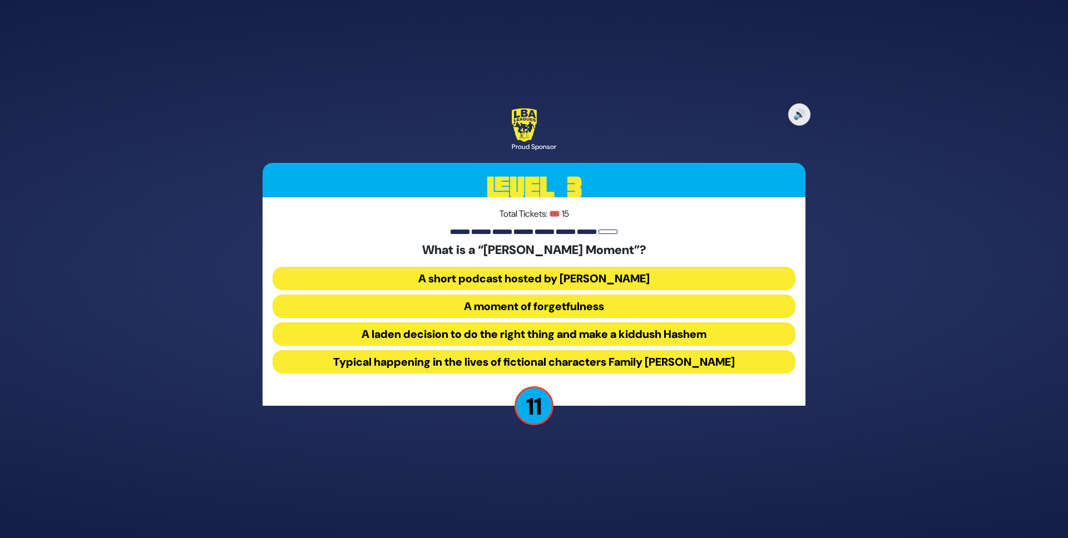
click at [488, 350] on button "A laden decision to do the right thing and make a kiddush Hashem" at bounding box center [534, 361] width 523 height 23
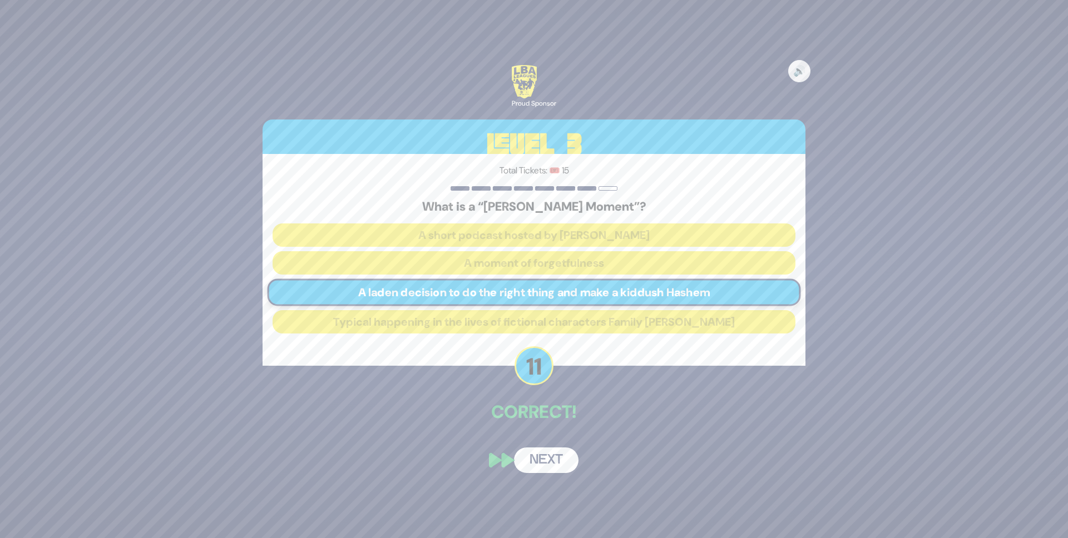
click at [551, 467] on button "Next" at bounding box center [546, 461] width 65 height 26
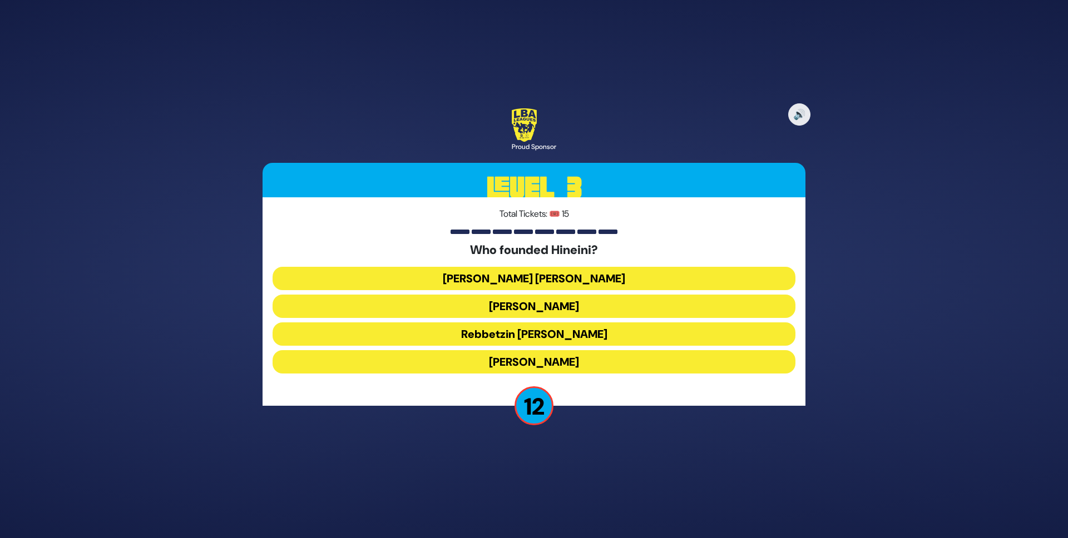
click at [563, 323] on button "[PERSON_NAME]" at bounding box center [534, 334] width 523 height 23
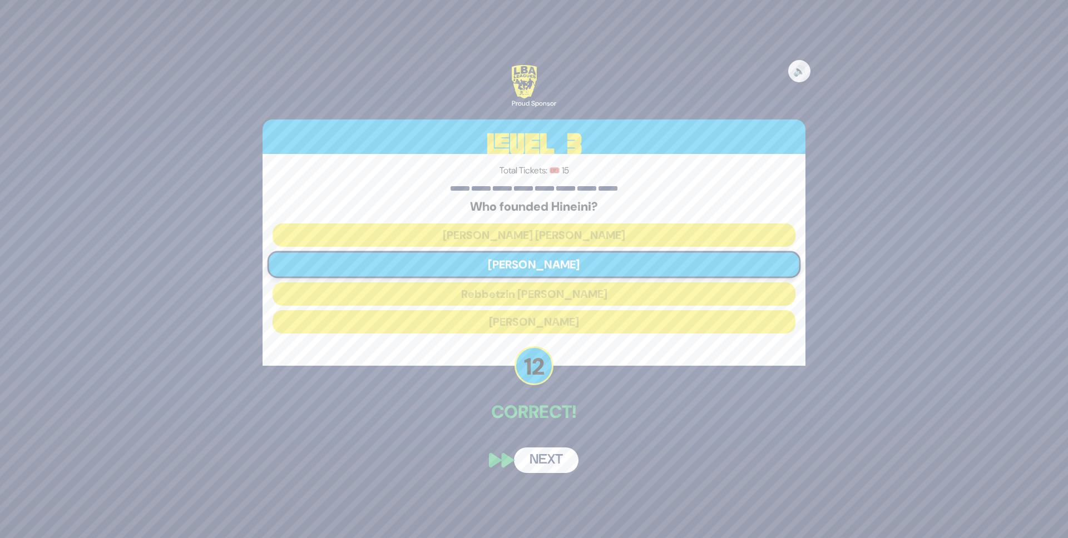
click at [547, 459] on button "Next" at bounding box center [546, 461] width 65 height 26
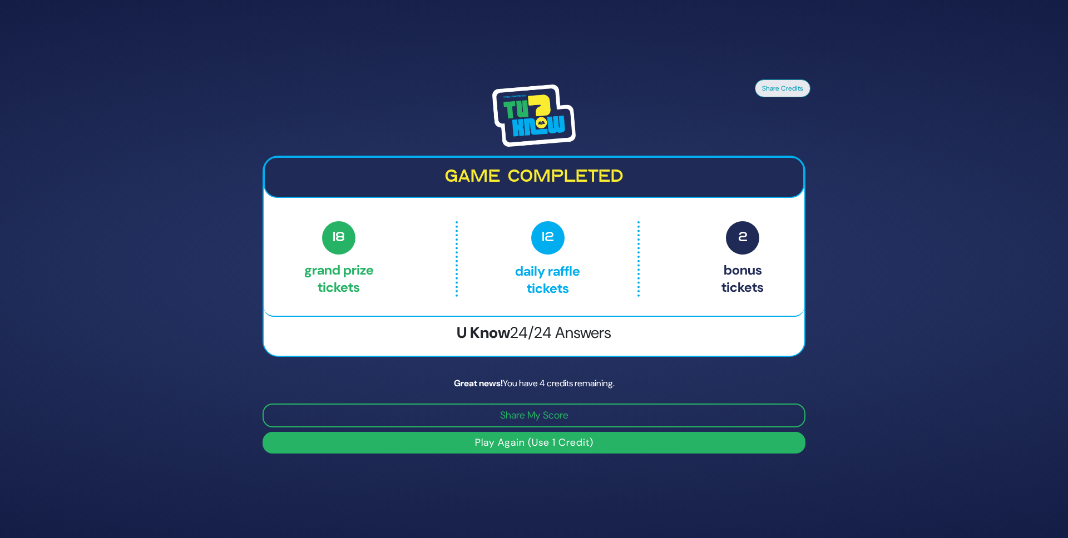
click at [545, 449] on button "Play Again (Use 1 Credit)" at bounding box center [534, 443] width 543 height 22
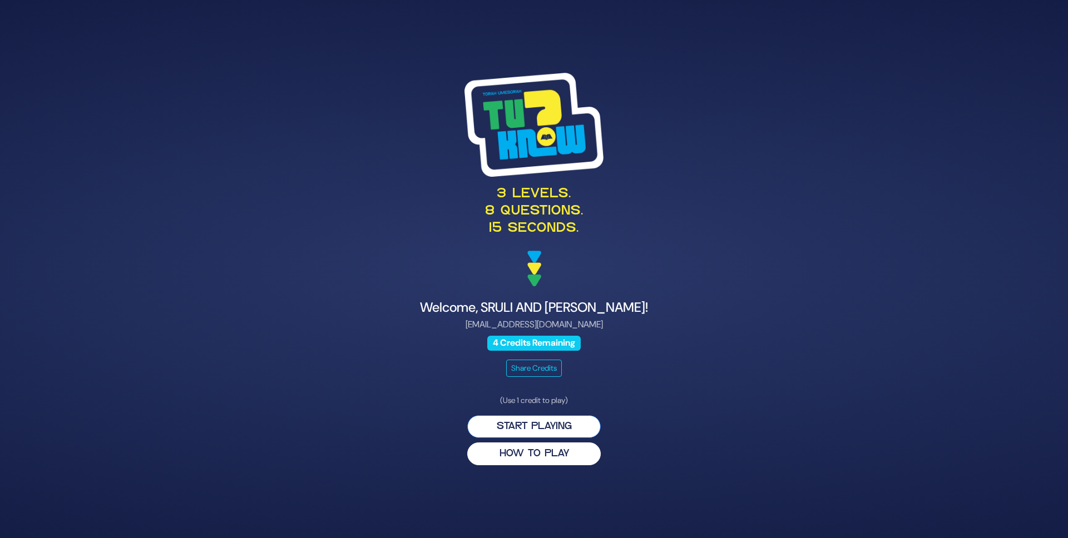
click at [542, 431] on button "Start Playing" at bounding box center [534, 427] width 134 height 23
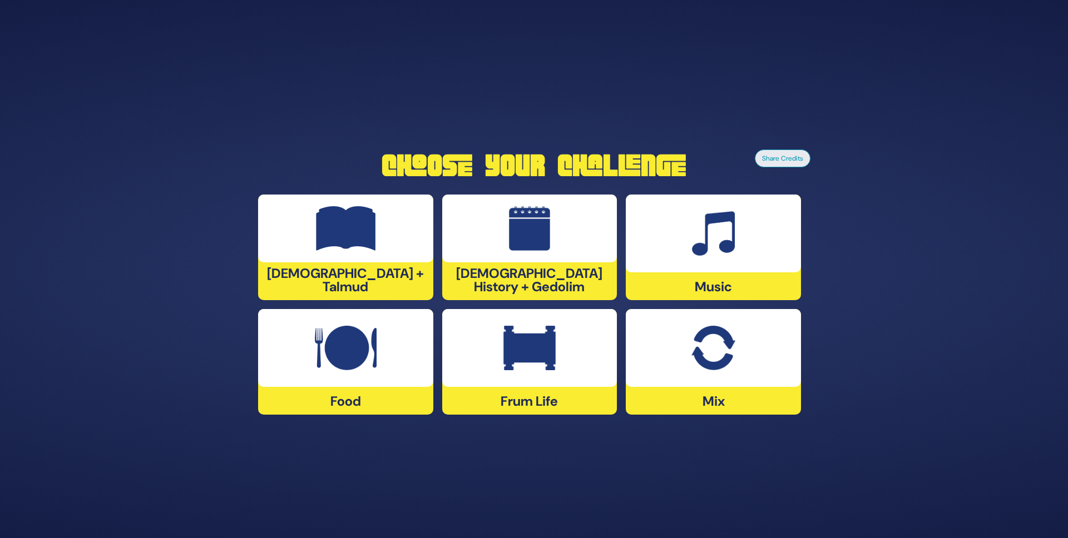
click at [626, 276] on div "[DEMOGRAPHIC_DATA] History + Gedolim" at bounding box center [713, 248] width 175 height 106
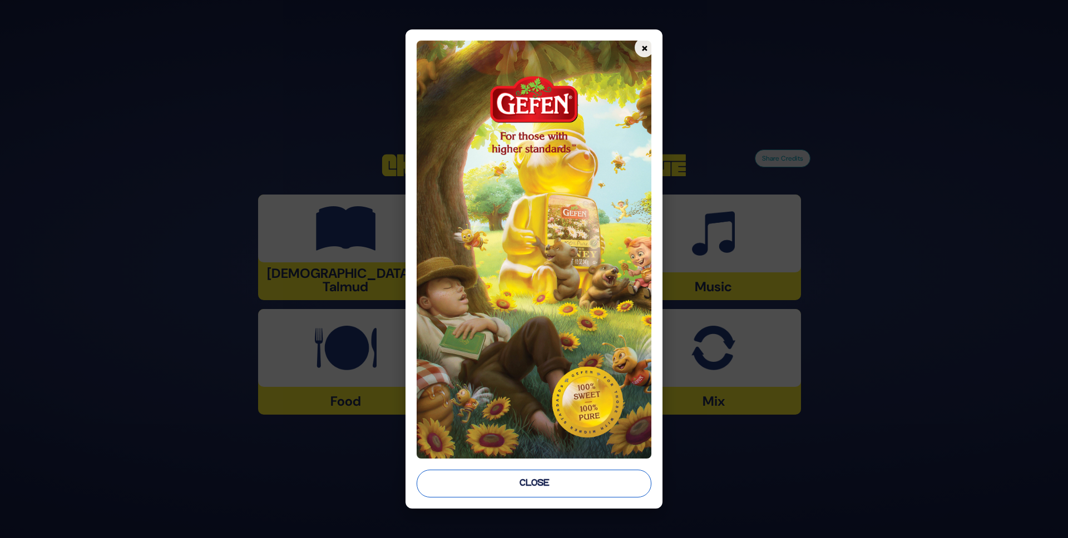
click at [540, 487] on button "Close" at bounding box center [534, 484] width 235 height 28
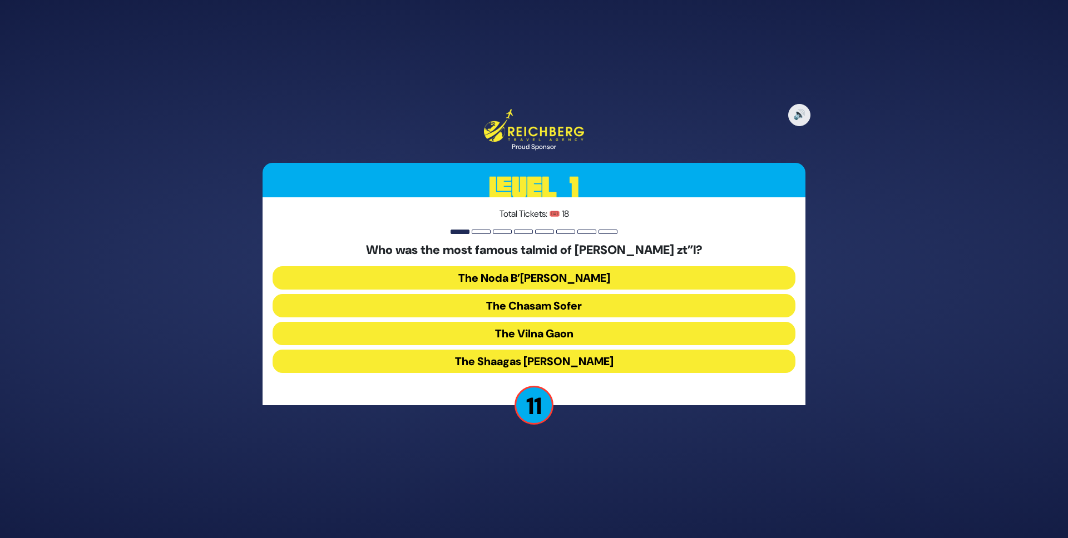
click at [524, 322] on button "The Chasam Sofer" at bounding box center [534, 333] width 523 height 23
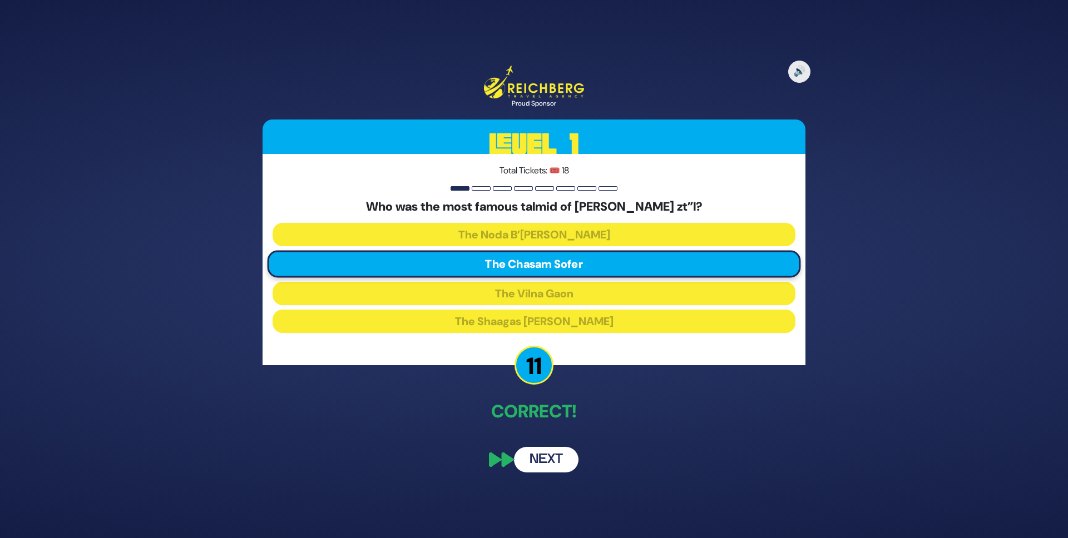
click at [553, 453] on button "Next" at bounding box center [546, 460] width 65 height 26
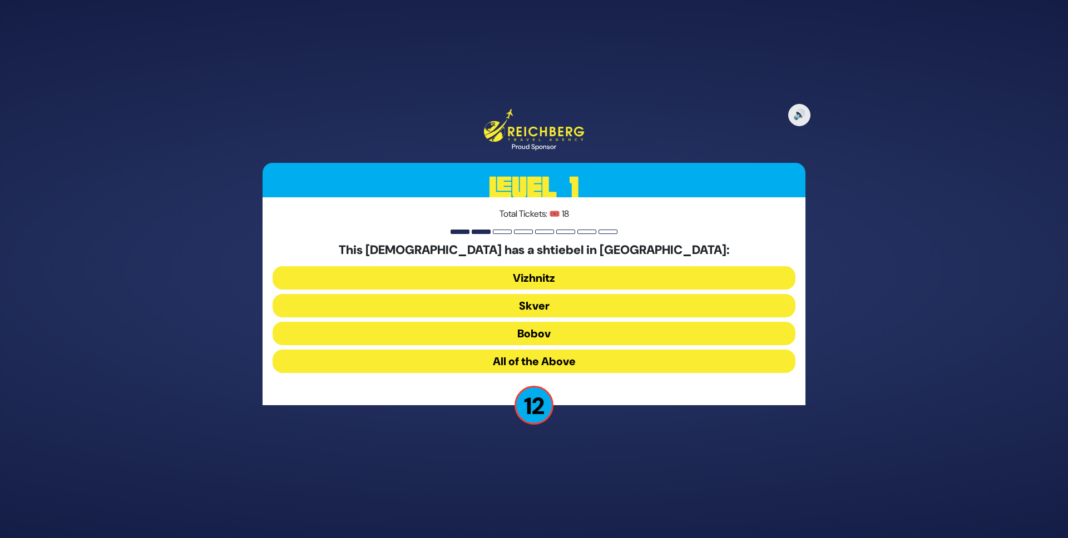
click at [576, 358] on button "All of the Above" at bounding box center [534, 361] width 523 height 23
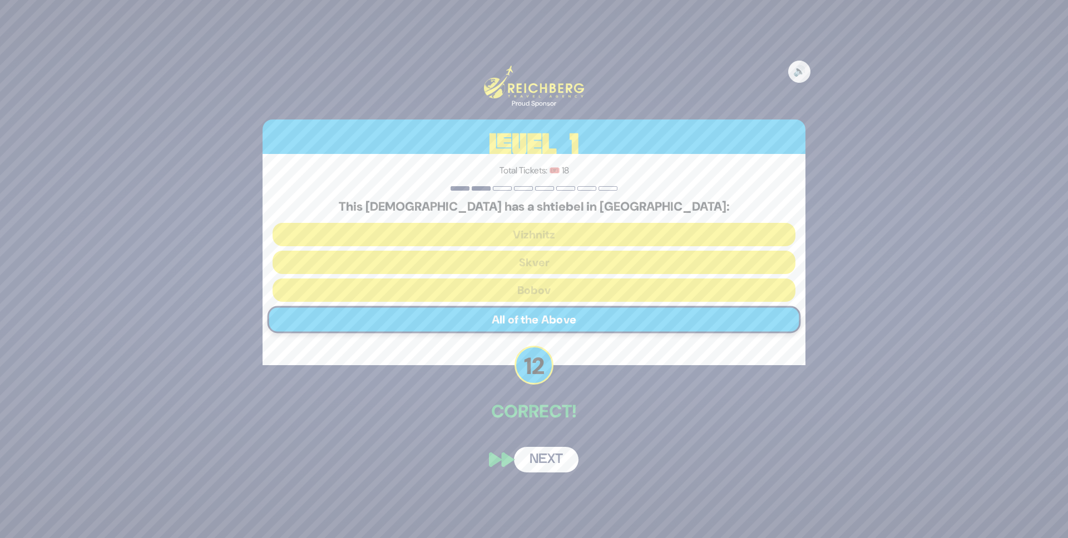
click at [531, 463] on button "Next" at bounding box center [546, 460] width 65 height 26
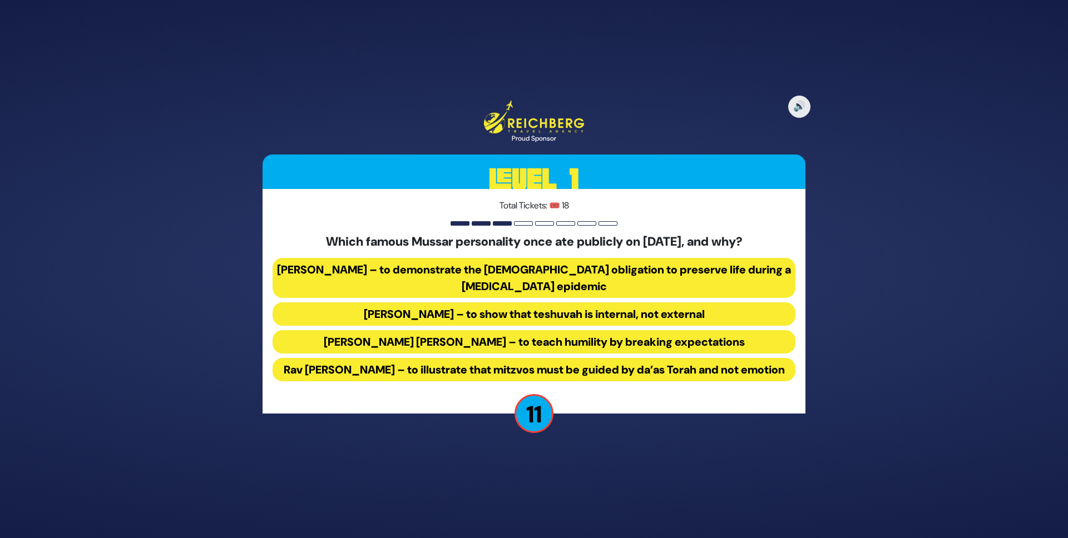
click at [539, 303] on button "Rav Yisroel Salanter – to demonstrate the halachic obligation to preserve life …" at bounding box center [534, 314] width 523 height 23
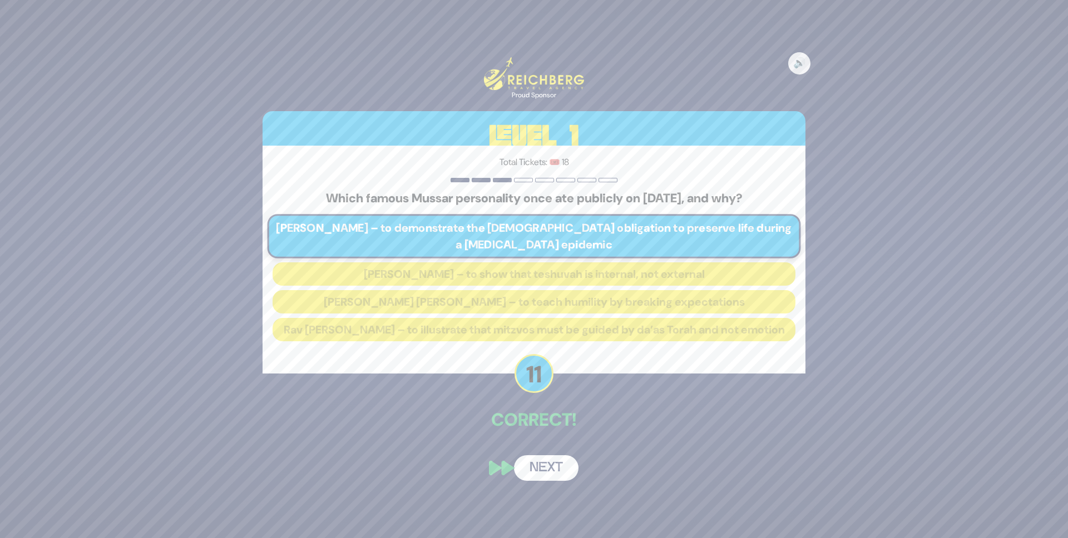
click at [542, 472] on button "Next" at bounding box center [546, 469] width 65 height 26
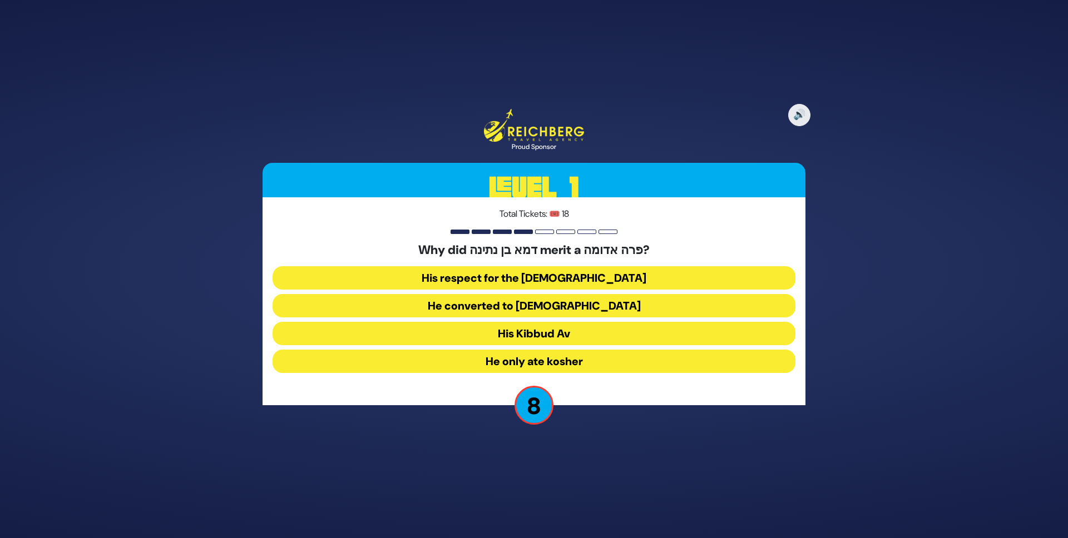
click at [536, 350] on button "His Kibbud Av" at bounding box center [534, 361] width 523 height 23
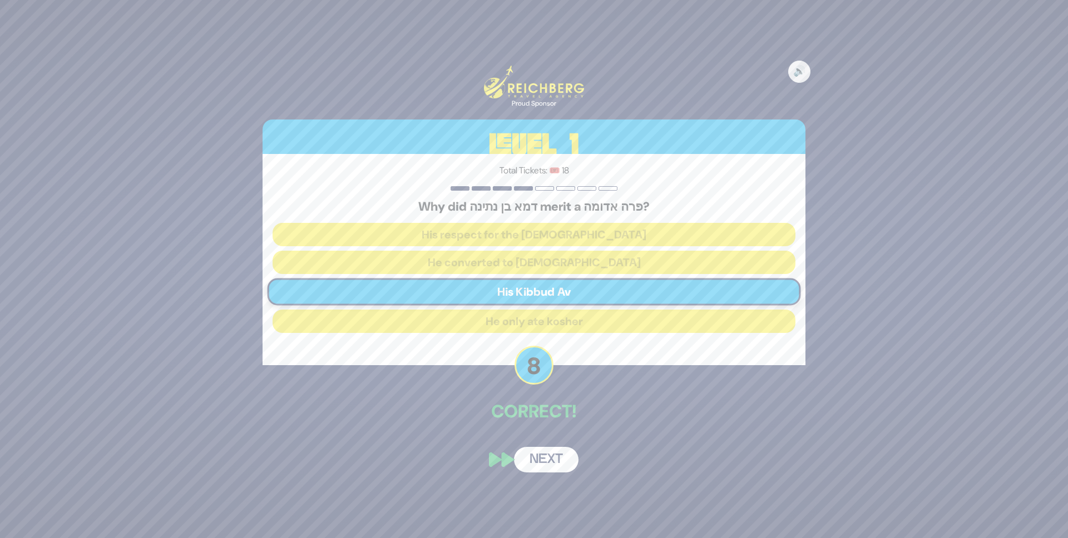
click at [538, 458] on button "Next" at bounding box center [546, 460] width 65 height 26
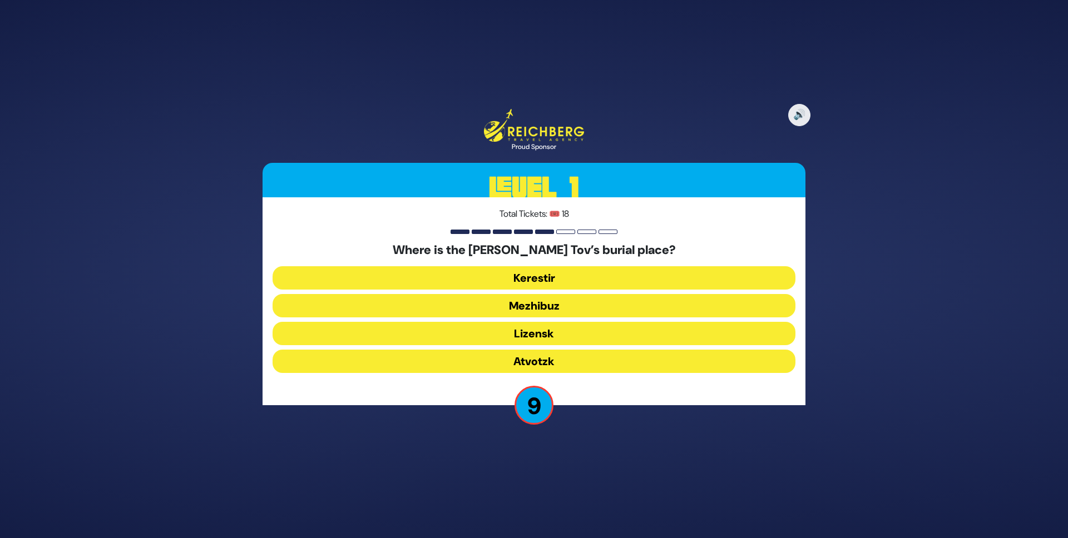
click at [548, 322] on button "Mezhibuz" at bounding box center [534, 333] width 523 height 23
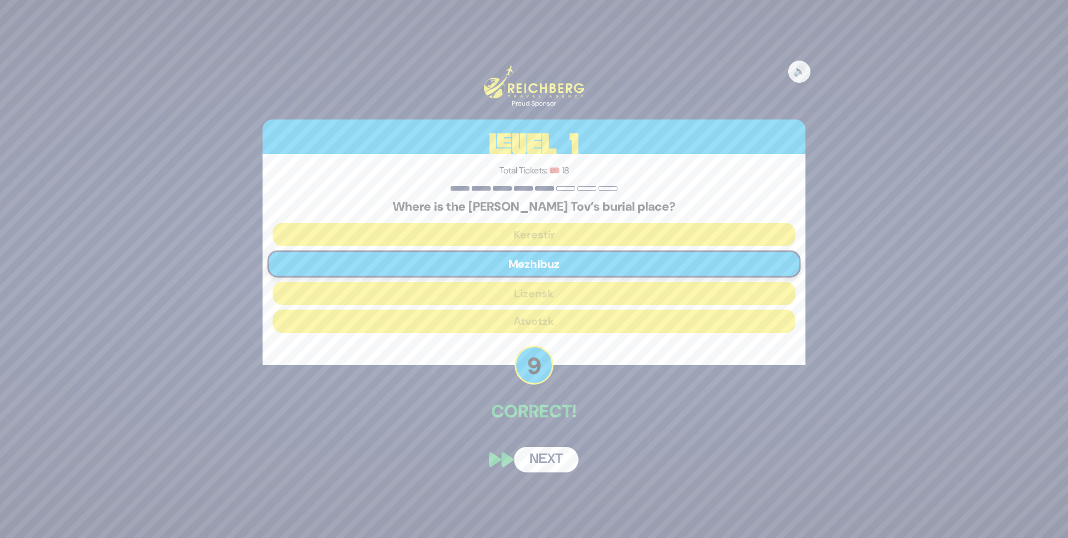
click at [550, 454] on button "Next" at bounding box center [546, 460] width 65 height 26
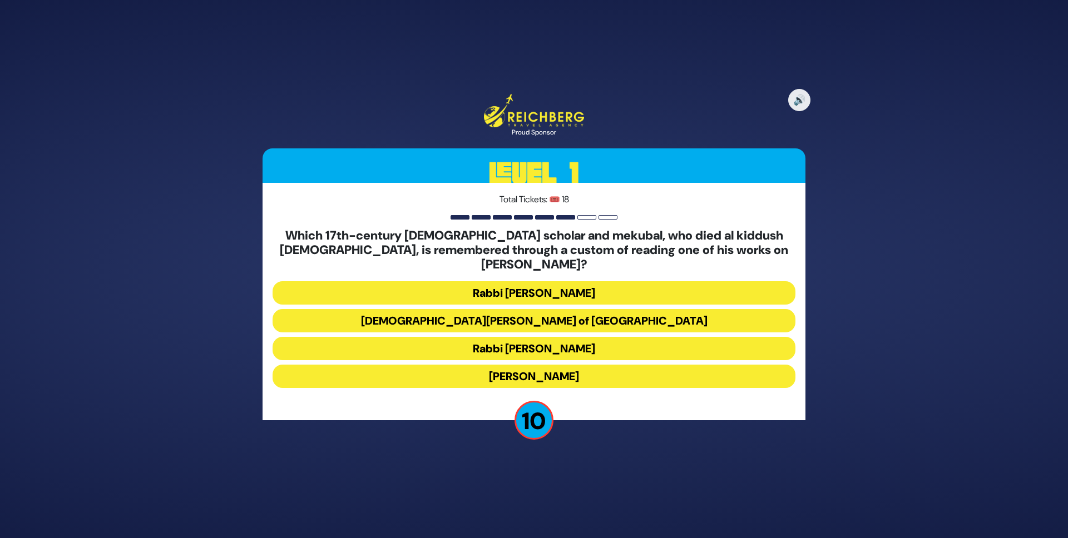
click at [558, 337] on button "Rabbi Shimshon of Ostropoli" at bounding box center [534, 348] width 523 height 23
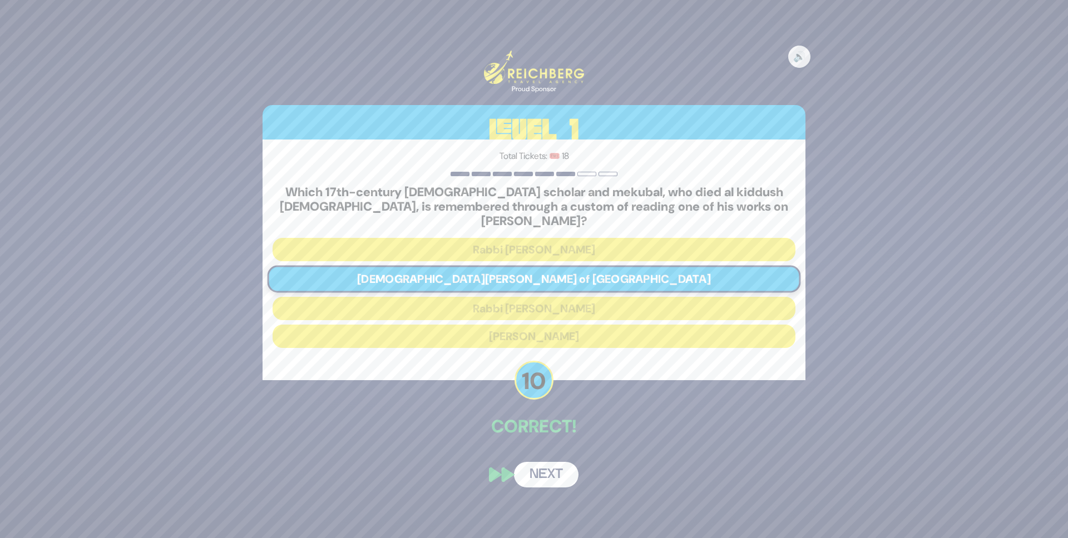
click at [558, 462] on button "Next" at bounding box center [546, 475] width 65 height 26
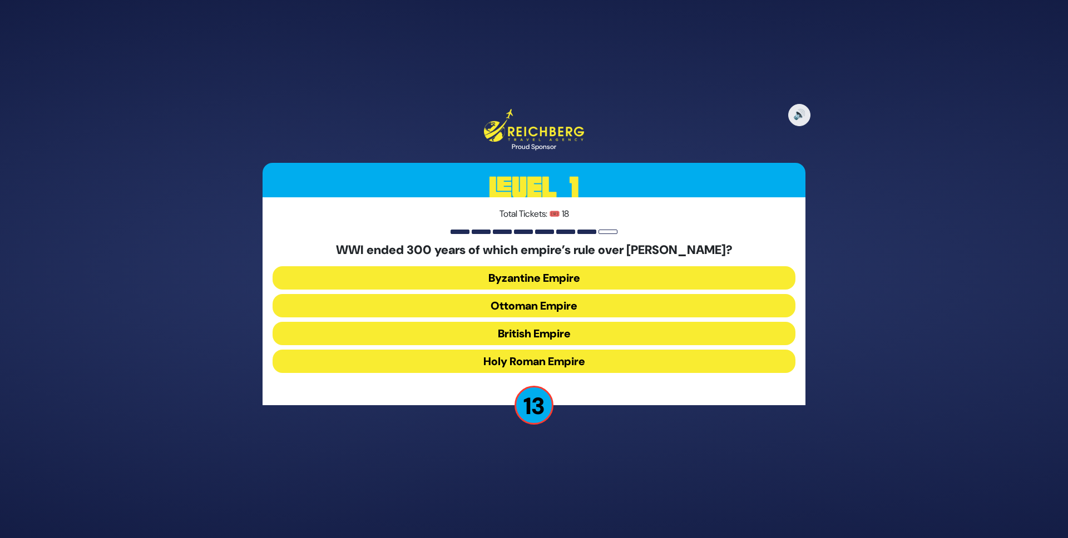
click at [560, 322] on button "Ottoman Empire" at bounding box center [534, 333] width 523 height 23
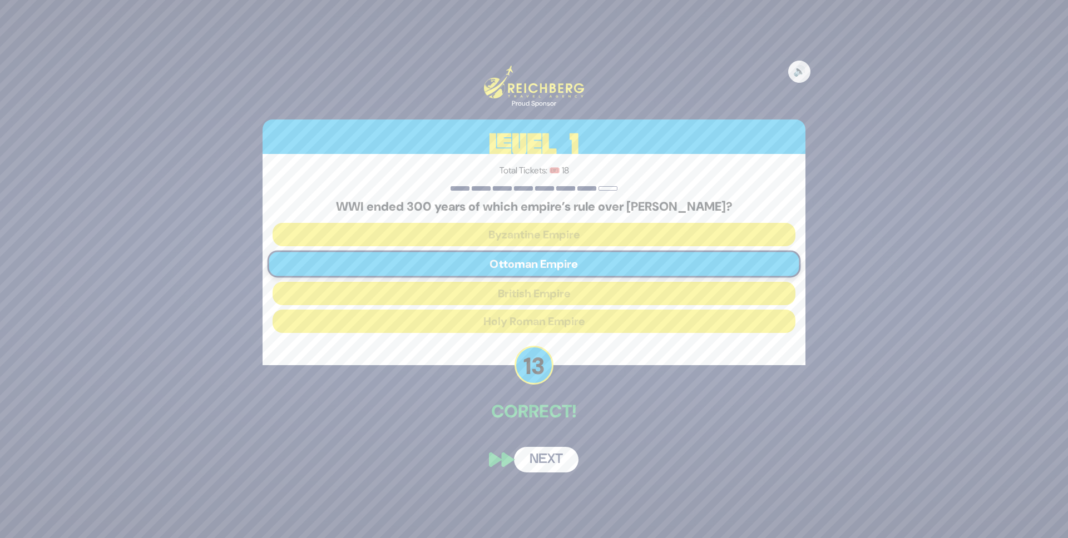
click at [548, 456] on button "Next" at bounding box center [546, 460] width 65 height 26
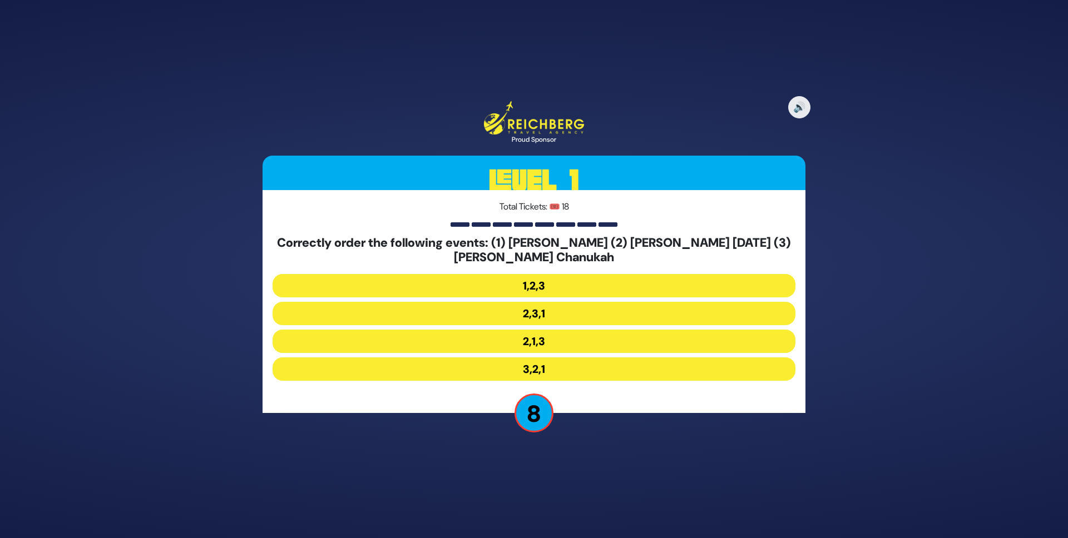
click at [532, 330] on button "2,3,1" at bounding box center [534, 341] width 523 height 23
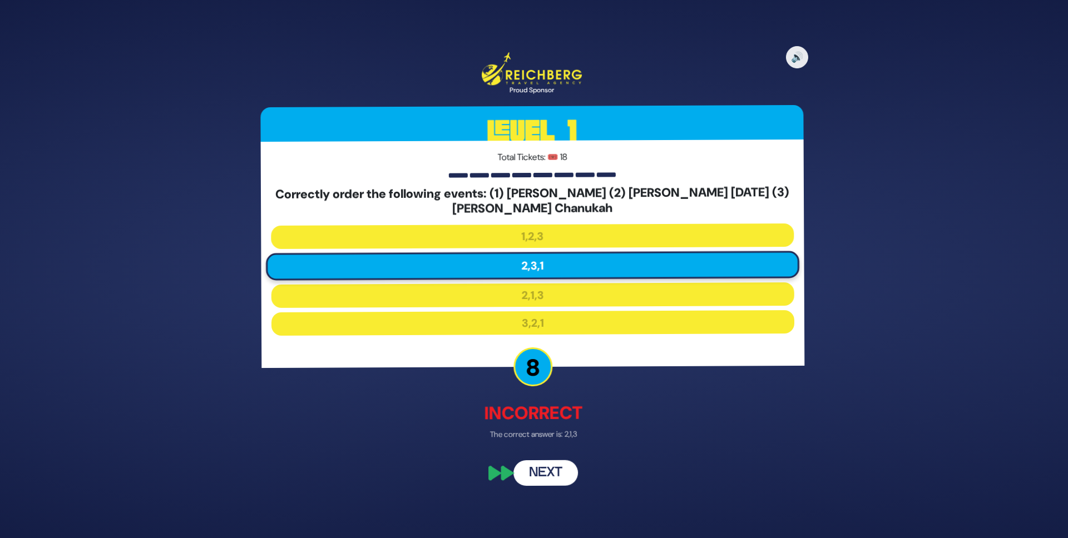
click at [543, 447] on div "🔊 Proud Sponsor Level 1 Total Tickets: 🎟️ 18 Correctly order the following even…" at bounding box center [534, 269] width 570 height 461
click at [550, 477] on button "Next" at bounding box center [546, 474] width 65 height 26
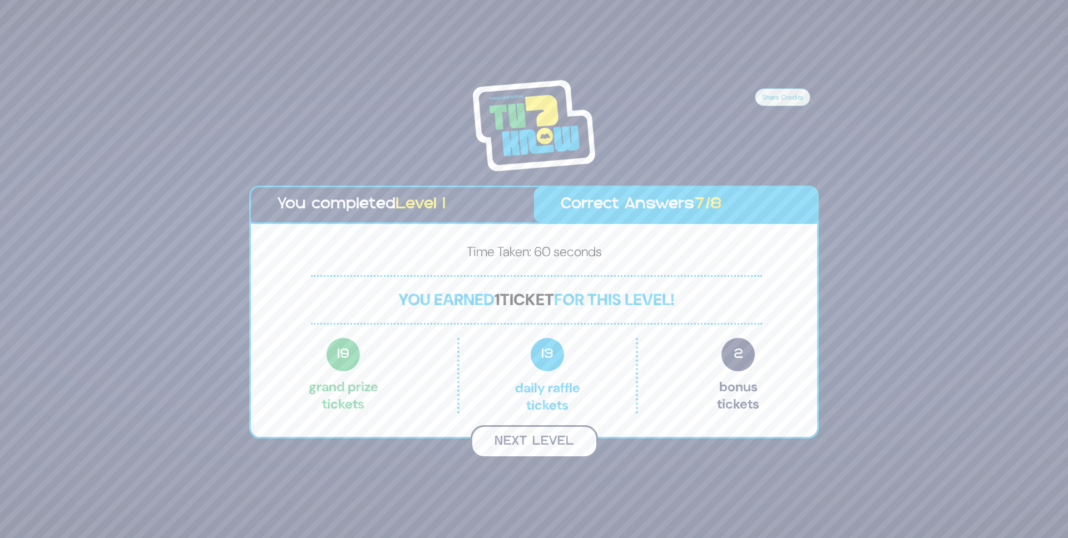
click at [547, 445] on button "Next Level" at bounding box center [534, 442] width 127 height 33
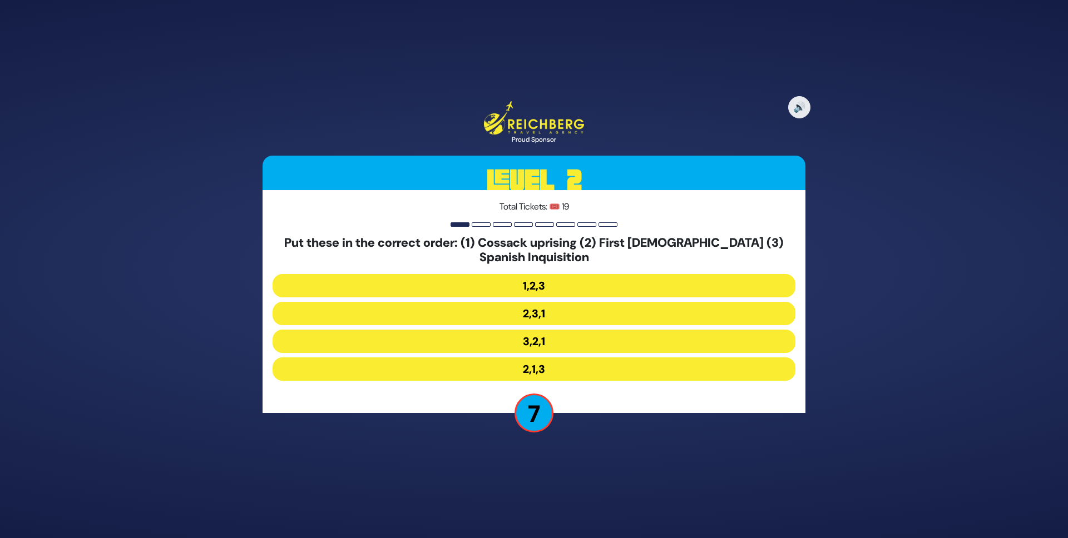
click at [531, 330] on button "2,3,1" at bounding box center [534, 341] width 523 height 23
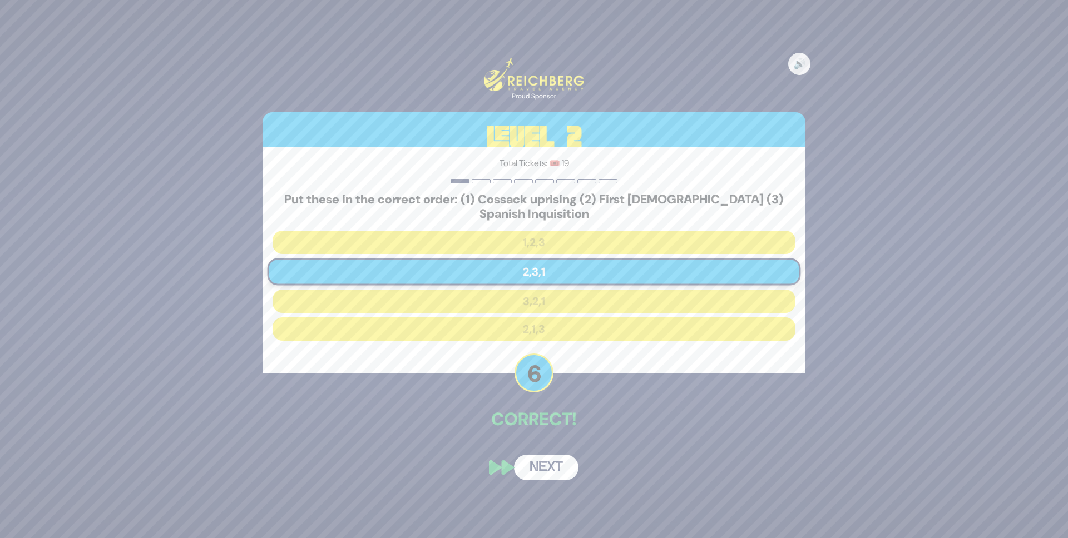
click at [551, 471] on button "Next" at bounding box center [546, 468] width 65 height 26
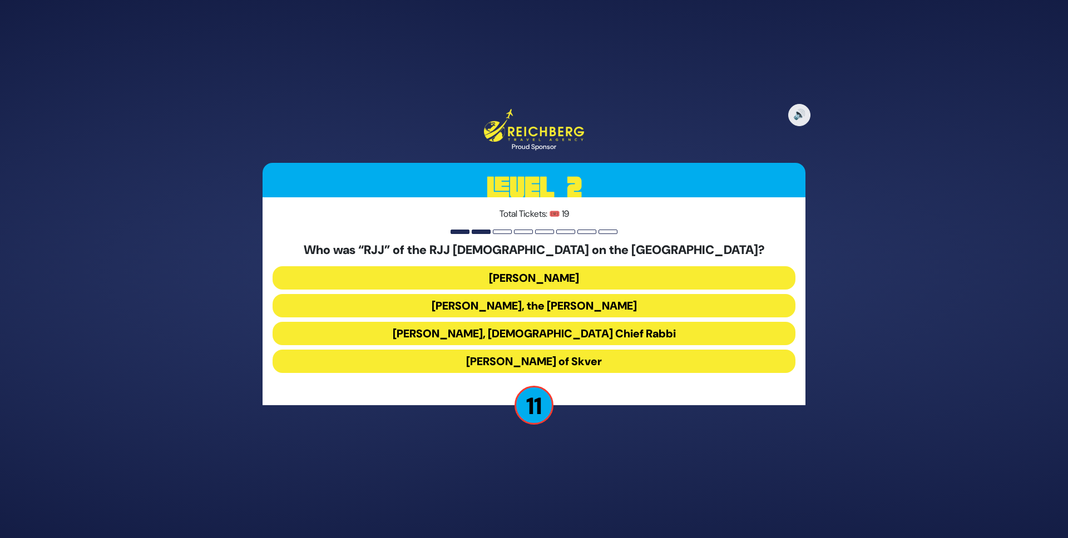
click at [518, 322] on button "Rabbi Yaakov Yosef Yoszef, the Rav HaKolel" at bounding box center [534, 333] width 523 height 23
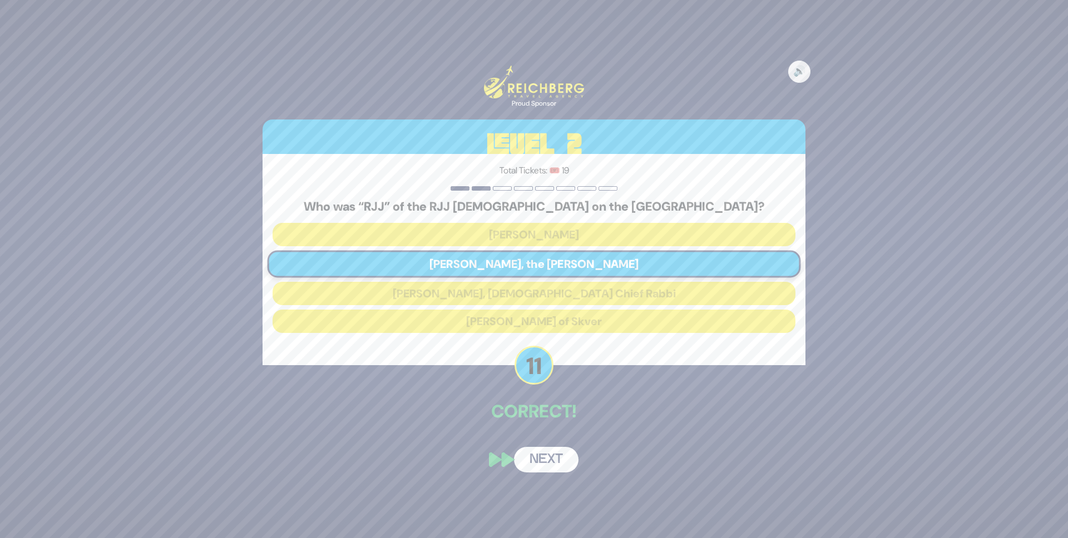
click at [547, 458] on button "Next" at bounding box center [546, 460] width 65 height 26
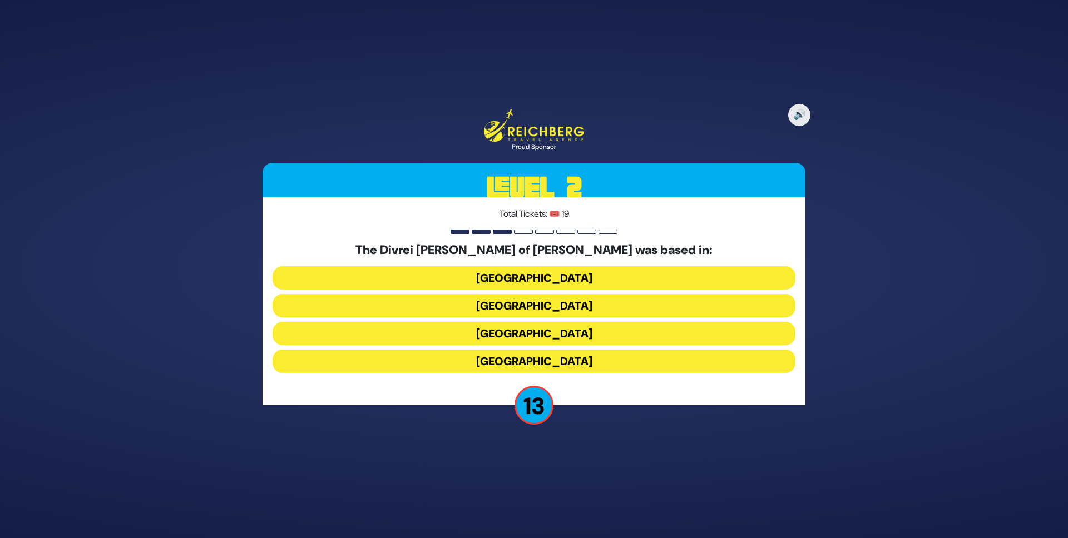
click at [554, 361] on button "Galicia" at bounding box center [534, 361] width 523 height 23
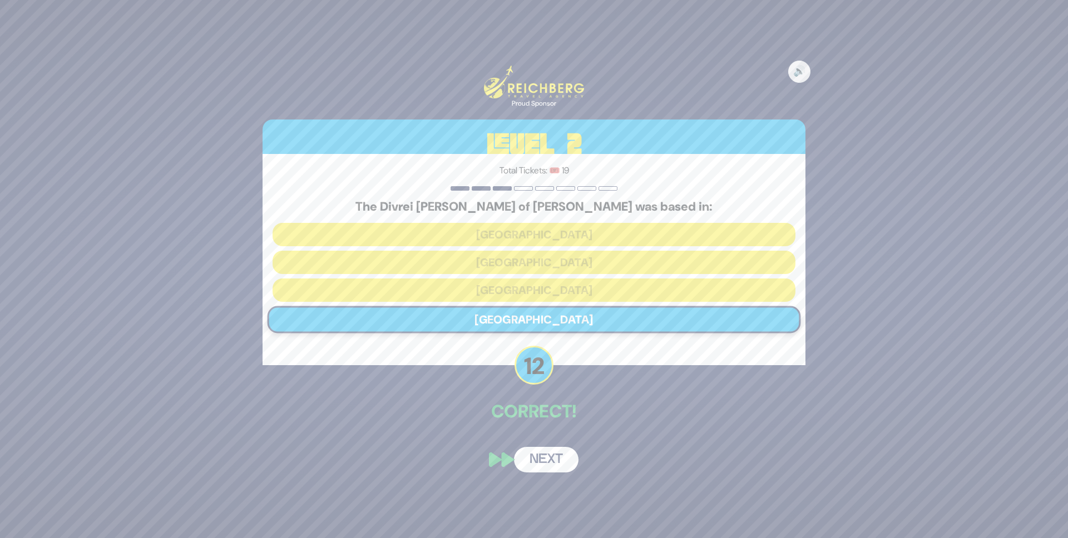
click at [543, 458] on button "Next" at bounding box center [546, 460] width 65 height 26
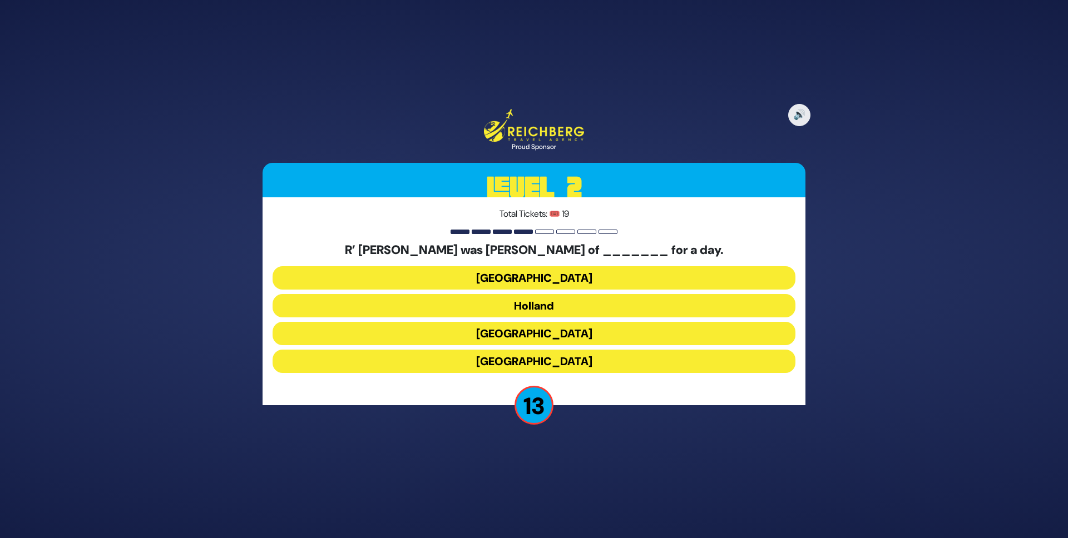
click at [549, 322] on button "Holland" at bounding box center [534, 333] width 523 height 23
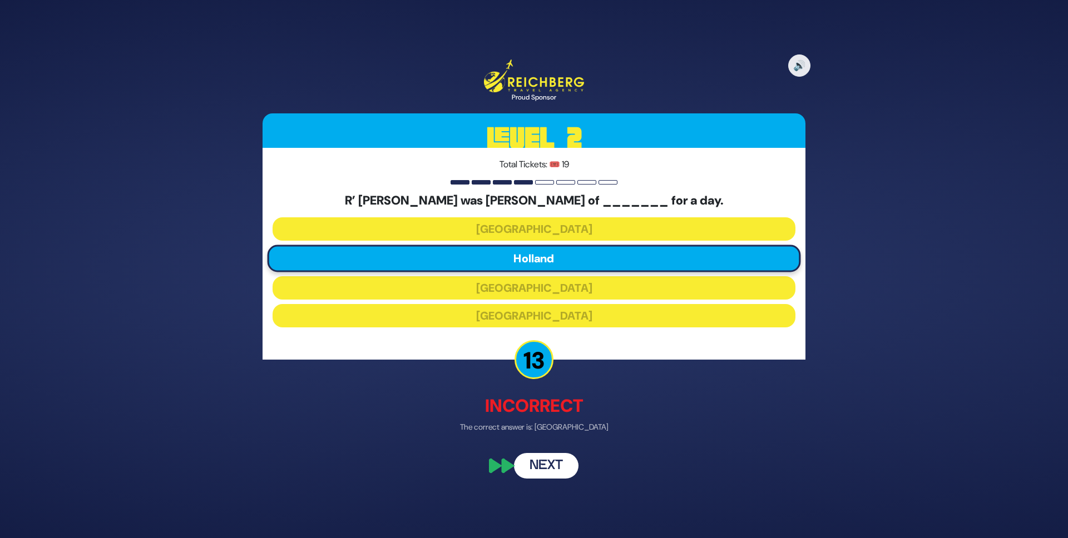
click at [549, 472] on button "Next" at bounding box center [546, 466] width 65 height 26
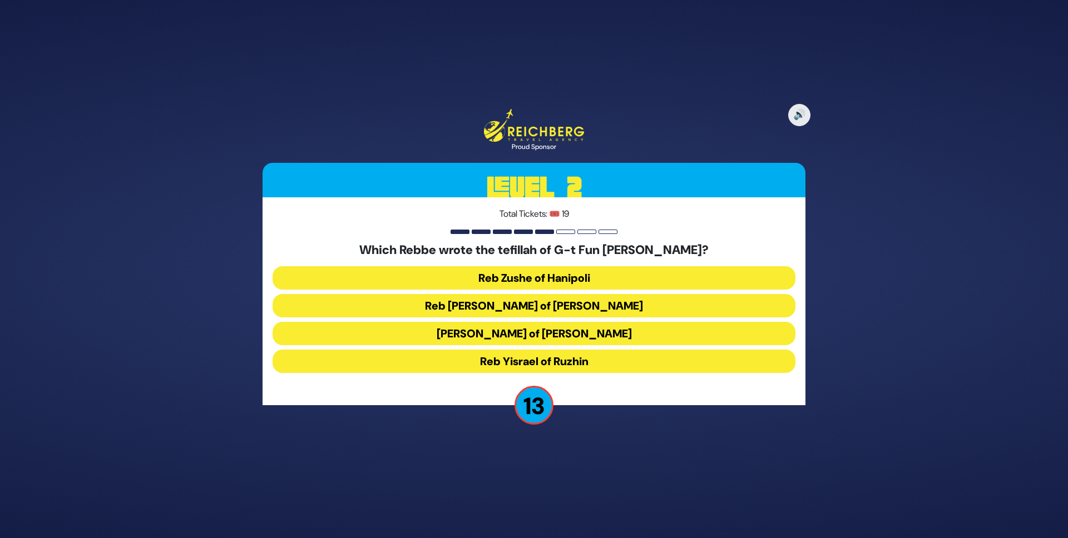
click at [558, 322] on button "Reb Levi Yitzchok of Berditchev" at bounding box center [534, 333] width 523 height 23
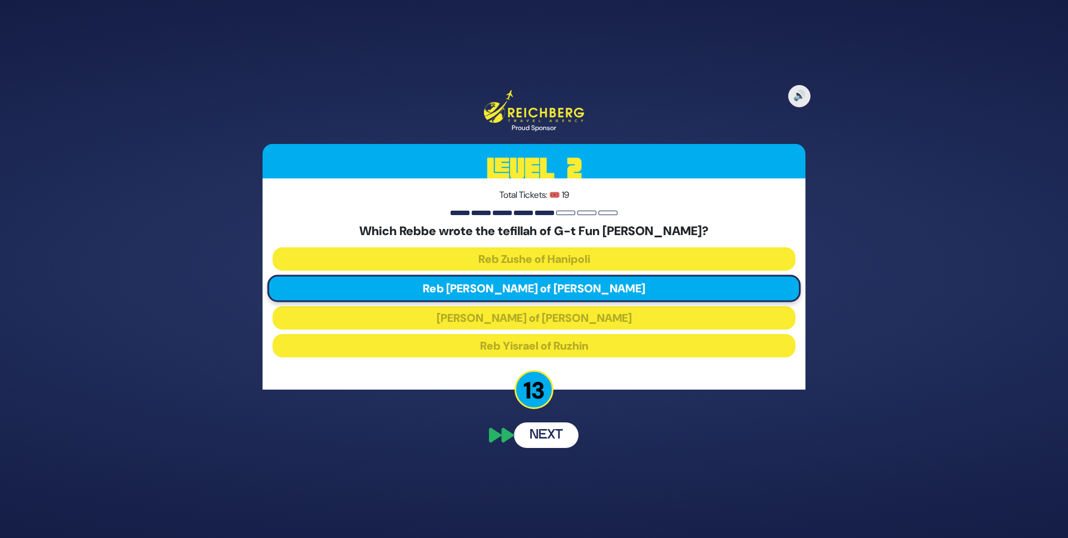
click at [564, 430] on button "Next" at bounding box center [546, 436] width 65 height 26
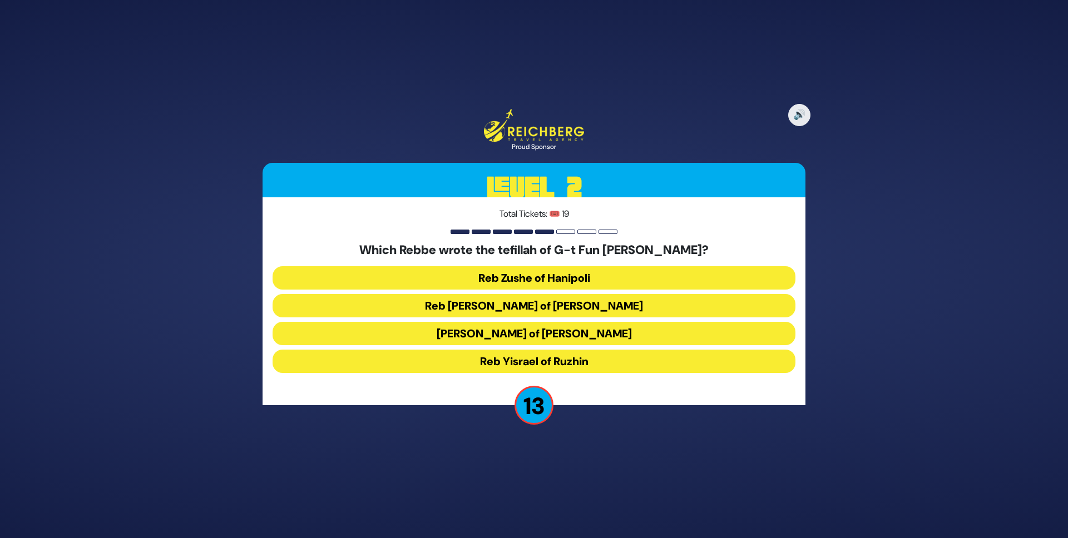
click at [557, 322] on button "Reb Levi Yitzchok of Berditchev" at bounding box center [534, 333] width 523 height 23
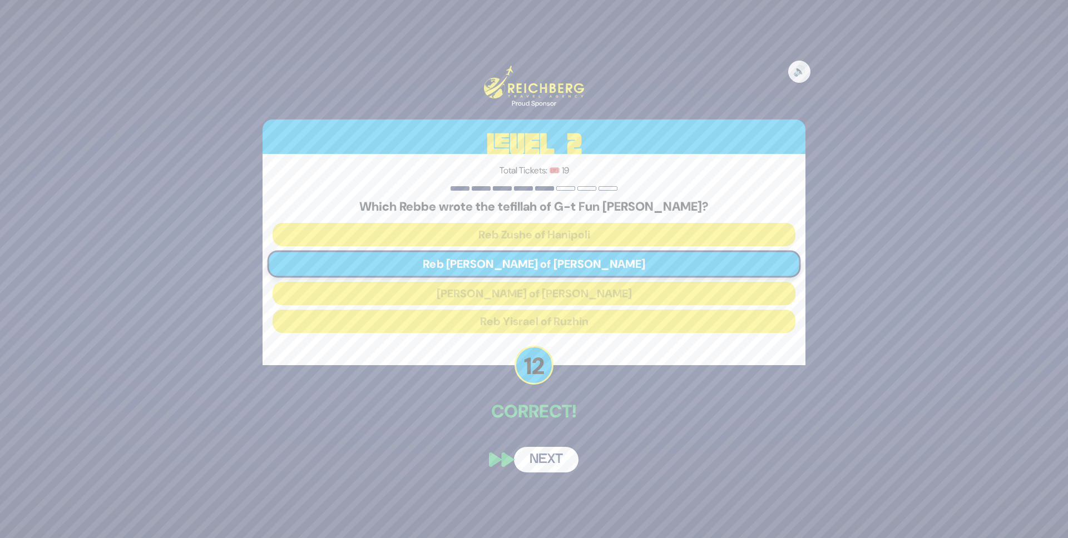
click at [552, 461] on button "Next" at bounding box center [546, 460] width 65 height 26
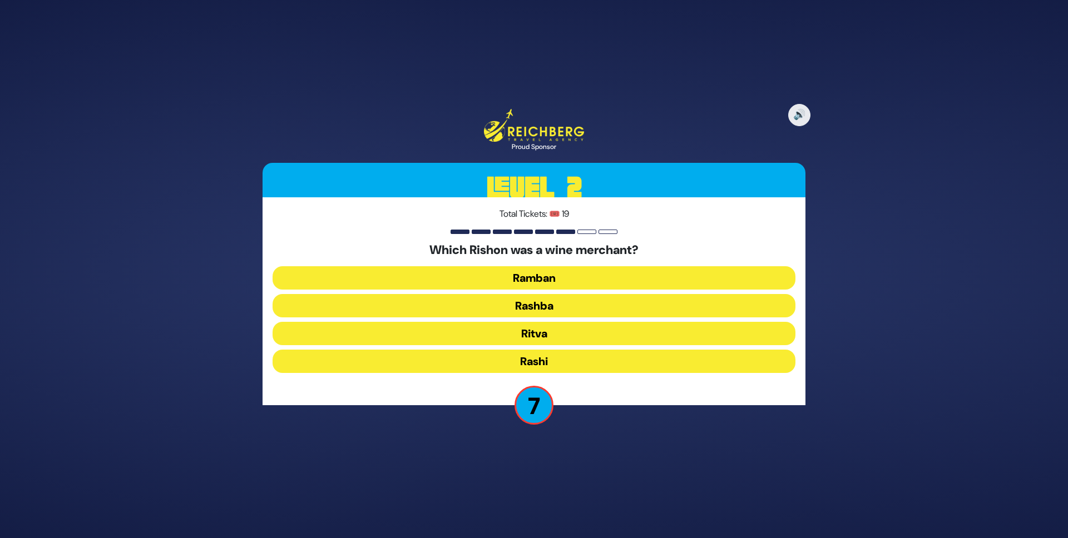
click at [548, 364] on button "Rashi" at bounding box center [534, 361] width 523 height 23
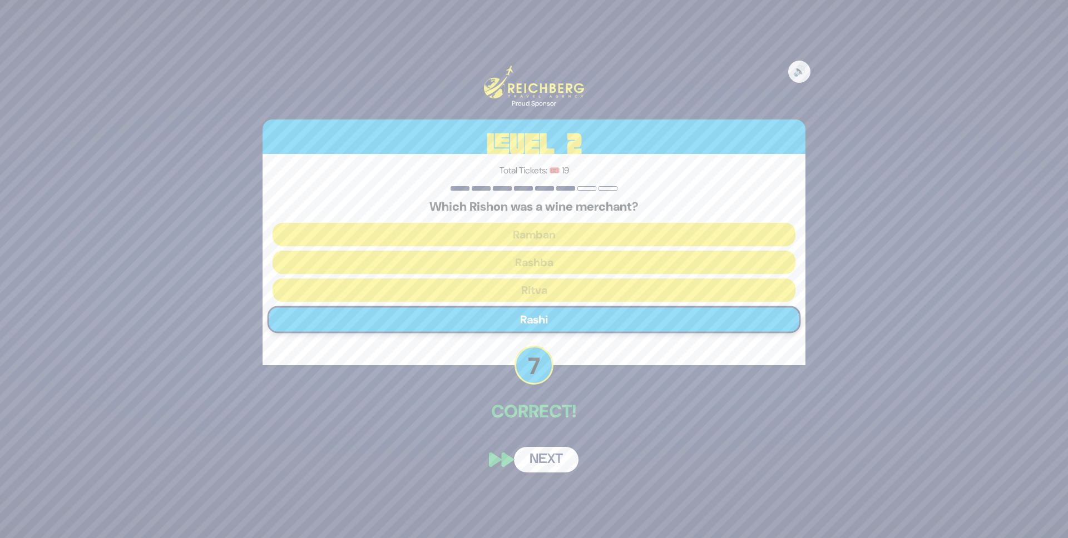
click at [536, 454] on button "Next" at bounding box center [546, 460] width 65 height 26
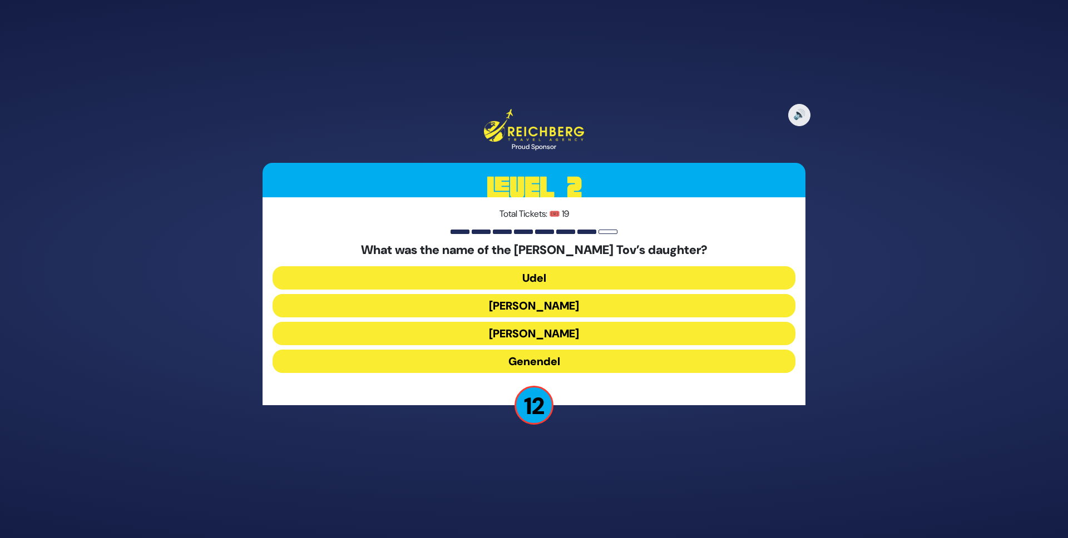
click at [533, 294] on button "Udel" at bounding box center [534, 305] width 523 height 23
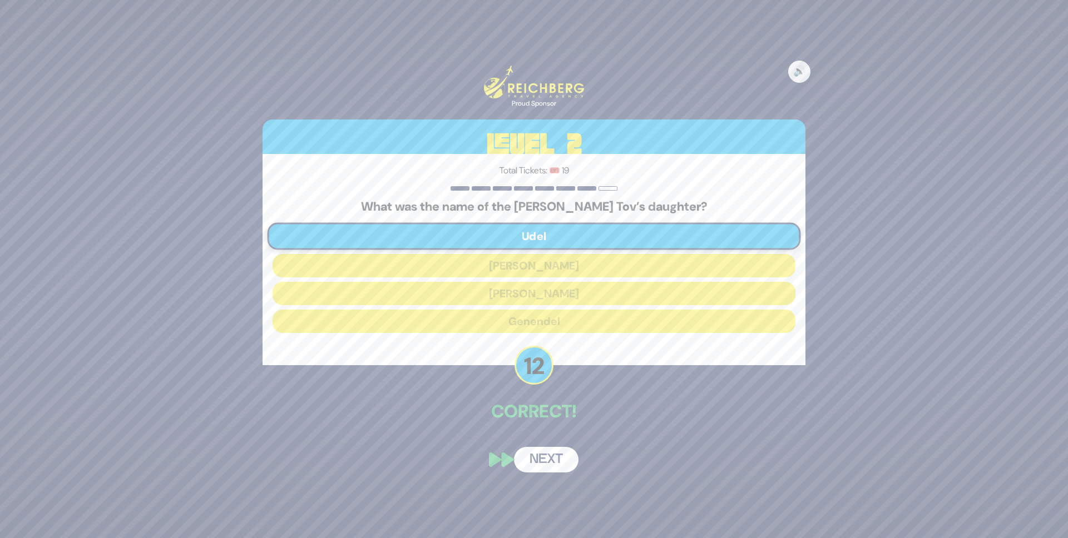
click at [551, 466] on button "Next" at bounding box center [546, 460] width 65 height 26
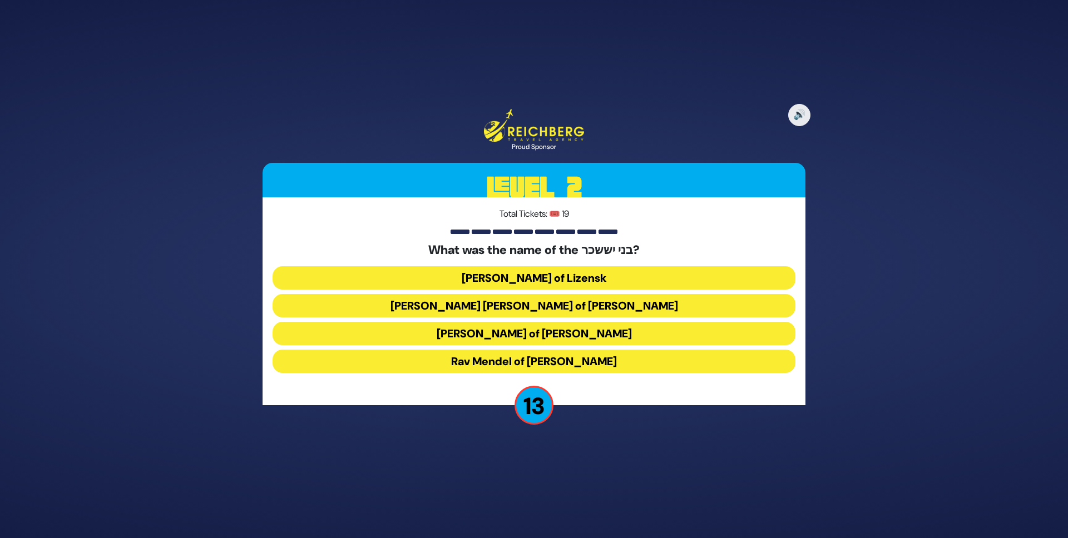
click at [532, 350] on button "Rav Tzvi Elimelech of Dynov" at bounding box center [534, 361] width 523 height 23
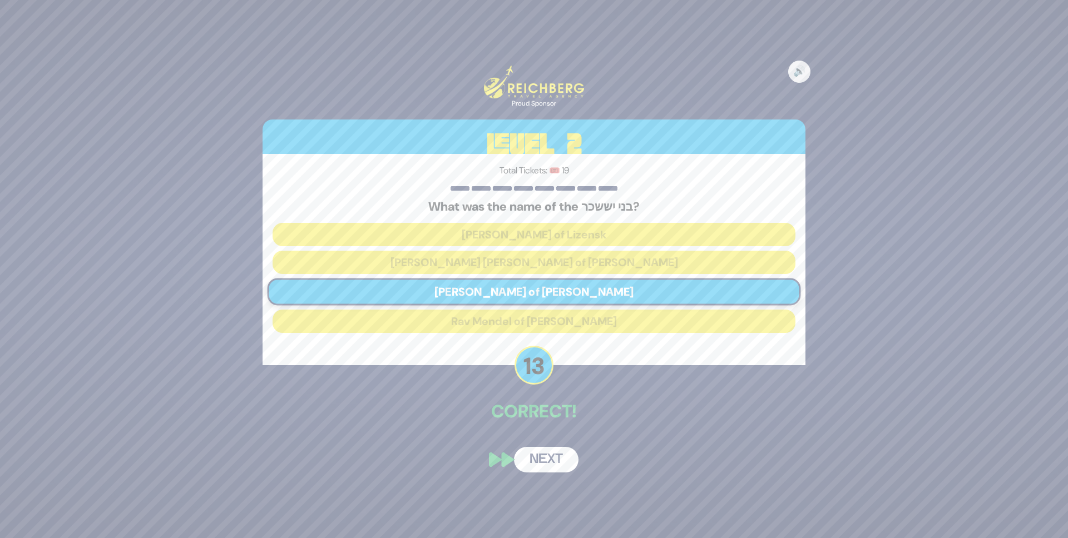
click at [551, 460] on button "Next" at bounding box center [546, 460] width 65 height 26
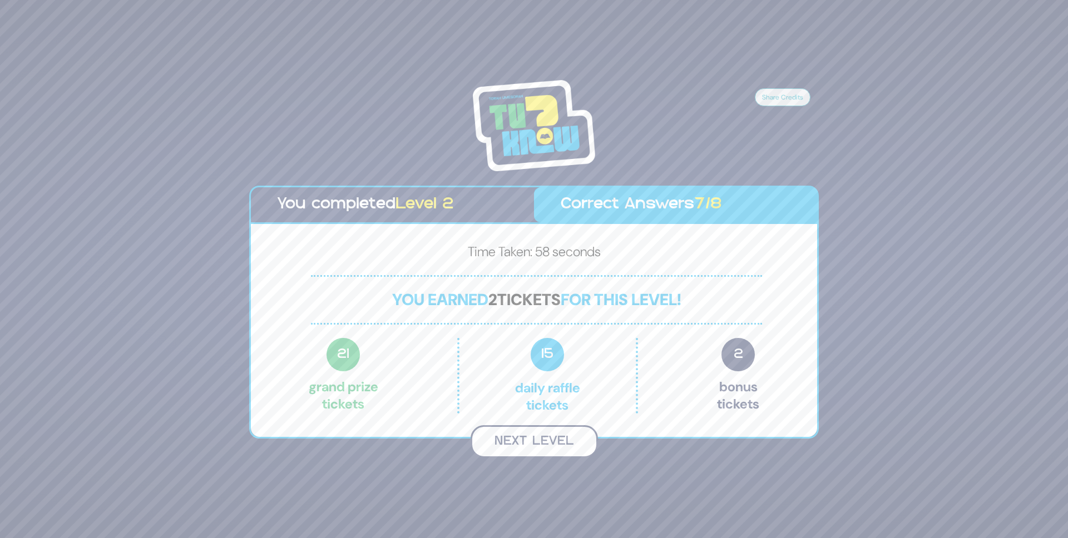
click at [536, 438] on button "Next Level" at bounding box center [534, 442] width 127 height 33
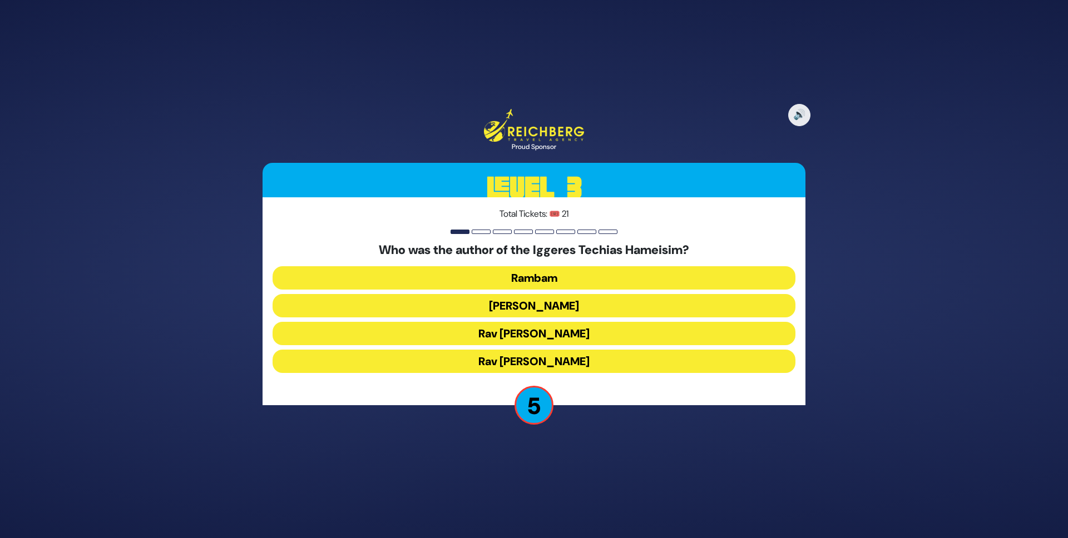
click at [533, 362] on button "Rav Chaim Vital" at bounding box center [534, 361] width 523 height 23
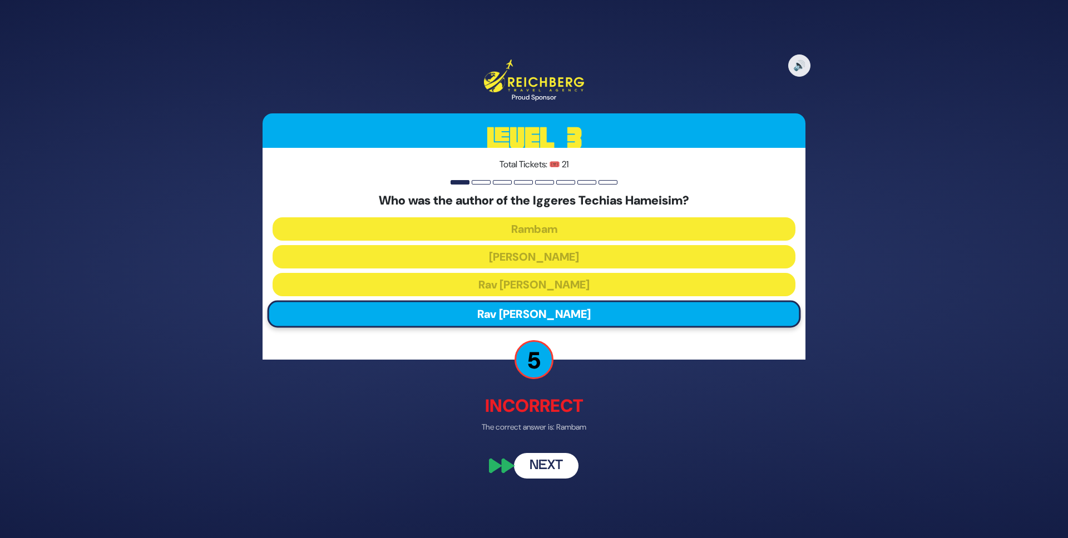
click at [542, 454] on button "Next" at bounding box center [546, 466] width 65 height 26
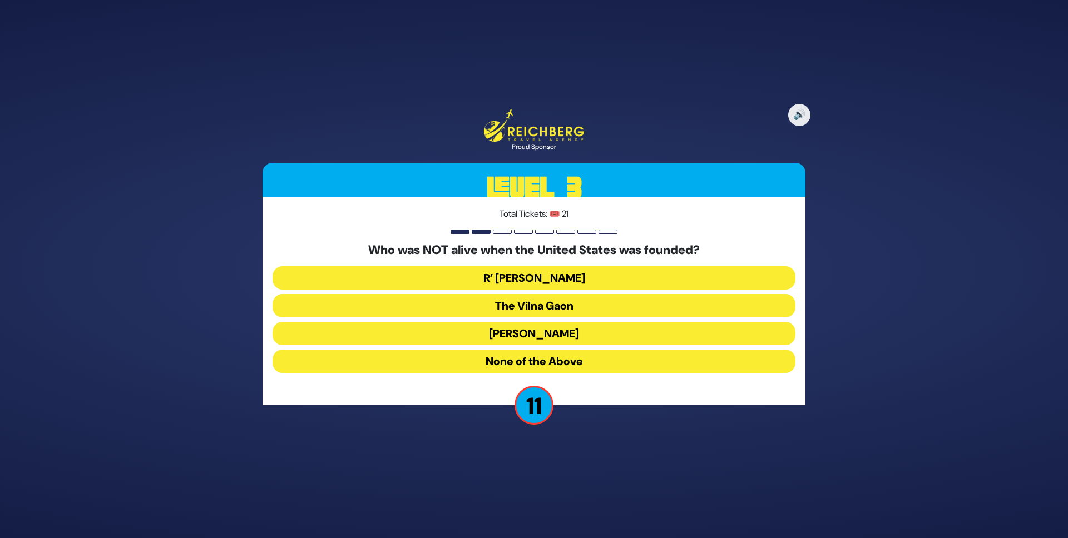
click at [521, 350] on button "R’ Yaakov Emden" at bounding box center [534, 361] width 523 height 23
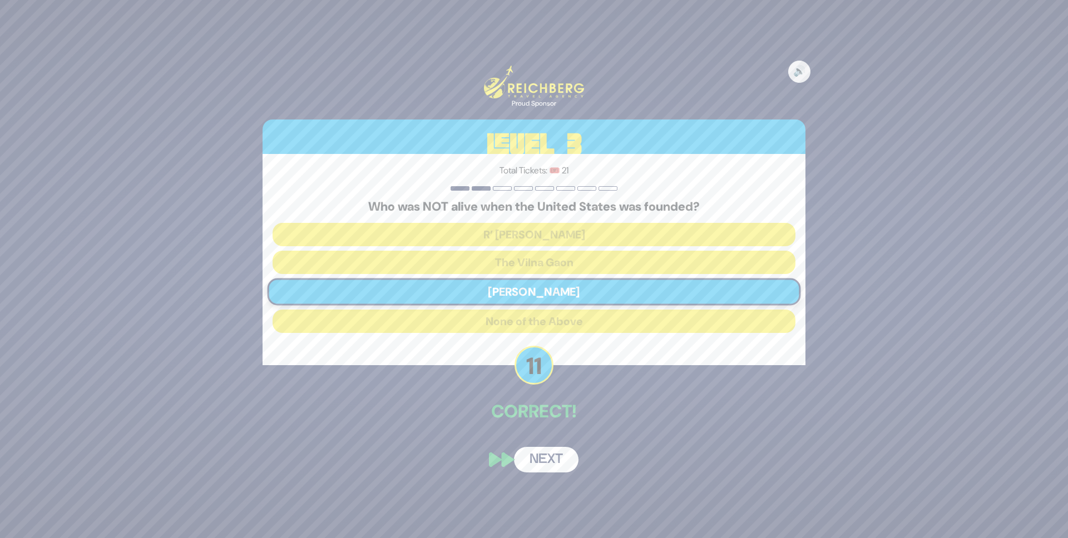
click at [535, 459] on button "Next" at bounding box center [546, 460] width 65 height 26
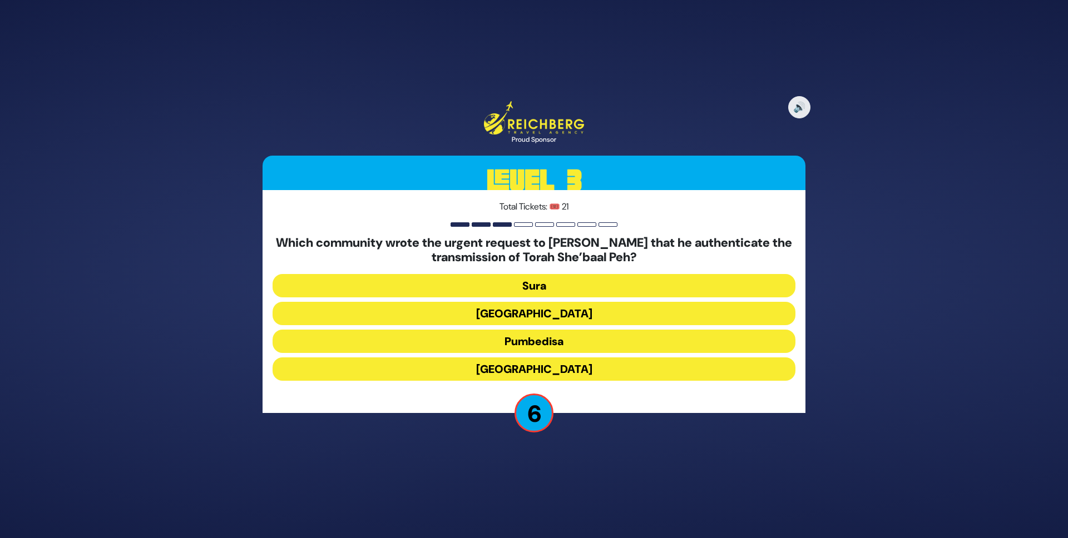
click at [574, 364] on button "Alexandria" at bounding box center [534, 369] width 523 height 23
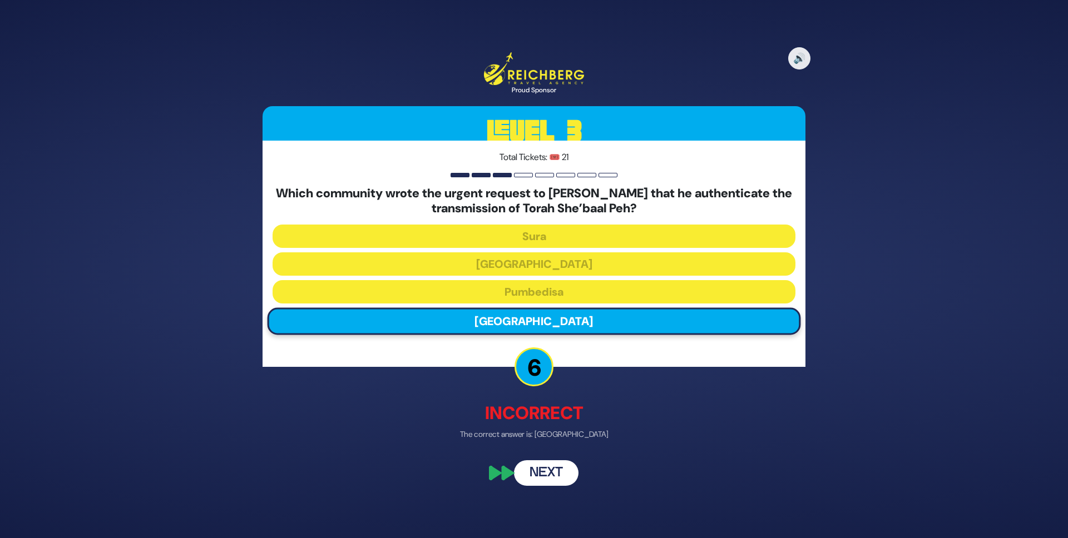
click at [545, 466] on button "Next" at bounding box center [546, 474] width 65 height 26
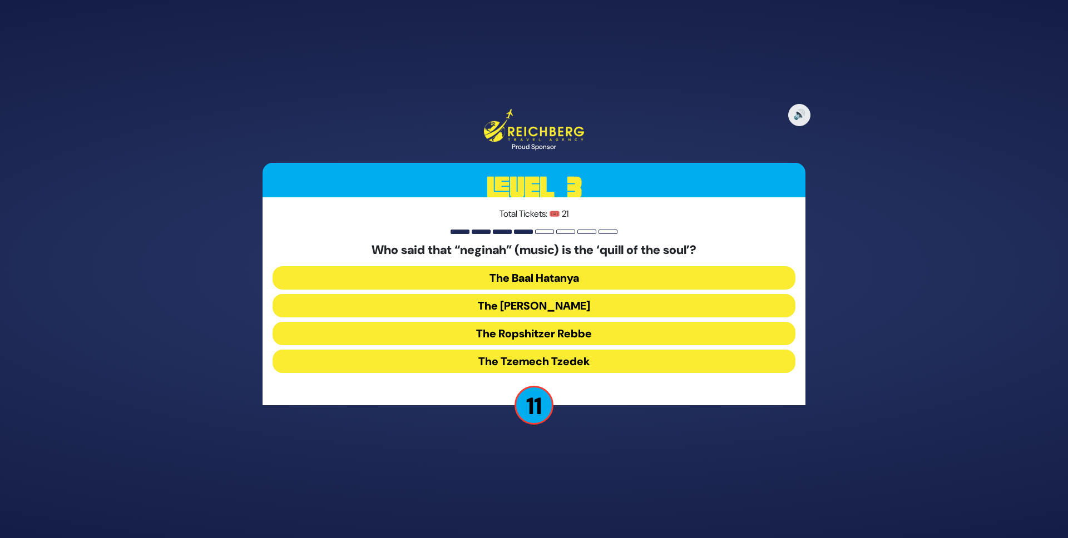
click at [571, 294] on button "The Baal Hatanya" at bounding box center [534, 305] width 523 height 23
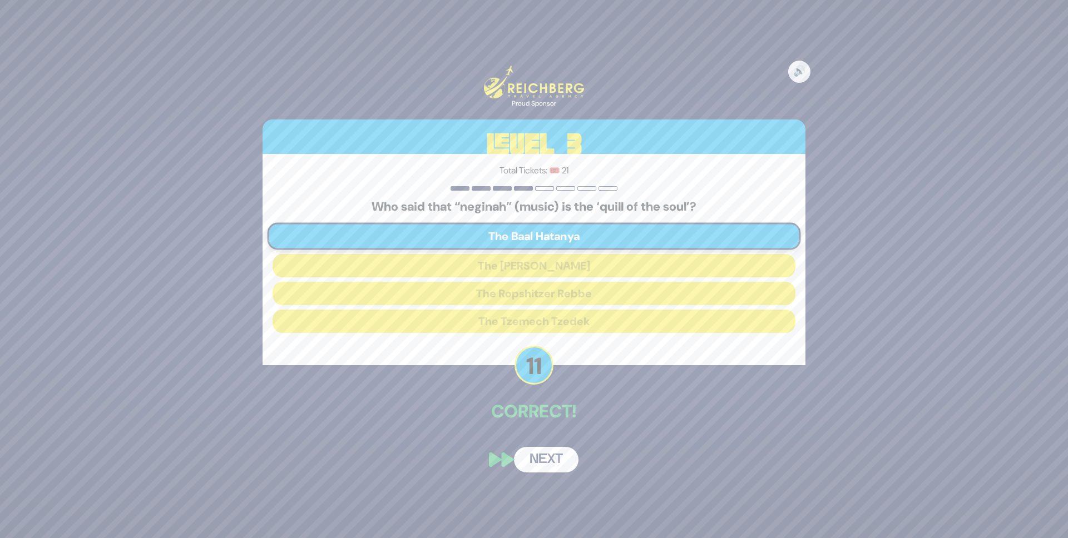
click at [554, 455] on button "Next" at bounding box center [546, 460] width 65 height 26
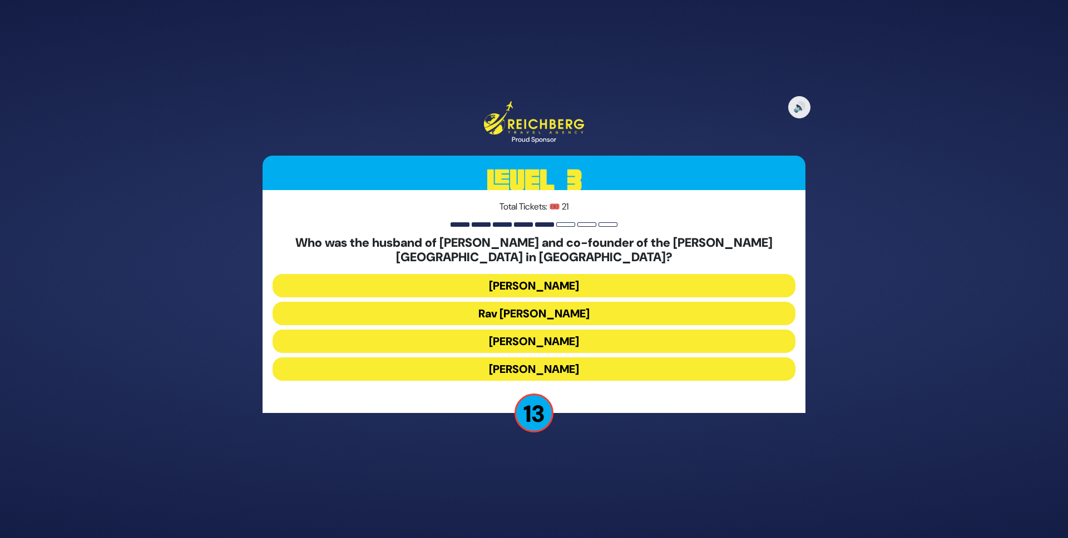
click at [550, 330] on button "Rav Boruch Kaplan" at bounding box center [534, 341] width 523 height 23
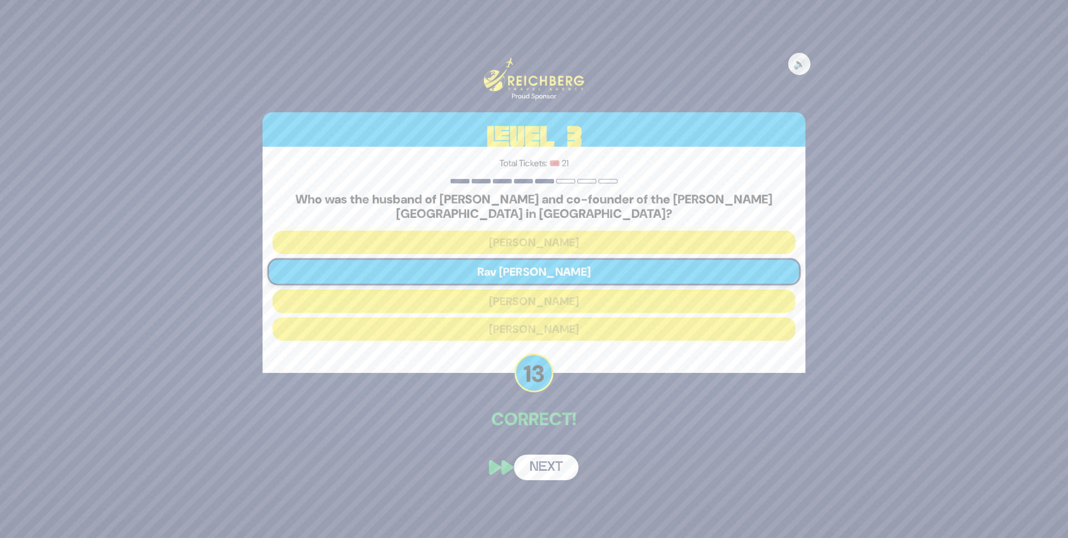
click at [550, 464] on button "Next" at bounding box center [546, 468] width 65 height 26
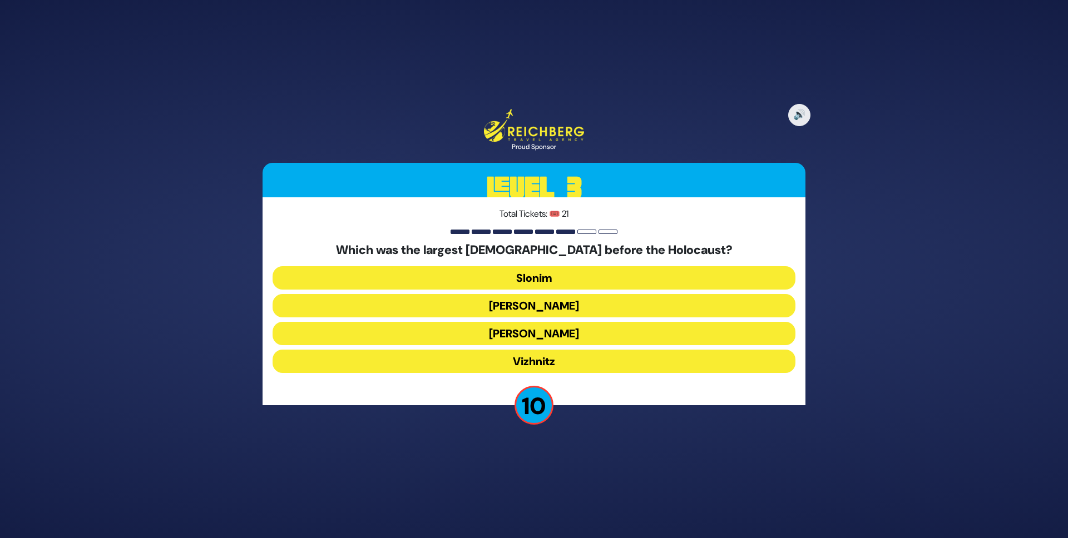
click at [525, 350] on button "Aleksander" at bounding box center [534, 361] width 523 height 23
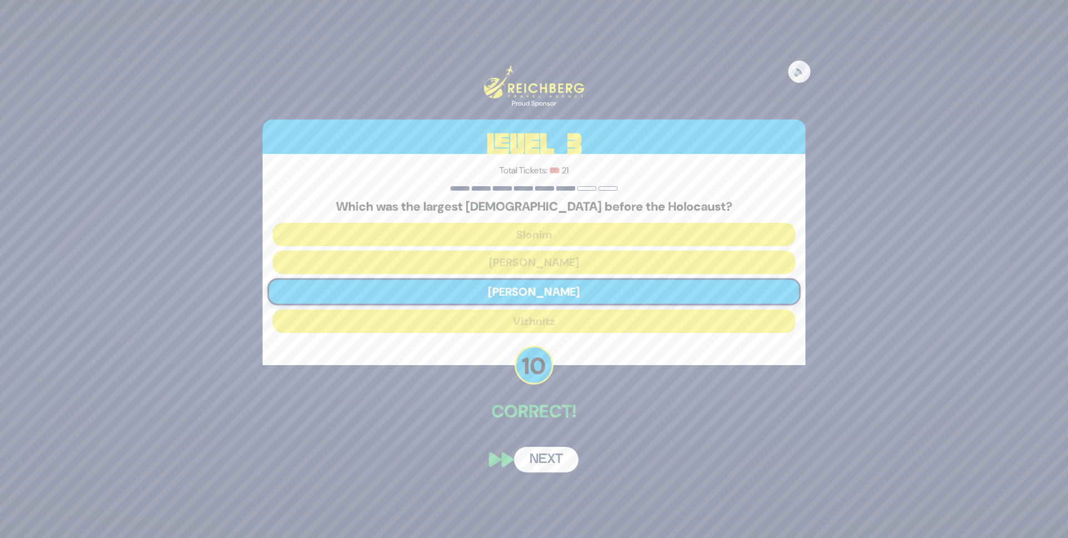
click at [535, 453] on button "Next" at bounding box center [546, 460] width 65 height 26
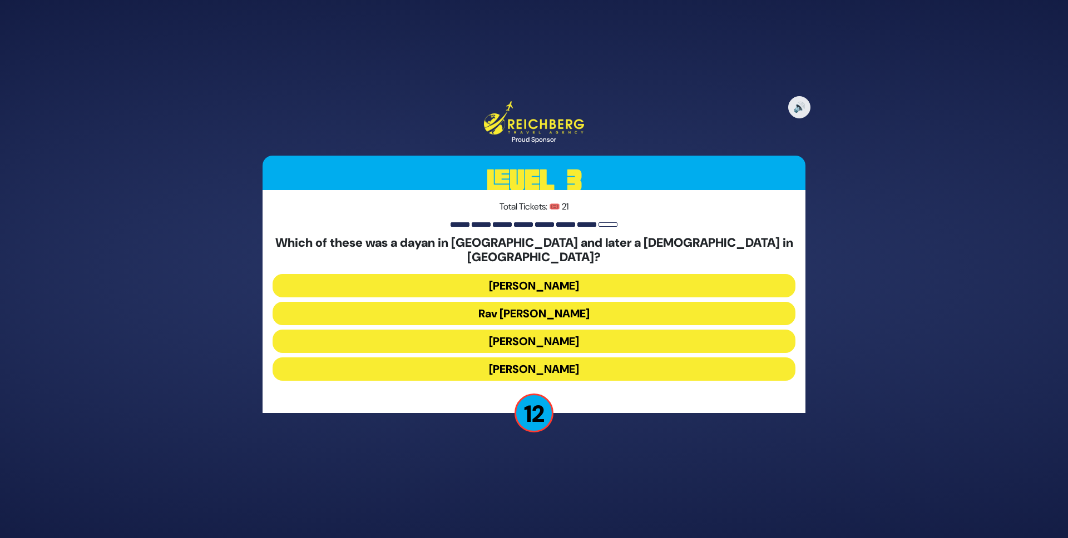
click at [538, 302] on button "Rav Yisroel Zev Gustman" at bounding box center [534, 313] width 523 height 23
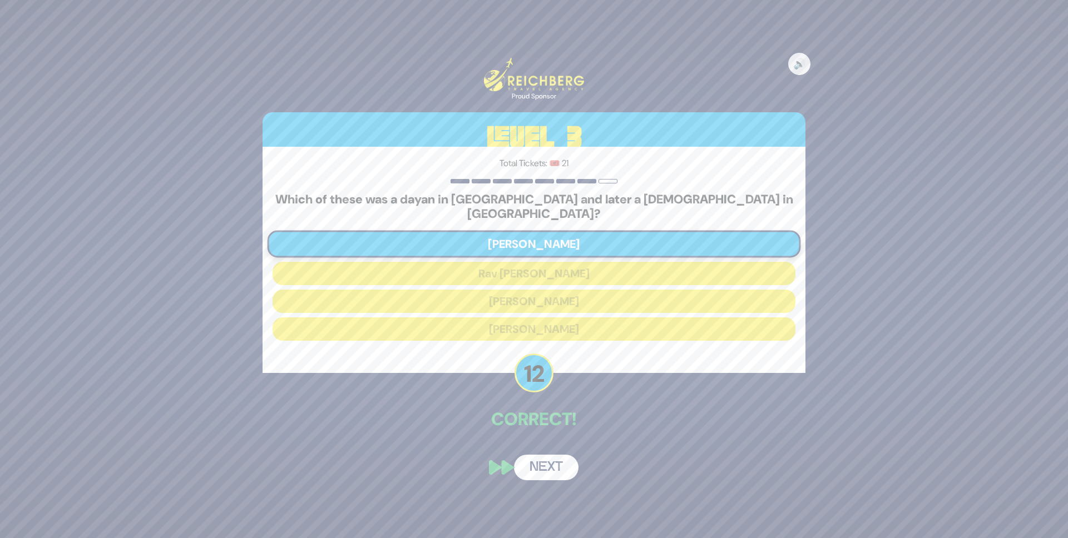
click at [545, 455] on button "Next" at bounding box center [546, 468] width 65 height 26
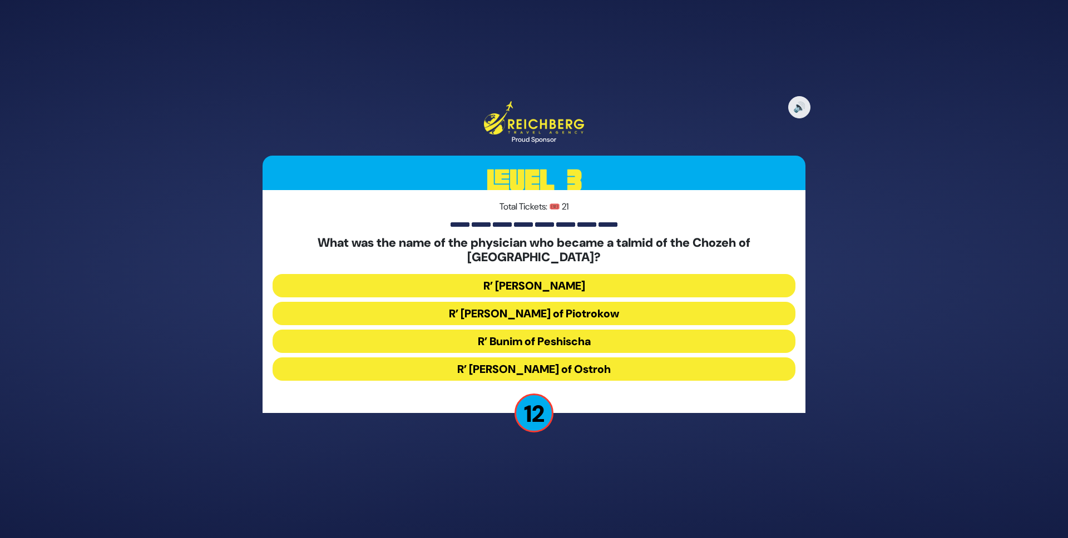
click at [571, 330] on button "R’ Chaim David Bernhard of Piotrokow" at bounding box center [534, 341] width 523 height 23
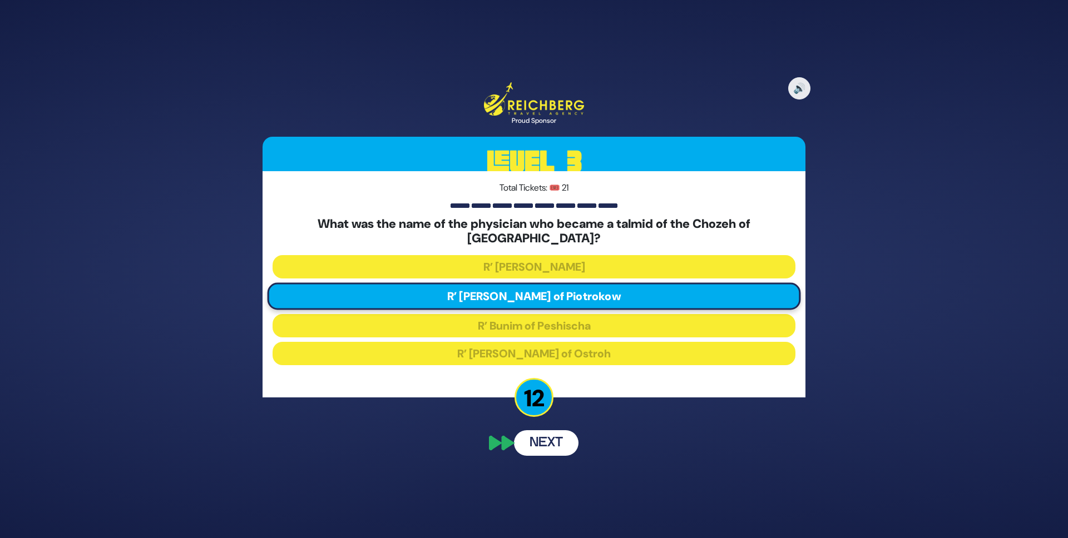
click at [556, 439] on button "Next" at bounding box center [546, 444] width 65 height 26
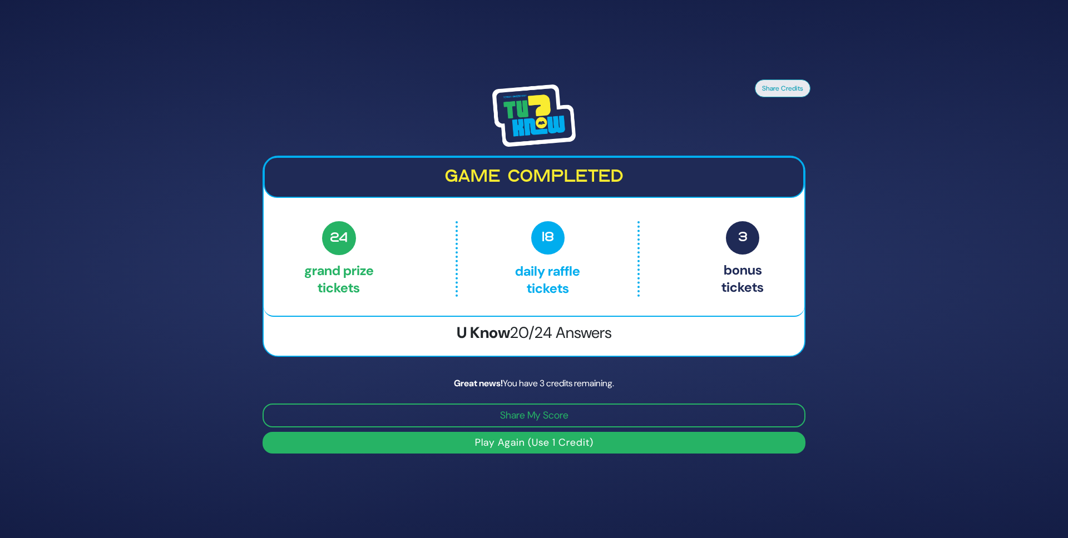
click at [521, 443] on button "Play Again (Use 1 Credit)" at bounding box center [534, 443] width 543 height 22
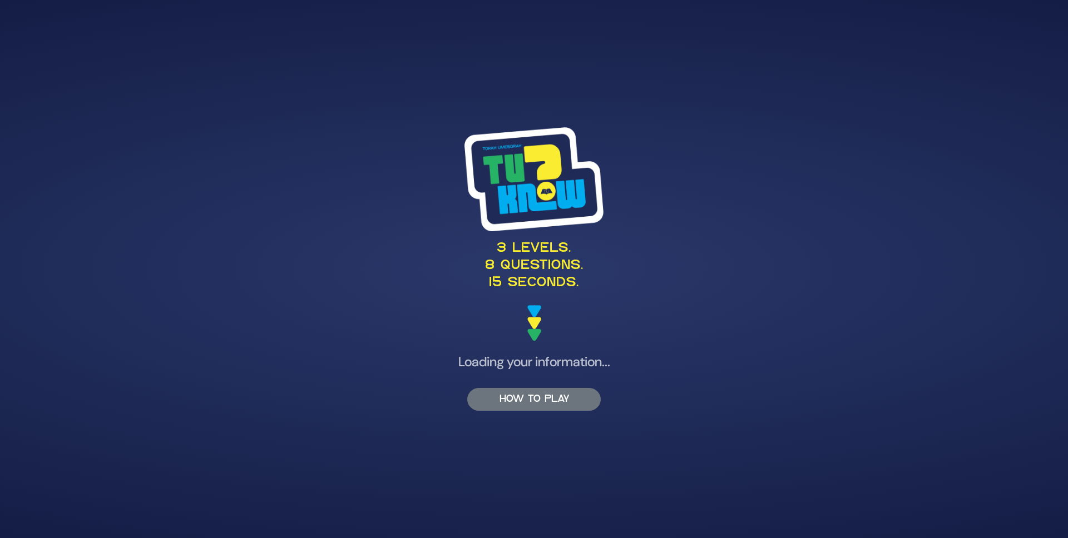
click at [532, 402] on button "HOW TO PLAY" at bounding box center [534, 399] width 134 height 23
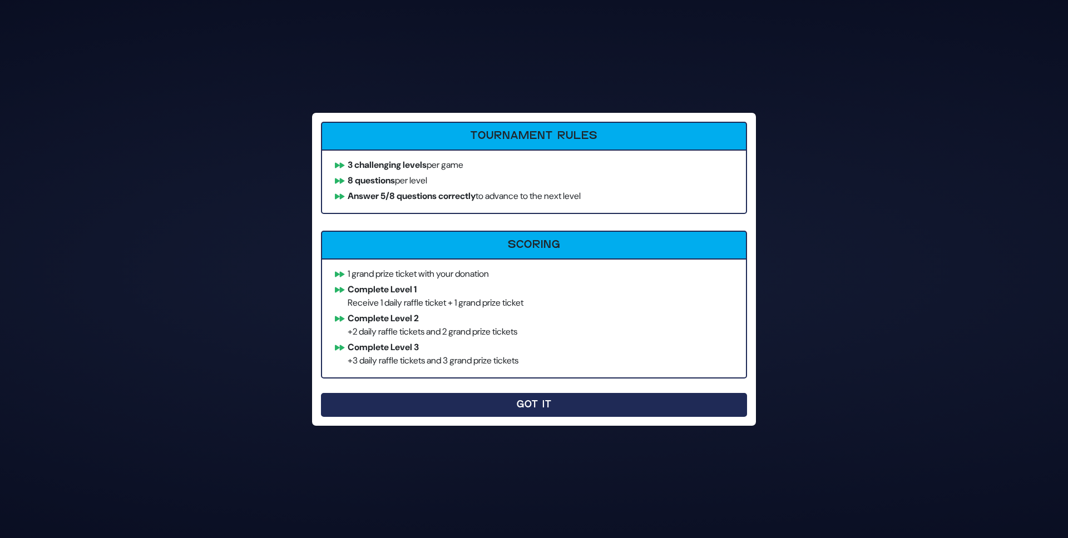
click at [583, 401] on button "Got It" at bounding box center [534, 405] width 426 height 24
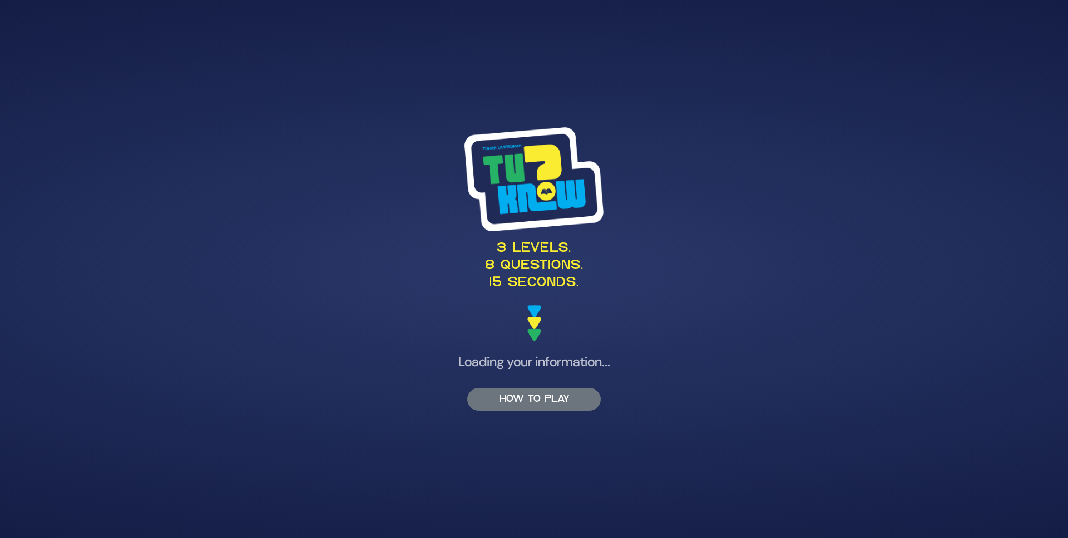
click at [525, 406] on button "HOW TO PLAY" at bounding box center [534, 399] width 134 height 23
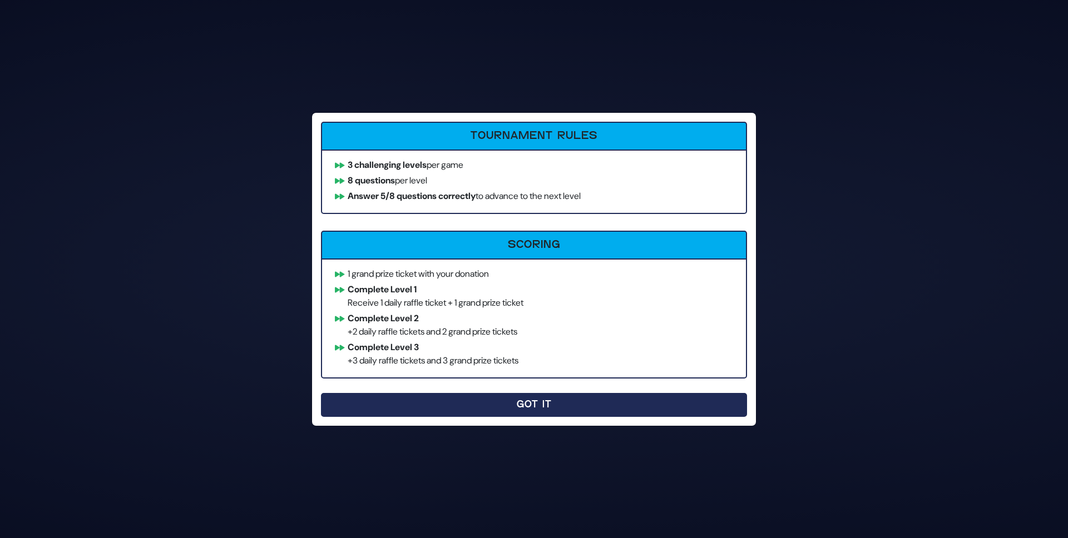
click at [577, 402] on button "Got It" at bounding box center [534, 405] width 426 height 24
